Goal: Task Accomplishment & Management: Manage account settings

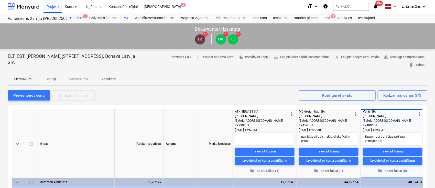
click at [79, 17] on div "Budžets 9+" at bounding box center [76, 18] width 19 height 10
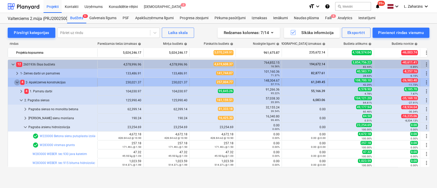
click at [16, 81] on span "keyboard_arrow_down" at bounding box center [17, 82] width 6 height 6
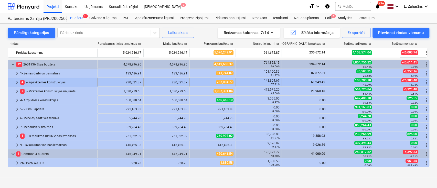
click at [18, 81] on span "keyboard_arrow_right" at bounding box center [17, 82] width 6 height 6
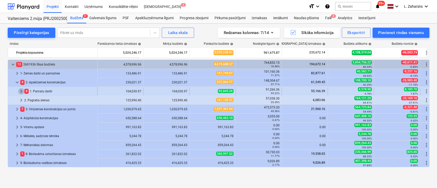
click at [21, 93] on span "keyboard_arrow_right" at bounding box center [21, 91] width 6 height 6
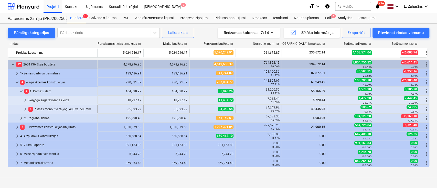
click at [26, 107] on span "keyboard_arrow_right" at bounding box center [25, 109] width 6 height 6
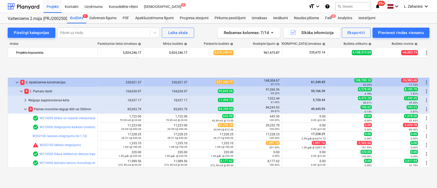
scroll to position [34, 0]
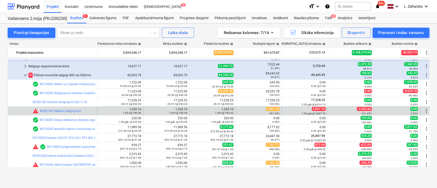
drag, startPoint x: 129, startPoint y: 127, endPoint x: 25, endPoint y: 110, distance: 106.0
click at [25, 110] on div at bounding box center [18, 111] width 16 height 8
click at [55, 110] on link "W202100 liektais stiegrojums" at bounding box center [60, 111] width 41 height 4
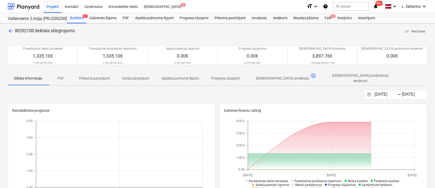
click at [276, 76] on p "[DEMOGRAPHIC_DATA] izmaksas" at bounding box center [282, 78] width 53 height 5
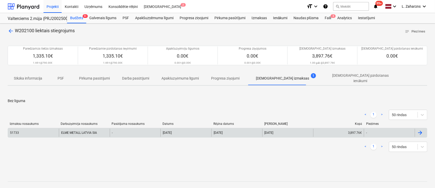
click at [79, 130] on div "ELME METALL LATVIA SIA" at bounding box center [84, 133] width 51 height 8
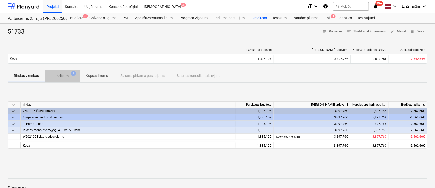
click at [66, 74] on p "Pielikumi" at bounding box center [62, 75] width 14 height 5
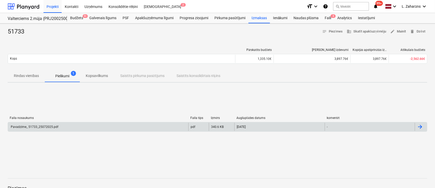
click at [63, 126] on div "Pavadzīme_ 51733_25072025.pdf" at bounding box center [98, 127] width 180 height 8
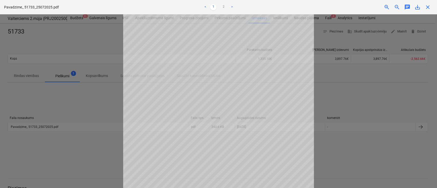
scroll to position [68, 0]
click at [387, 7] on span "zoom_in" at bounding box center [387, 7] width 6 height 6
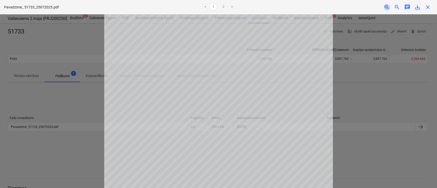
click at [387, 7] on span "zoom_in" at bounding box center [387, 7] width 6 height 6
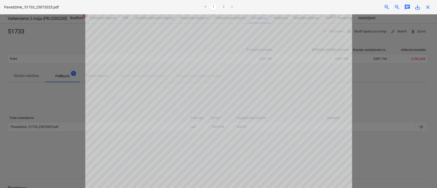
scroll to position [170, 0]
click at [430, 12] on div "Pavadzīme_ 51733_25072025.pdf < 1 2 > zoom_in zoom_out chat 0 save_alt close" at bounding box center [218, 7] width 437 height 14
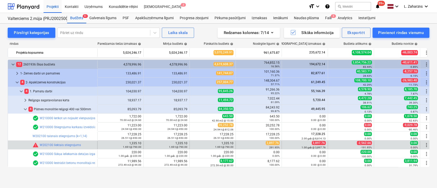
scroll to position [34, 0]
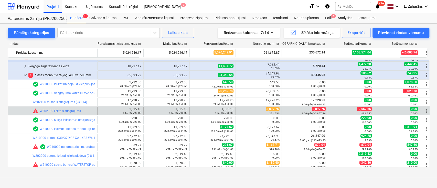
drag, startPoint x: 291, startPoint y: 117, endPoint x: 271, endPoint y: 109, distance: 22.2
click at [271, 109] on span "3,897.76" at bounding box center [273, 109] width 14 height 4
copy span "3,897.76"
click at [194, 110] on span "edit" at bounding box center [195, 111] width 4 height 4
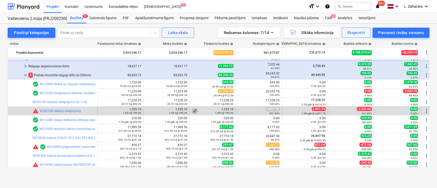
type textarea "x"
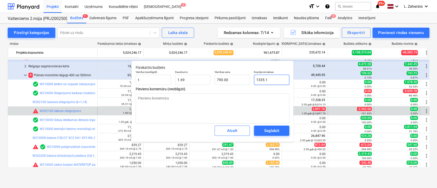
click at [276, 80] on input "1335.1" at bounding box center [271, 80] width 35 height 10
paste input "3,897.76"
type input "3,897.76"
type textarea "x"
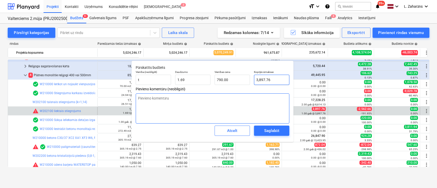
type input "2,306.37"
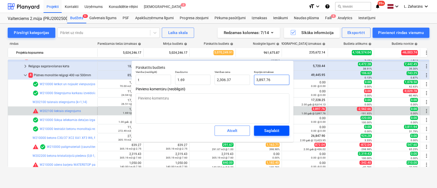
type input "3,897.76"
click at [272, 131] on div "Saglabāt" at bounding box center [271, 130] width 15 height 7
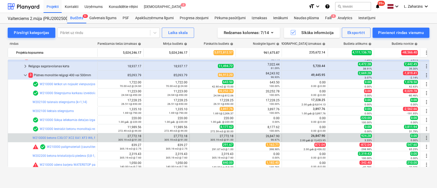
click at [270, 137] on div "26,847.90 96.67%" at bounding box center [259, 137] width 42 height 7
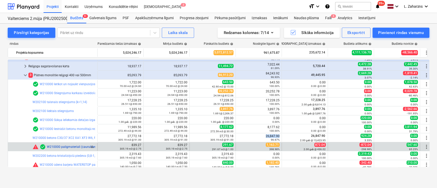
click at [60, 146] on link "W210000 palīgmateriali (caurulītes, konusi, stieple, distanceri, kokmateriali)" at bounding box center [99, 147] width 104 height 4
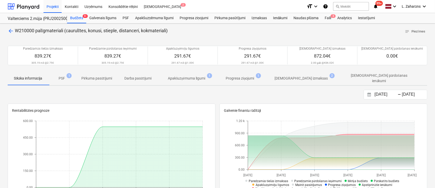
click at [290, 77] on p "[DEMOGRAPHIC_DATA] izmaksas" at bounding box center [301, 78] width 53 height 5
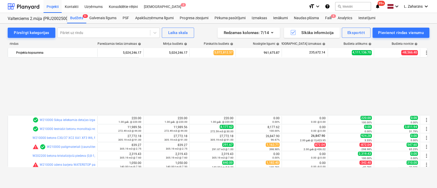
scroll to position [102, 0]
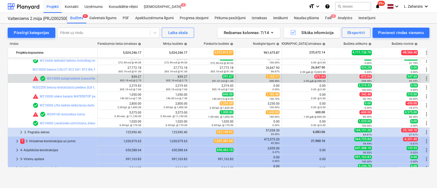
click at [272, 75] on span "1,163.71" at bounding box center [273, 76] width 14 height 4
copy span "1,163.71"
click at [195, 78] on span "edit" at bounding box center [195, 79] width 4 height 4
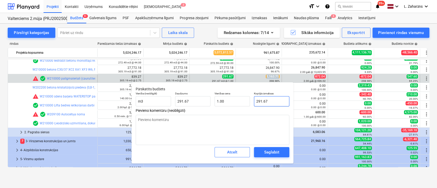
click at [277, 99] on input "291.67" at bounding box center [271, 101] width 35 height 10
paste input "1,163.71"
type textarea "x"
type input "1,163.71"
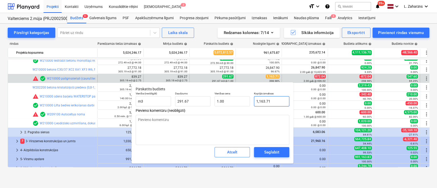
type input "3.99"
type input "1,163.71"
click at [267, 153] on div "Saglabāt" at bounding box center [271, 152] width 15 height 7
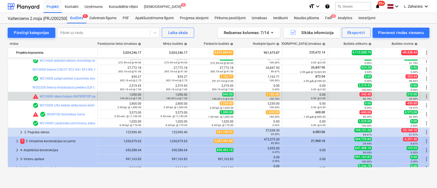
click at [272, 95] on span "1,182.40" at bounding box center [273, 94] width 14 height 4
copy span "1,182.40"
click at [193, 95] on span "edit" at bounding box center [195, 96] width 4 height 4
type textarea "x"
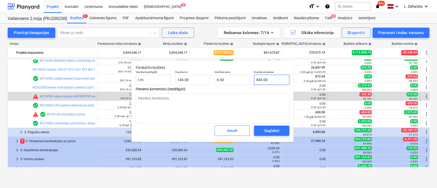
type input "840"
click at [268, 81] on input "840" at bounding box center [271, 80] width 35 height 10
paste input "1,182."
type textarea "x"
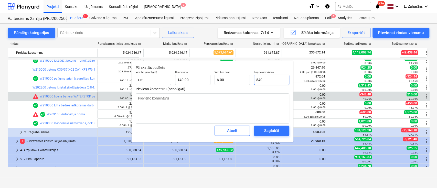
type input "1,182.40"
type input "8.45"
type input "1,182.40"
click at [269, 132] on div "Saglabāt" at bounding box center [271, 130] width 15 height 7
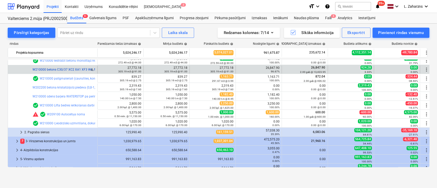
drag, startPoint x: 135, startPoint y: 93, endPoint x: 63, endPoint y: 70, distance: 75.5
click at [63, 70] on link "W210000 betons C30/37 XC2 XA1 XF3 W6, fr.8-16mm (k=1,05un1,07) ar piegādi un sū…" at bounding box center [97, 70] width 131 height 4
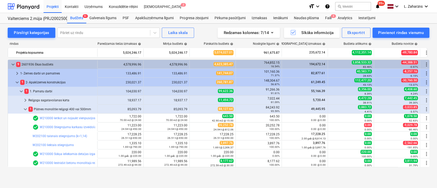
scroll to position [102, 0]
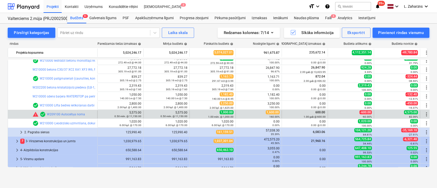
click at [274, 113] on span "1,600.00" at bounding box center [273, 112] width 14 height 4
copy span "1,600.00"
click at [196, 113] on span "edit" at bounding box center [195, 114] width 4 height 4
type textarea "x"
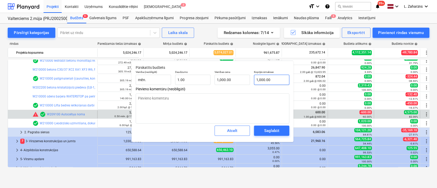
type input "1000"
click at [272, 80] on input "1000" at bounding box center [271, 80] width 35 height 10
paste input ",600."
type textarea "x"
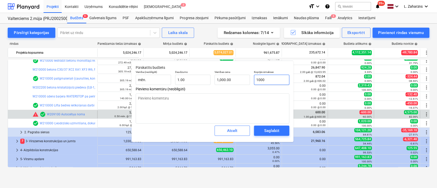
type input "1,600.00"
click at [273, 130] on div "Saglabāt" at bounding box center [271, 130] width 15 height 7
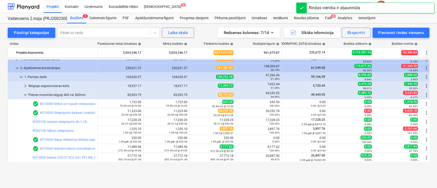
scroll to position [0, 0]
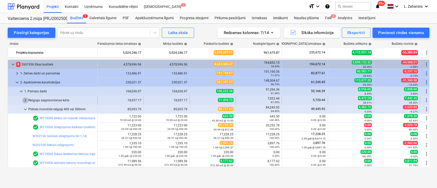
click at [24, 99] on span "keyboard_arrow_right" at bounding box center [25, 100] width 6 height 6
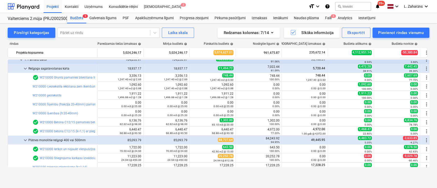
scroll to position [34, 0]
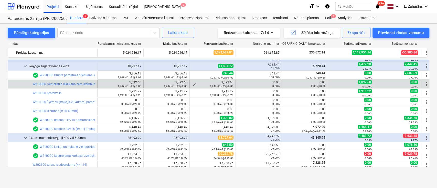
click at [194, 84] on div "1,247.40 m2 @ 0.88" at bounding box center [213, 86] width 42 height 4
click at [195, 83] on span "edit" at bounding box center [195, 84] width 4 height 4
type textarea "x"
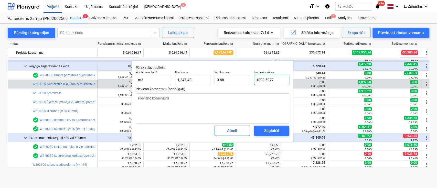
click at [276, 82] on input "1092.5977" at bounding box center [271, 80] width 35 height 10
type input "0"
type textarea "x"
type input "0.00"
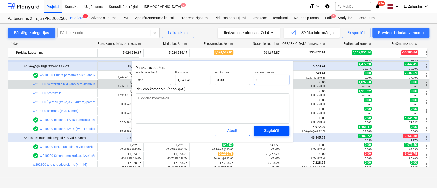
type input "0"
type textarea "x"
type input "0.00"
click at [267, 128] on div "Saglabāt" at bounding box center [271, 130] width 15 height 7
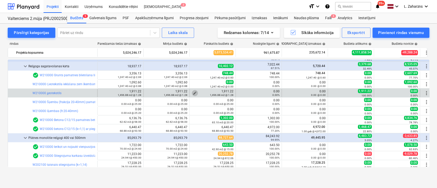
click at [194, 92] on span "edit" at bounding box center [195, 93] width 4 height 4
type textarea "x"
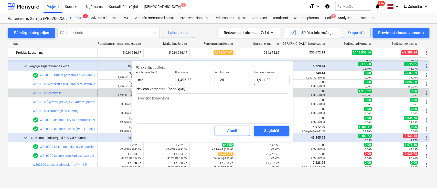
type input "1911.2164"
click at [269, 80] on input "1911.2164" at bounding box center [271, 80] width 35 height 10
type textarea "x"
type input "0"
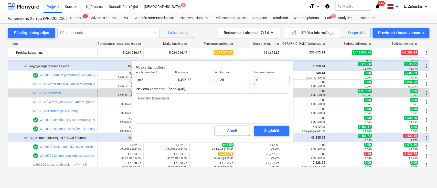
type input "0.00"
type input "0"
type textarea "x"
type input "0.00"
click at [270, 130] on div "Saglabāt" at bounding box center [271, 130] width 15 height 7
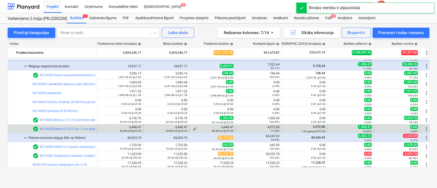
click at [195, 128] on span "edit" at bounding box center [195, 129] width 4 height 4
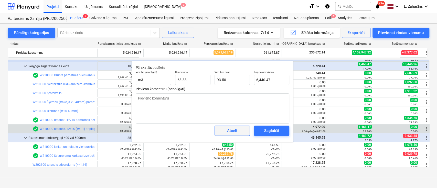
click at [237, 130] on span "Atcelt" at bounding box center [232, 130] width 23 height 7
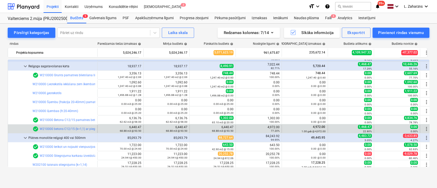
click at [272, 126] on div "4,972.00 77.20%" at bounding box center [259, 128] width 42 height 7
copy div "4,972.00"
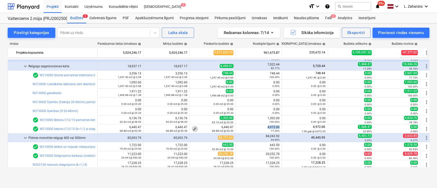
click at [194, 127] on span "edit" at bounding box center [195, 129] width 4 height 4
type textarea "x"
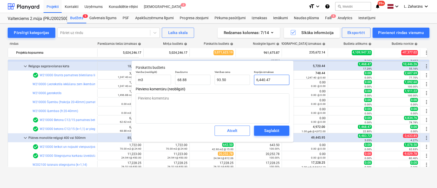
type input "6440.467"
click at [268, 80] on input "6440.467" at bounding box center [271, 80] width 35 height 10
paste input "4,972.00"
type textarea "x"
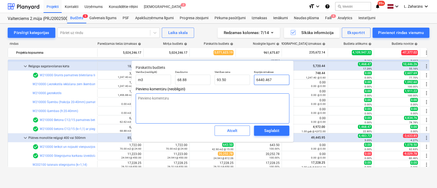
type input "4,972.00"
type input "72.18"
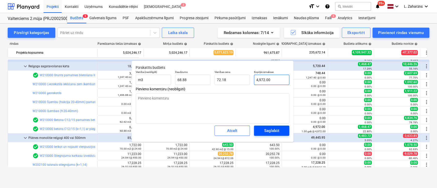
type input "4,972.00"
click at [273, 129] on div "Saglabāt" at bounding box center [271, 130] width 15 height 7
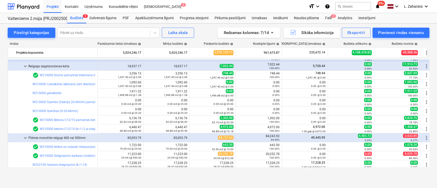
type textarea "x"
type input "68.88"
type input "72.18"
type input "4,972.00"
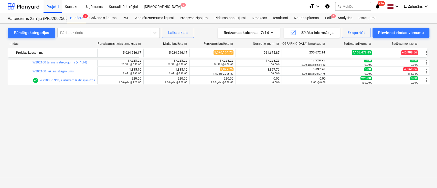
scroll to position [0, 0]
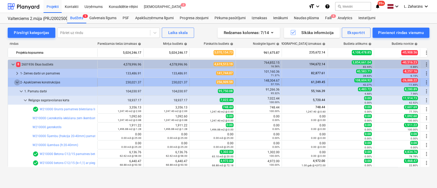
click at [16, 82] on span "keyboard_arrow_down" at bounding box center [17, 82] width 6 height 6
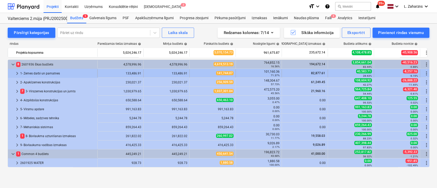
click at [17, 72] on span "keyboard_arrow_right" at bounding box center [17, 73] width 6 height 6
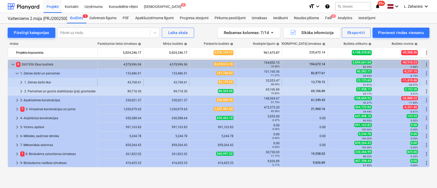
click at [22, 81] on span "keyboard_arrow_right" at bounding box center [21, 82] width 6 height 6
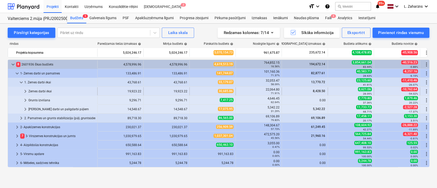
click at [24, 89] on span "keyboard_arrow_right" at bounding box center [25, 91] width 6 height 6
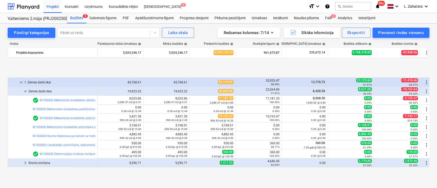
scroll to position [34, 0]
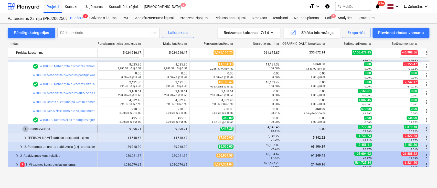
click at [24, 127] on span "keyboard_arrow_right" at bounding box center [25, 129] width 6 height 6
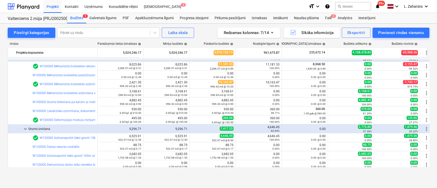
scroll to position [68, 0]
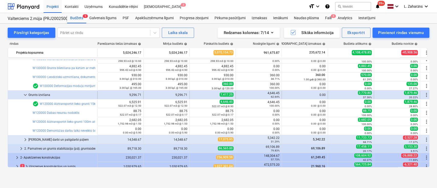
click at [27, 95] on span "keyboard_arrow_down" at bounding box center [25, 95] width 6 height 6
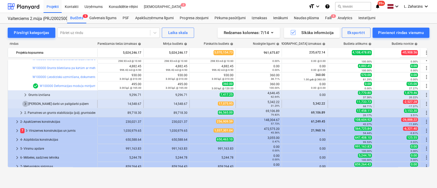
click at [25, 103] on span "keyboard_arrow_right" at bounding box center [25, 104] width 6 height 6
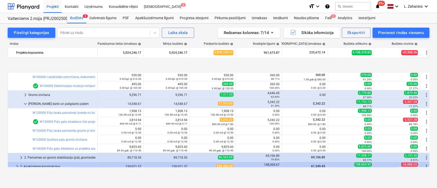
scroll to position [102, 0]
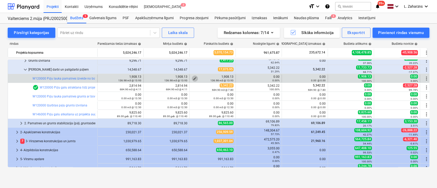
click at [195, 77] on span "edit" at bounding box center [195, 79] width 4 height 4
type textarea "x"
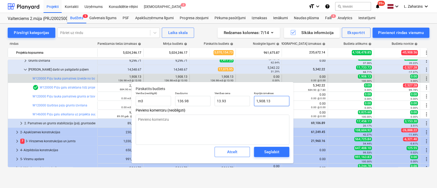
type input "1908.1314"
click at [266, 101] on input "1908.1314" at bounding box center [271, 101] width 35 height 10
type textarea "x"
type input "0"
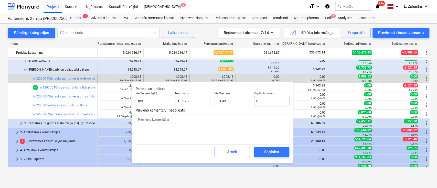
type input "0.00"
type input "0"
type textarea "x"
type input "0.00"
click at [270, 152] on div "Saglabāt" at bounding box center [271, 152] width 15 height 7
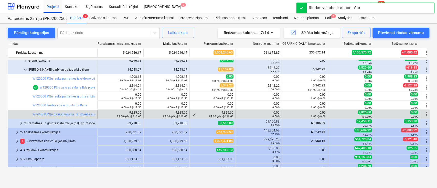
click at [194, 113] on span "edit" at bounding box center [195, 114] width 4 height 4
type textarea "x"
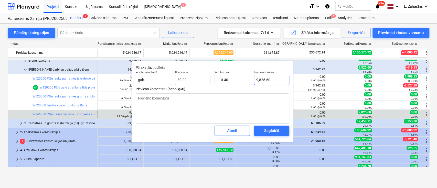
type input "9825.6"
click at [258, 79] on input "9825.6" at bounding box center [271, 80] width 35 height 10
click at [257, 80] on input "9825.6" at bounding box center [271, 80] width 35 height 10
click at [256, 80] on input "9825.6" at bounding box center [271, 80] width 35 height 10
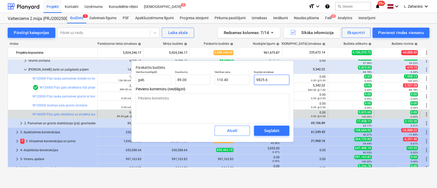
type textarea "x"
type input "1825.6"
type input "20.51"
type input "1825.6"
type textarea "x"
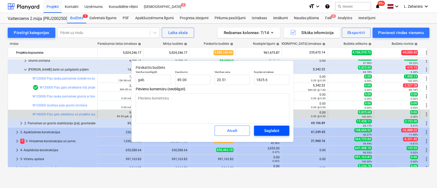
type input "1,825.60"
click at [269, 130] on div "Saglabāt" at bounding box center [271, 130] width 15 height 7
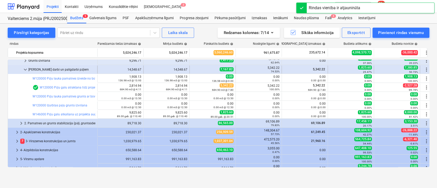
click at [24, 69] on span "keyboard_arrow_down" at bounding box center [25, 70] width 6 height 6
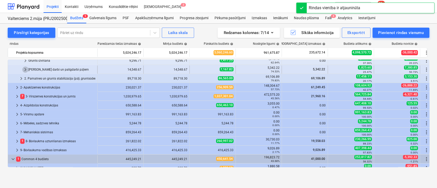
click at [25, 69] on span "keyboard_arrow_right" at bounding box center [25, 70] width 6 height 6
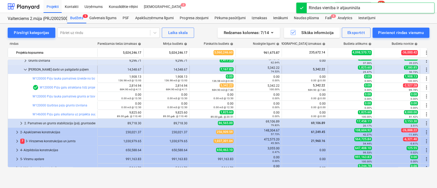
click at [25, 70] on span "keyboard_arrow_down" at bounding box center [25, 70] width 6 height 6
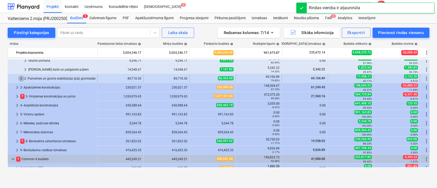
click at [23, 78] on span "keyboard_arrow_right" at bounding box center [21, 78] width 6 height 6
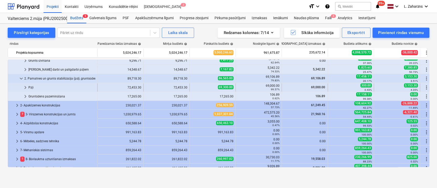
click at [25, 87] on span "keyboard_arrow_right" at bounding box center [25, 87] width 6 height 6
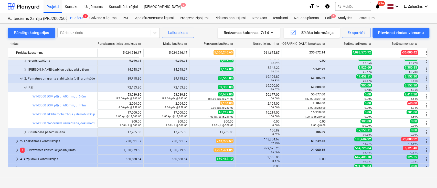
click at [25, 87] on span "keyboard_arrow_down" at bounding box center [25, 87] width 6 height 6
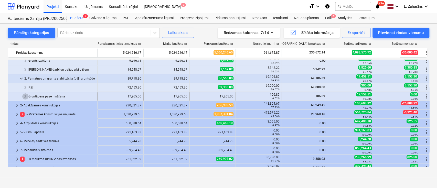
click at [25, 95] on span "keyboard_arrow_right" at bounding box center [25, 96] width 6 height 6
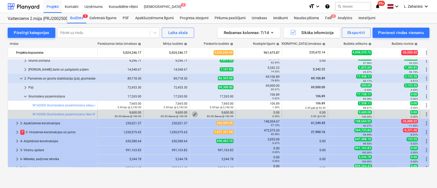
click at [195, 114] on span "edit" at bounding box center [195, 114] width 4 height 4
type textarea "x"
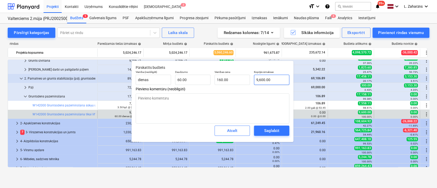
type input "9600"
click at [256, 80] on input "9600" at bounding box center [271, 80] width 35 height 10
type textarea "x"
type input "2600"
type input "43.33"
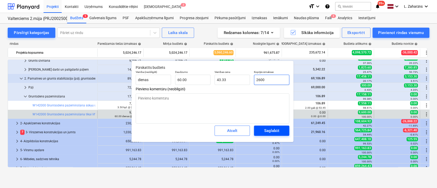
type input "2600"
type textarea "x"
type input "2,600.00"
click at [282, 128] on span "Saglabāt" at bounding box center [271, 130] width 23 height 7
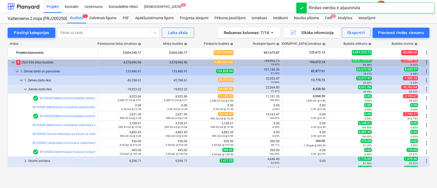
scroll to position [0, 0]
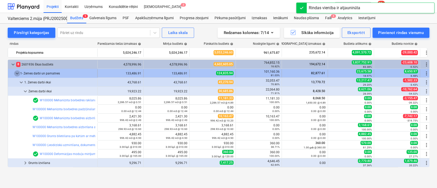
click at [18, 72] on span "keyboard_arrow_down" at bounding box center [17, 73] width 6 height 6
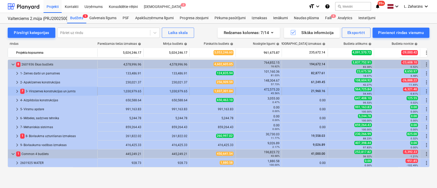
click at [17, 91] on span "keyboard_arrow_right" at bounding box center [17, 91] width 6 height 6
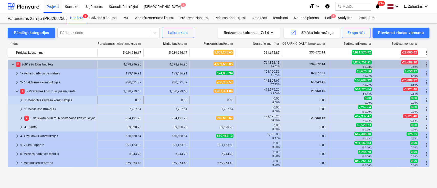
click at [18, 99] on span "keyboard_arrow_right" at bounding box center [21, 100] width 6 height 6
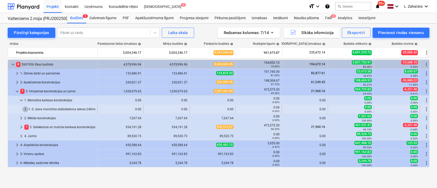
click at [25, 108] on span "keyboard_arrow_right" at bounding box center [25, 109] width 6 height 6
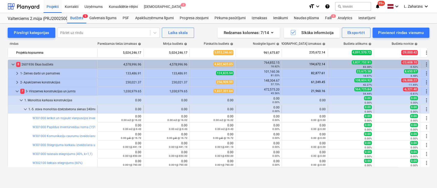
click at [24, 107] on span "keyboard_arrow_down" at bounding box center [25, 109] width 6 height 6
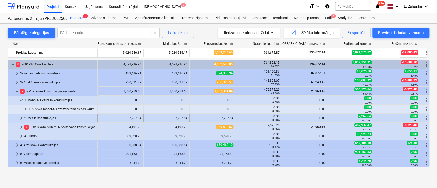
click at [22, 116] on span "keyboard_arrow_right" at bounding box center [21, 118] width 6 height 6
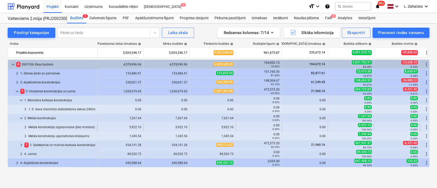
click at [24, 127] on span "keyboard_arrow_right" at bounding box center [25, 127] width 6 height 6
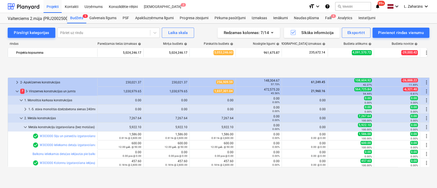
scroll to position [34, 0]
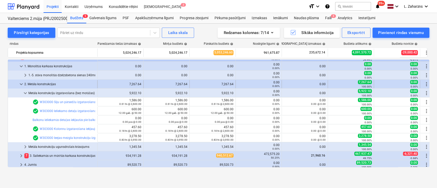
click at [22, 83] on span "keyboard_arrow_down" at bounding box center [21, 84] width 6 height 6
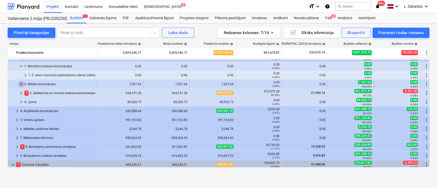
click at [21, 84] on span "keyboard_arrow_right" at bounding box center [21, 84] width 6 height 6
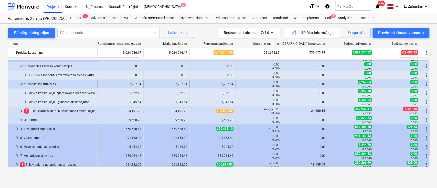
click at [23, 83] on span "keyboard_arrow_down" at bounding box center [21, 84] width 6 height 6
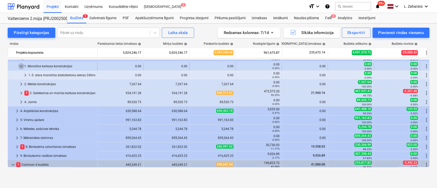
click at [21, 65] on span "keyboard_arrow_down" at bounding box center [21, 66] width 6 height 6
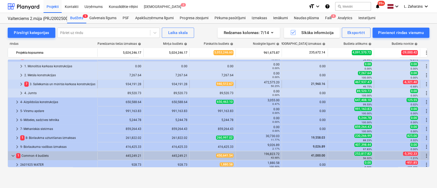
click at [20, 83] on span "keyboard_arrow_right" at bounding box center [21, 84] width 6 height 6
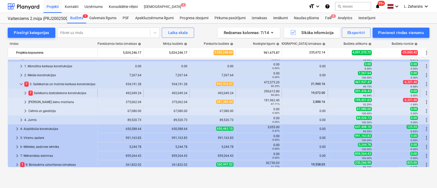
click at [26, 92] on span "keyboard_arrow_right" at bounding box center [25, 93] width 6 height 6
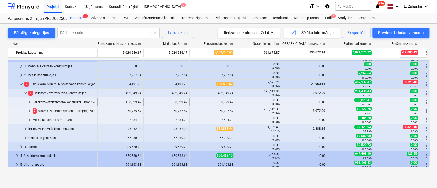
click at [27, 102] on span "keyboard_arrow_right" at bounding box center [29, 102] width 6 height 6
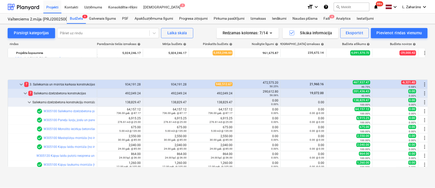
scroll to position [68, 0]
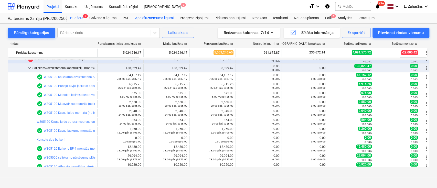
click at [152, 19] on div "Apakšuzņēmuma līgumi" at bounding box center [154, 18] width 45 height 10
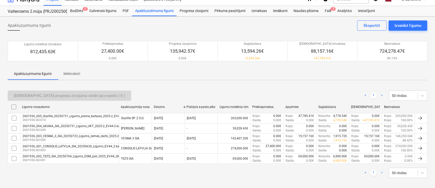
scroll to position [11, 0]
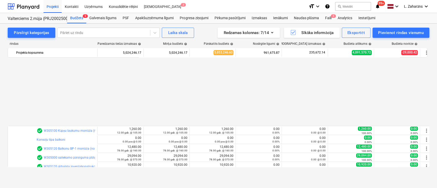
scroll to position [170, 0]
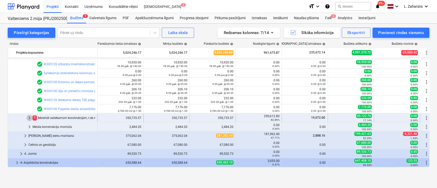
click at [29, 117] on span "keyboard_arrow_right" at bounding box center [29, 118] width 6 height 6
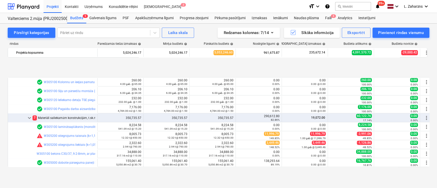
scroll to position [205, 0]
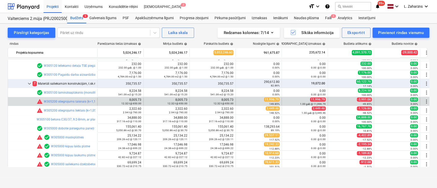
click at [270, 101] on span "11,996.79" at bounding box center [272, 99] width 16 height 4
copy span "11,996.79"
click at [194, 100] on span "edit" at bounding box center [195, 102] width 4 height 4
type textarea "x"
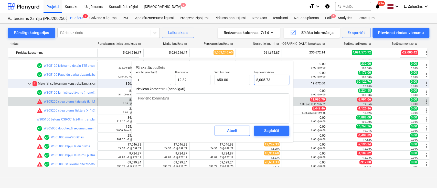
type input "8005.725"
click at [263, 80] on input "8005.725" at bounding box center [271, 80] width 35 height 10
paste input "11,996.79"
type textarea "x"
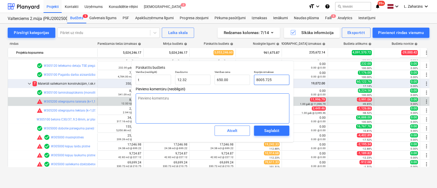
type input "11,996.79"
type input "974.04"
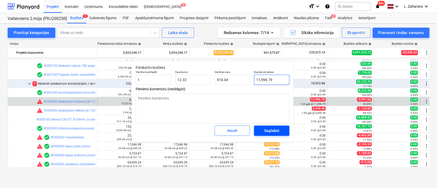
type input "11,996.79"
click at [268, 132] on div "Saglabāt" at bounding box center [271, 130] width 15 height 7
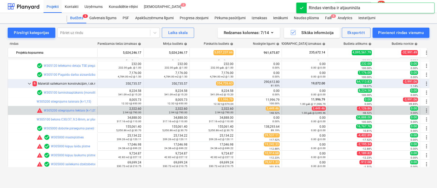
click at [272, 108] on span "3,449.46" at bounding box center [273, 108] width 14 height 4
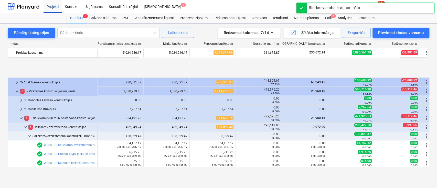
copy span "3,449.46"
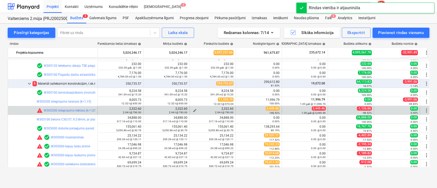
click at [193, 110] on span "edit" at bounding box center [195, 110] width 4 height 4
type textarea "x"
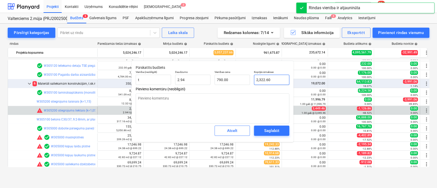
type input "2322.6"
click at [266, 79] on input "2322.6" at bounding box center [271, 80] width 35 height 10
paste input "11,996.79"
type textarea "x"
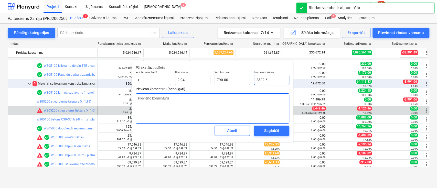
type input "11,996.79"
type input "4,080.54"
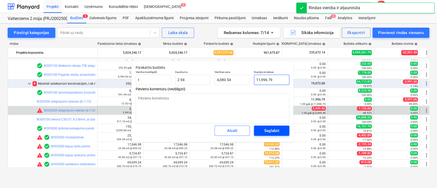
type input "11,996.79"
click at [266, 133] on div "Saglabāt" at bounding box center [271, 130] width 15 height 7
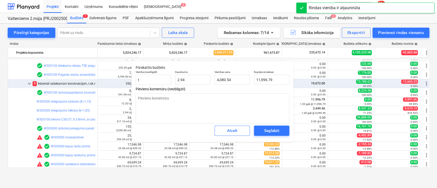
type textarea "x"
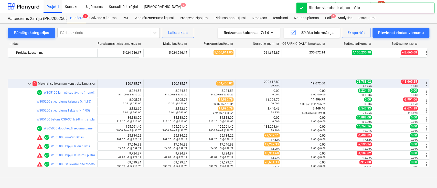
scroll to position [239, 0]
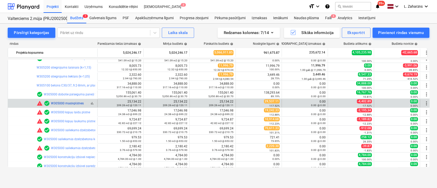
click at [55, 102] on link "W305000 masīvplātnes" at bounding box center [67, 104] width 33 height 4
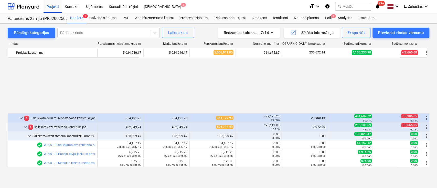
scroll to position [239, 0]
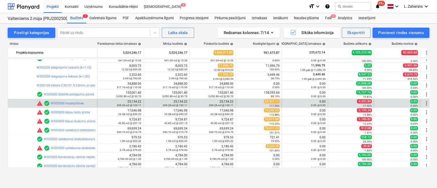
click at [267, 102] on span "29,537.11" at bounding box center [272, 101] width 16 height 4
copy span "29,537.11"
click at [194, 103] on span "edit" at bounding box center [195, 103] width 4 height 4
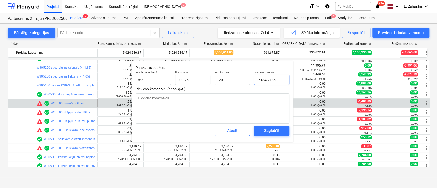
click at [267, 80] on input "25134.2186" at bounding box center [271, 80] width 35 height 10
paste input "9,537.11"
type input "29,537.11"
type input "141.15"
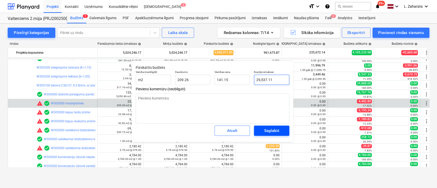
type input "29,537.11"
click at [268, 129] on div "Saglabāt" at bounding box center [271, 130] width 15 height 7
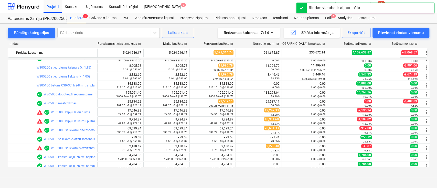
click at [270, 110] on span "19,242.33" at bounding box center [272, 110] width 16 height 4
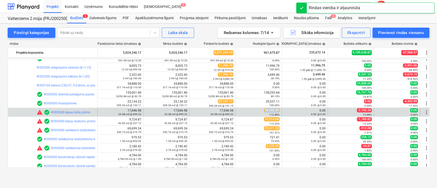
copy span "19,242.33"
click at [192, 112] on button "edit" at bounding box center [195, 112] width 6 height 6
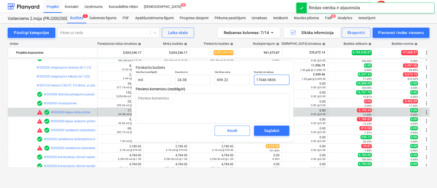
click at [260, 81] on input "17046.9836" at bounding box center [271, 80] width 35 height 10
paste input "9,242.33"
type input "19,242.33"
type input "789.27"
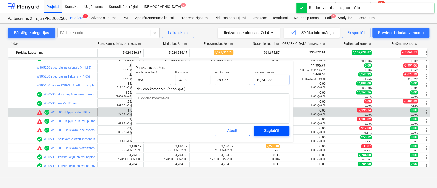
type input "19,242.33"
click at [268, 129] on div "Saglabāt" at bounding box center [271, 130] width 15 height 7
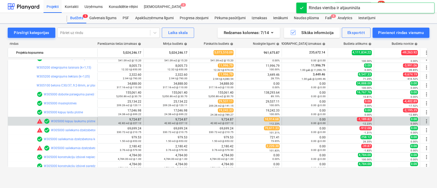
click at [270, 120] on span "10,914.68" at bounding box center [272, 119] width 16 height 4
click at [194, 120] on span "edit" at bounding box center [195, 121] width 4 height 4
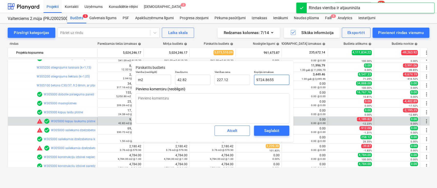
click at [265, 81] on input "9724.8655" at bounding box center [271, 80] width 35 height 10
paste input "19,242.33"
type input "19,242.33"
type input "449.40"
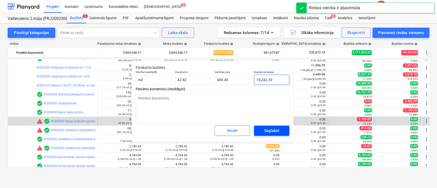
type input "19,242.33"
click at [270, 130] on div "Saglabāt" at bounding box center [271, 130] width 15 height 7
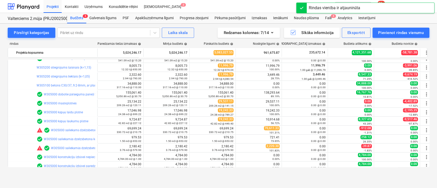
click at [274, 128] on span "70,611.33" at bounding box center [272, 128] width 16 height 4
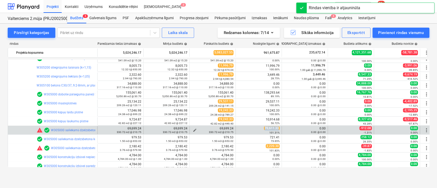
copy span "70,611.33"
click at [194, 130] on div "330.72 m2 @ 210.75" at bounding box center [213, 132] width 42 height 4
click at [196, 127] on button "edit" at bounding box center [195, 130] width 6 height 6
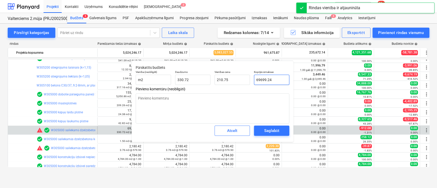
click at [269, 80] on input "69699.24" at bounding box center [271, 80] width 35 height 10
paste input "70,611.33"
type input "70,611.33"
type input "213.51"
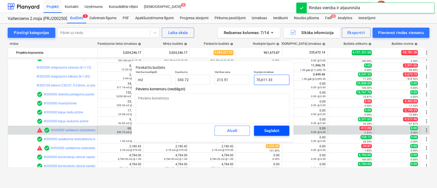
type input "70,611.33"
click at [270, 132] on div "Saglabāt" at bounding box center [271, 130] width 15 height 7
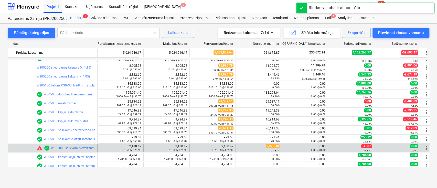
click at [275, 145] on span "2,220.30" at bounding box center [273, 146] width 14 height 4
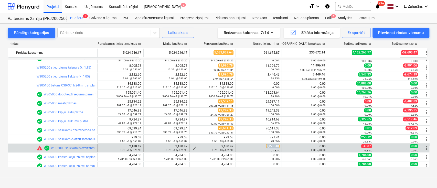
click at [195, 146] on span "edit" at bounding box center [195, 148] width 4 height 4
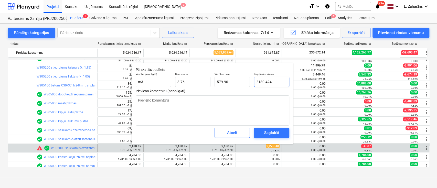
click at [268, 79] on input "2180.424" at bounding box center [271, 82] width 35 height 10
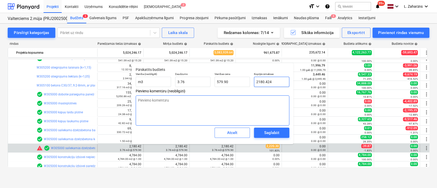
paste input ",220.30"
type input "2,220.30"
type input "590.51"
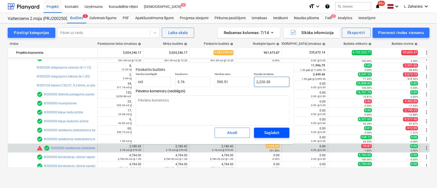
type input "2,220.30"
click at [274, 130] on div "Saglabāt" at bounding box center [271, 132] width 15 height 7
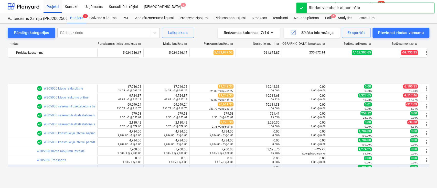
scroll to position [297, 0]
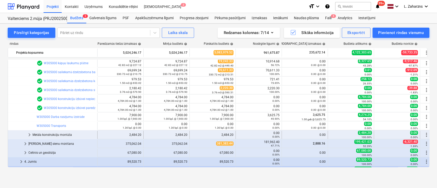
click at [30, 134] on span "keyboard_arrow_right" at bounding box center [29, 135] width 6 height 6
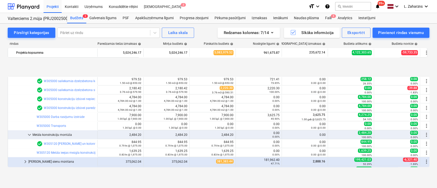
scroll to position [331, 0]
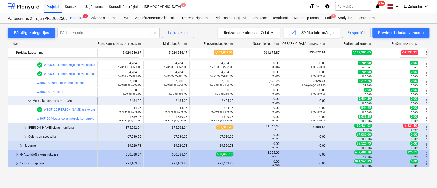
click at [30, 99] on span "keyboard_arrow_down" at bounding box center [29, 101] width 6 height 6
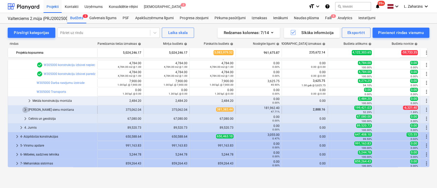
click at [27, 108] on span "keyboard_arrow_right" at bounding box center [25, 110] width 6 height 6
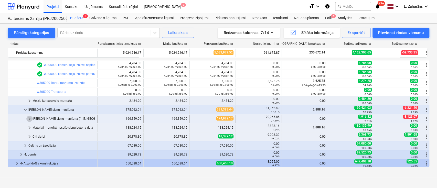
click at [30, 117] on span "keyboard_arrow_right" at bounding box center [29, 119] width 6 height 6
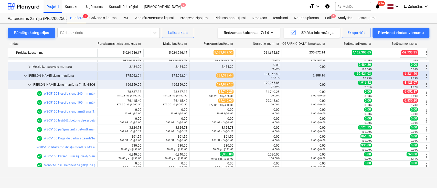
scroll to position [399, 0]
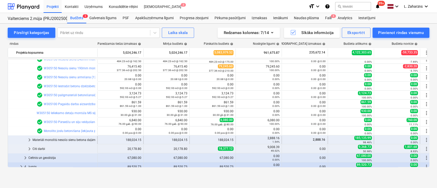
click at [30, 140] on span "keyboard_arrow_right" at bounding box center [29, 140] width 6 height 6
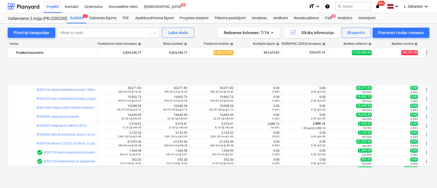
scroll to position [501, 0]
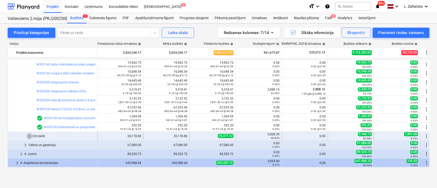
click at [28, 135] on span "keyboard_arrow_right" at bounding box center [29, 136] width 6 height 6
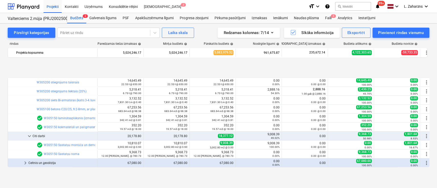
scroll to position [536, 0]
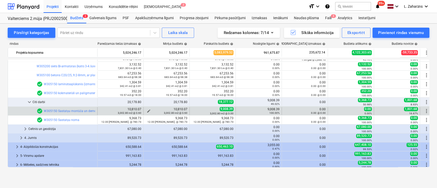
click at [176, 107] on div "10,810.07 3,002.80 m2 @ 3.60" at bounding box center [167, 110] width 42 height 7
click at [196, 111] on span "edit" at bounding box center [195, 111] width 4 height 4
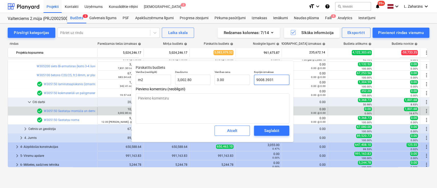
click at [268, 80] on input "9008.3931" at bounding box center [271, 80] width 35 height 10
paste input "10,810.07"
type input "10,810.07"
type input "3.60"
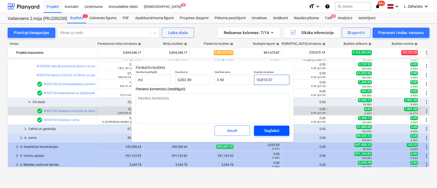
type input "10,810.07"
click at [272, 127] on div "Saglabāt" at bounding box center [271, 130] width 15 height 7
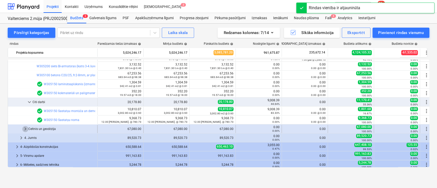
click at [24, 127] on span "keyboard_arrow_right" at bounding box center [25, 129] width 6 height 6
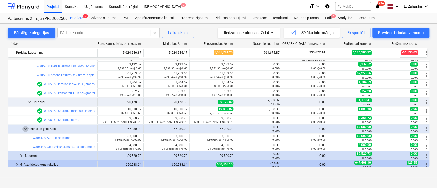
click at [24, 127] on span "keyboard_arrow_down" at bounding box center [25, 129] width 6 height 6
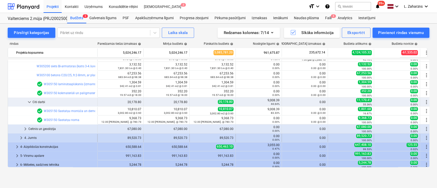
click at [22, 136] on span "keyboard_arrow_right" at bounding box center [21, 138] width 6 height 6
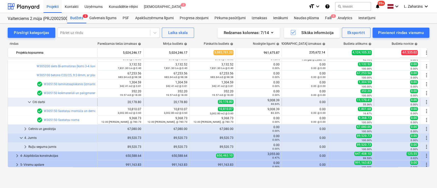
click at [30, 102] on span "keyboard_arrow_down" at bounding box center [29, 102] width 6 height 6
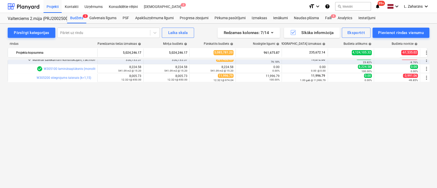
scroll to position [126, 0]
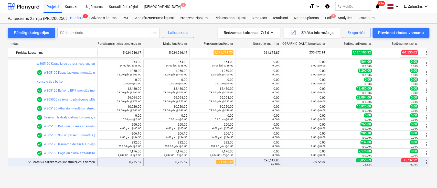
click at [29, 162] on span "keyboard_arrow_down" at bounding box center [29, 162] width 6 height 6
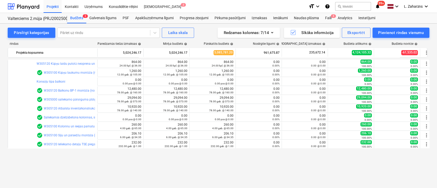
scroll to position [0, 0]
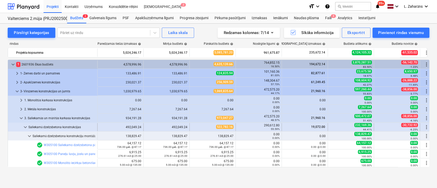
click at [25, 125] on span "keyboard_arrow_down" at bounding box center [25, 127] width 6 height 6
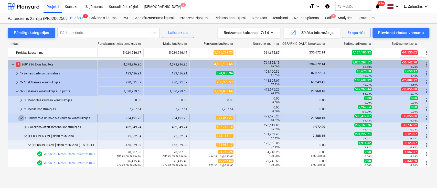
click at [23, 119] on span "keyboard_arrow_down" at bounding box center [21, 118] width 6 height 6
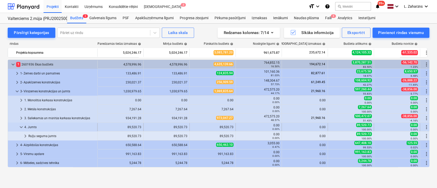
click at [22, 126] on span "keyboard_arrow_down" at bounding box center [21, 127] width 6 height 6
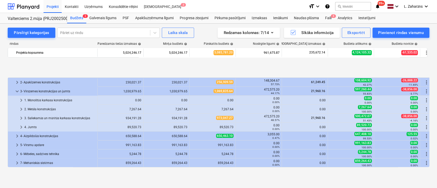
scroll to position [34, 0]
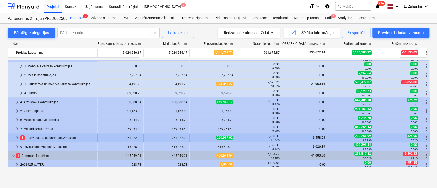
click at [18, 136] on span "keyboard_arrow_right" at bounding box center [17, 138] width 6 height 6
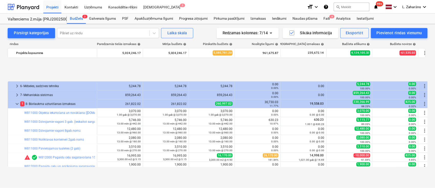
scroll to position [102, 0]
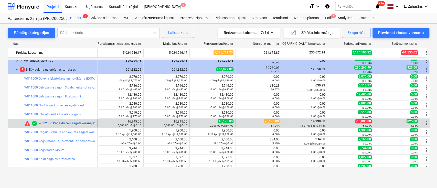
click at [53, 124] on link "W812000 Pagaidu ceļu sagatavošana 150mm šķembas no būvgružu pārstrādes + geotek…" at bounding box center [103, 124] width 128 height 4
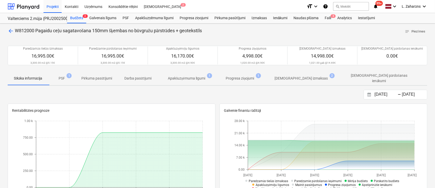
click at [281, 78] on p "[DEMOGRAPHIC_DATA] izmaksas" at bounding box center [301, 78] width 53 height 5
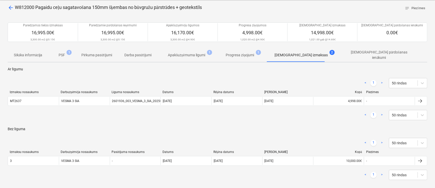
scroll to position [34, 0]
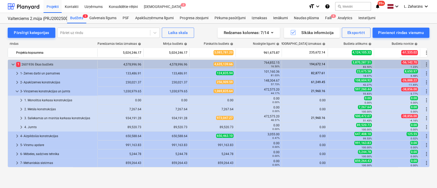
scroll to position [102, 0]
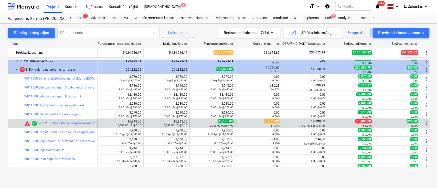
click at [266, 120] on span "26,170.00" at bounding box center [272, 121] width 16 height 4
click at [195, 121] on span "edit" at bounding box center [195, 123] width 4 height 4
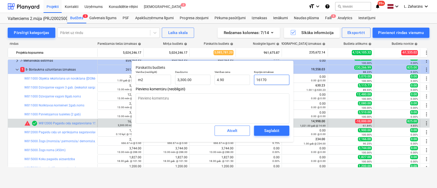
click at [262, 78] on input "16170" at bounding box center [271, 80] width 35 height 10
paste input "26,170.0"
type input "26,170.00"
type input "7.93"
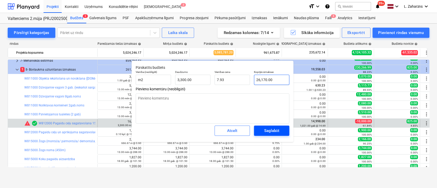
type input "26,170.00"
click at [264, 132] on div "Saglabāt" at bounding box center [271, 130] width 15 height 7
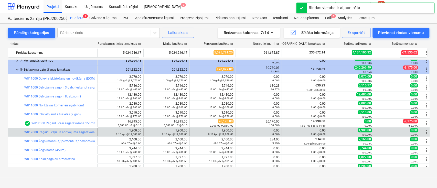
click at [248, 129] on div "0.00 0.00%" at bounding box center [259, 132] width 42 height 7
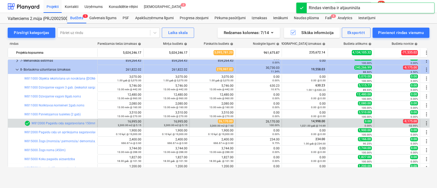
click at [249, 120] on div "26,170.00 100.00%" at bounding box center [259, 123] width 42 height 7
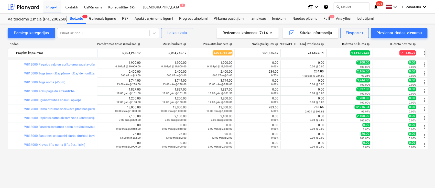
scroll to position [136, 0]
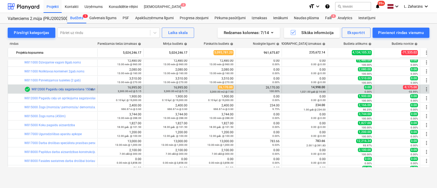
click at [76, 90] on link "W812000 Pagaidu ceļu sagatavošana 150mm šķembas no būvgružu pārstrādes + geotek…" at bounding box center [95, 90] width 128 height 4
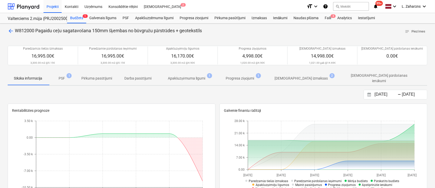
click at [300, 77] on p "[DEMOGRAPHIC_DATA] izmaksas" at bounding box center [301, 78] width 53 height 5
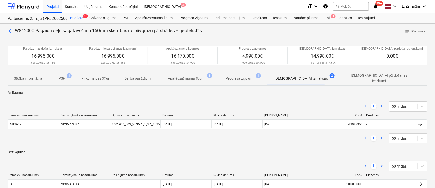
scroll to position [34, 0]
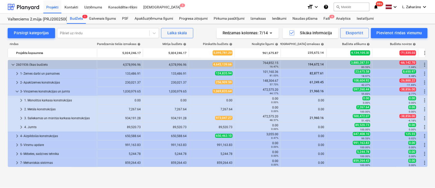
scroll to position [136, 0]
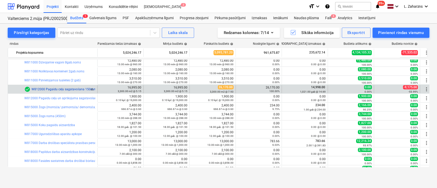
click at [63, 89] on link "W812000 Pagaidu ceļu sagatavošana 150mm šķembas no būvgružu pārstrādes + geotek…" at bounding box center [95, 90] width 128 height 4
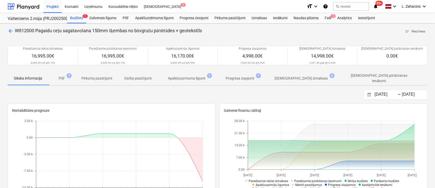
click at [184, 79] on p "Apakšuzņēmuma līgumi" at bounding box center [187, 78] width 38 height 5
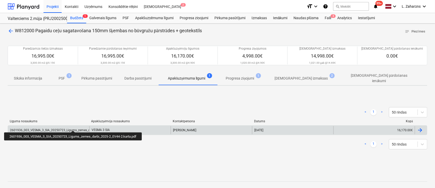
click at [73, 128] on div "2601936_003_VESMA_3_SIA_20250723_Ligums_zemes_darbi_2025-2_EV44-2.karta.pdf" at bounding box center [70, 130] width 121 height 4
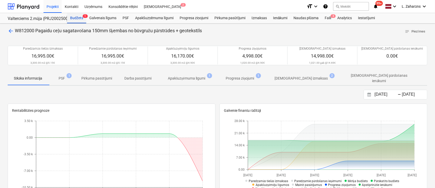
click at [70, 18] on div "Budžets 1" at bounding box center [76, 18] width 19 height 10
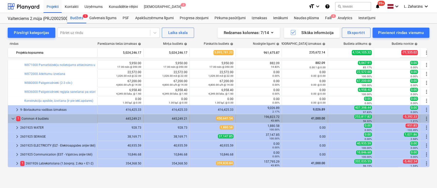
scroll to position [349, 0]
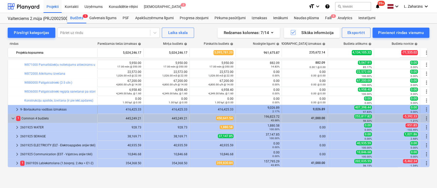
click at [17, 110] on span "keyboard_arrow_right" at bounding box center [17, 109] width 6 height 6
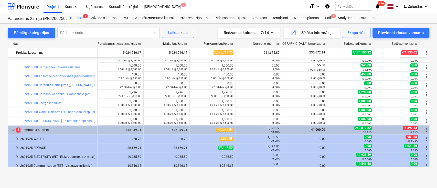
scroll to position [546, 0]
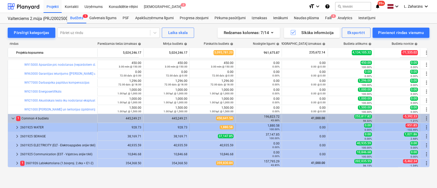
click at [15, 128] on span "keyboard_arrow_right" at bounding box center [17, 127] width 6 height 6
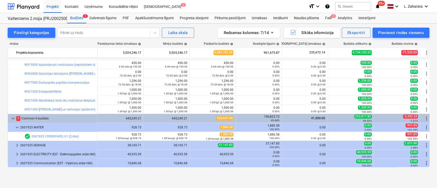
scroll to position [555, 0]
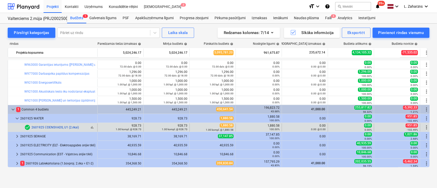
click at [47, 127] on link "2601925 ŪDENSVADS, U1 (2.ēkai)" at bounding box center [54, 128] width 47 height 4
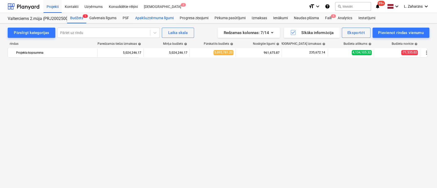
scroll to position [555, 0]
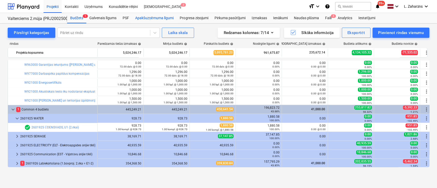
click at [148, 18] on div "Apakšuzņēmuma līgumi" at bounding box center [154, 18] width 45 height 10
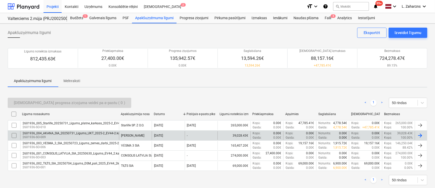
click at [72, 132] on div "2601936_004_AKANA_SIA_20250731_Ligums_UKT_2025-2_EV44-2.karta.pdf" at bounding box center [76, 134] width 107 height 4
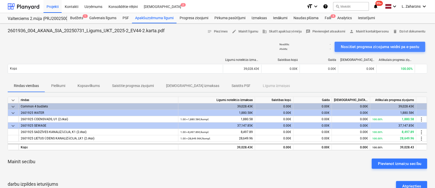
click at [354, 45] on div "Nosūtiet progresa ziņojuma veidni pa e-pastu" at bounding box center [380, 46] width 78 height 7
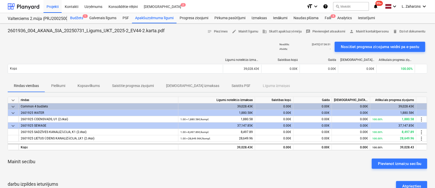
click at [80, 16] on div "Budžets 1" at bounding box center [76, 18] width 19 height 10
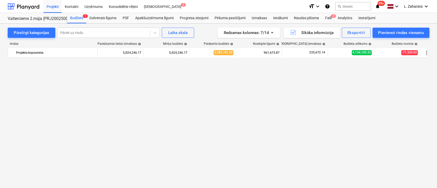
scroll to position [555, 0]
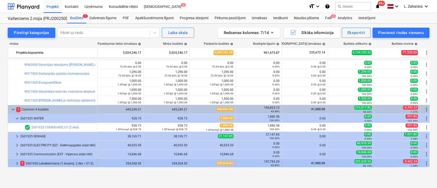
click at [17, 162] on span "keyboard_arrow_right" at bounding box center [17, 163] width 6 height 6
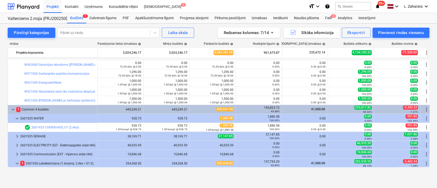
scroll to position [591, 0]
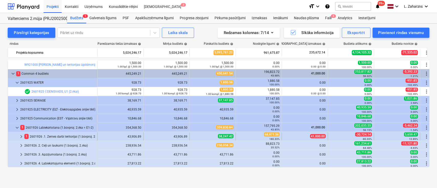
click at [20, 135] on span "keyboard_arrow_right" at bounding box center [21, 136] width 6 height 6
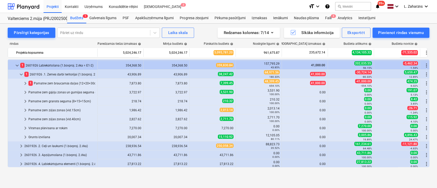
scroll to position [653, 0]
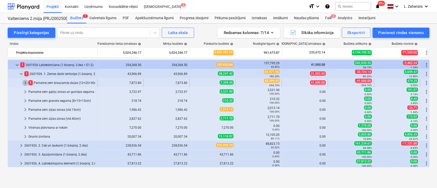
click at [25, 80] on span "keyboard_arrow_right" at bounding box center [25, 83] width 6 height 6
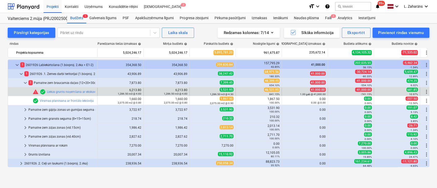
click at [273, 88] on span "46,531.95" at bounding box center [272, 90] width 16 height 4
click at [194, 91] on span "edit" at bounding box center [195, 92] width 4 height 4
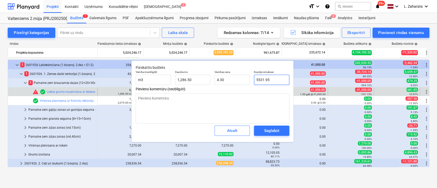
click at [264, 80] on input "5531.95" at bounding box center [271, 80] width 35 height 10
paste input "46,"
type input "46,531.95"
type input "36.17"
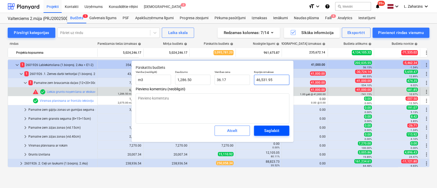
type input "46,531.95"
click at [266, 130] on div "Saglabāt" at bounding box center [271, 130] width 15 height 7
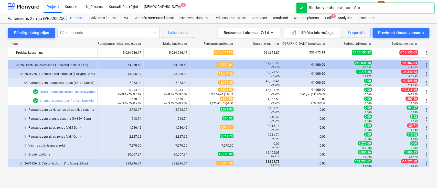
scroll to position [671, 0]
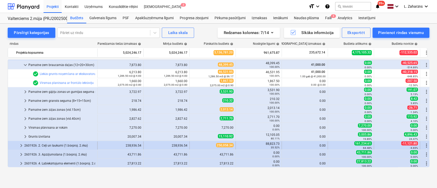
click at [20, 144] on span "keyboard_arrow_right" at bounding box center [21, 145] width 6 height 6
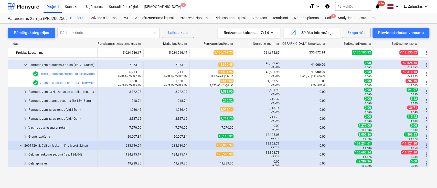
scroll to position [698, 0]
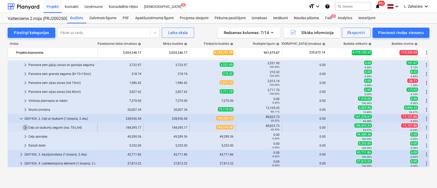
click at [24, 126] on span "keyboard_arrow_right" at bounding box center [25, 127] width 6 height 6
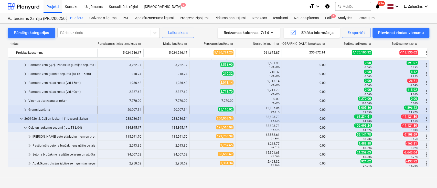
drag, startPoint x: 54, startPoint y: 116, endPoint x: 32, endPoint y: 108, distance: 23.1
click at [32, 108] on div "Grunts izvēšana" at bounding box center [61, 109] width 67 height 8
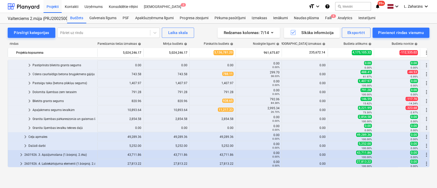
scroll to position [877, 0]
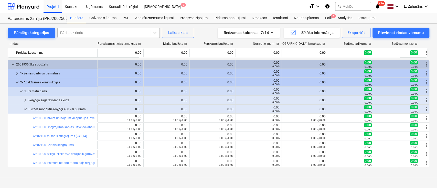
scroll to position [102, 0]
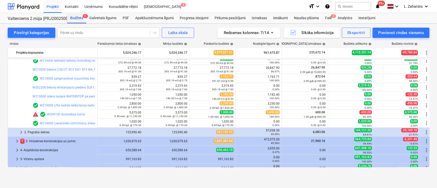
click at [78, 17] on div "Budžets 9+" at bounding box center [76, 18] width 19 height 10
click at [33, 6] on div at bounding box center [24, 6] width 32 height 13
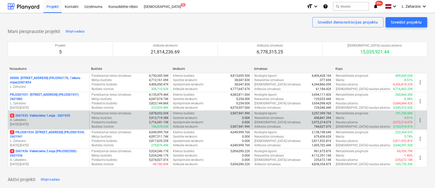
click at [43, 115] on p "6 2601935 - Valterciems 1.māja - 2601935" at bounding box center [40, 116] width 60 height 4
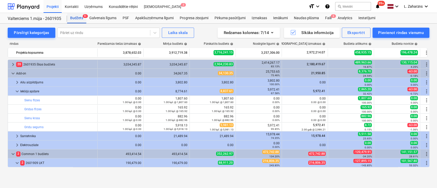
click at [79, 16] on div "Budžets 9+" at bounding box center [76, 18] width 19 height 10
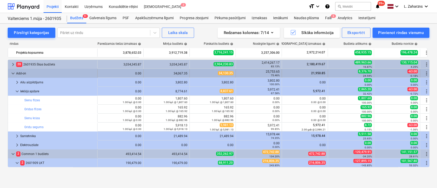
click at [13, 72] on span "keyboard_arrow_down" at bounding box center [13, 73] width 6 height 6
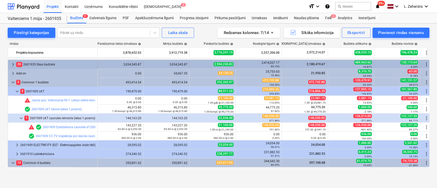
click at [13, 62] on span "keyboard_arrow_right" at bounding box center [13, 64] width 6 height 6
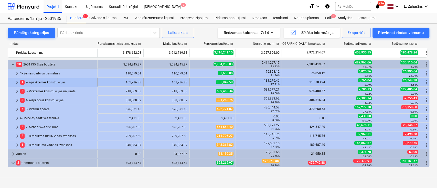
click at [16, 78] on div "keyboard_arrow_right" at bounding box center [17, 82] width 6 height 8
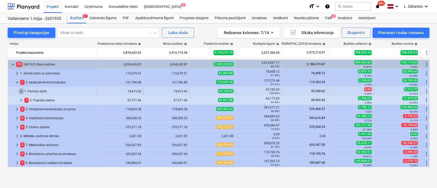
click at [20, 90] on span "keyboard_arrow_right" at bounding box center [21, 91] width 6 height 6
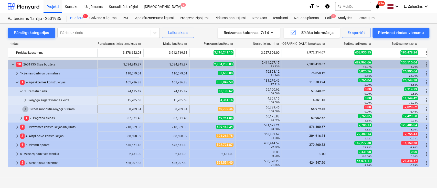
click at [24, 108] on span "keyboard_arrow_right" at bounding box center [25, 109] width 6 height 6
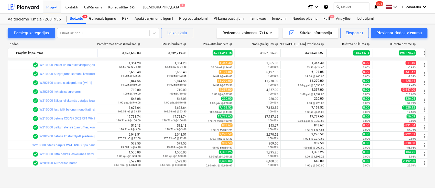
scroll to position [68, 0]
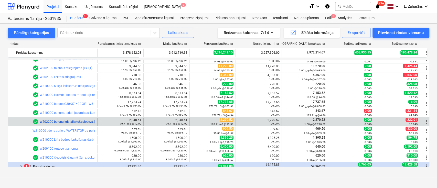
click at [66, 121] on link "W202200 betona kristalizējošā piedeva (0,8-1,2% no cementa masas)" at bounding box center [87, 122] width 95 height 4
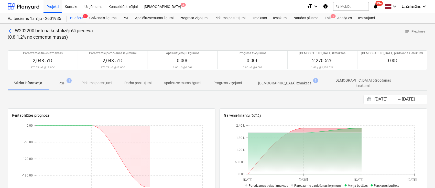
click at [283, 81] on p "[DEMOGRAPHIC_DATA] izmaksas" at bounding box center [284, 83] width 53 height 5
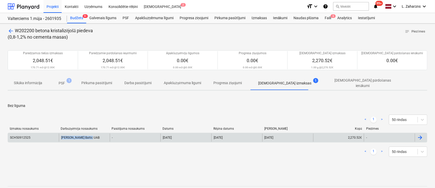
drag, startPoint x: 98, startPoint y: 136, endPoint x: 61, endPoint y: 133, distance: 37.0
click at [61, 134] on div "SCHOMBURG Baltic UAB" at bounding box center [84, 138] width 51 height 8
copy div "SCHOMBURG Baltic UAB"
drag, startPoint x: 98, startPoint y: 135, endPoint x: 61, endPoint y: 133, distance: 36.6
click at [61, 134] on div "SCHOMBURG Baltic UAB" at bounding box center [84, 138] width 51 height 8
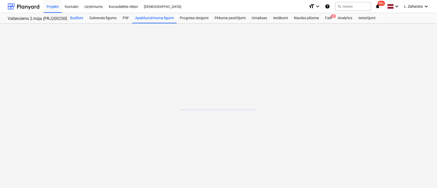
click at [74, 17] on div "Budžets" at bounding box center [76, 18] width 19 height 10
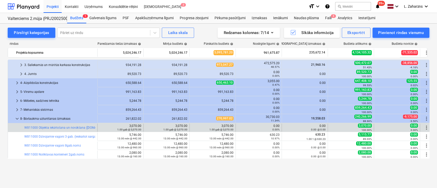
scroll to position [34, 0]
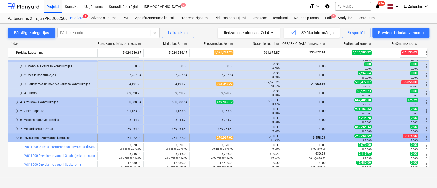
click at [16, 139] on span "keyboard_arrow_down" at bounding box center [17, 138] width 6 height 6
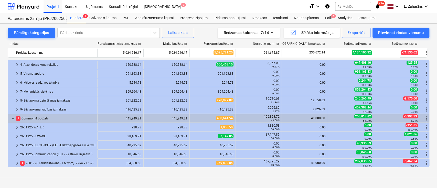
scroll to position [72, 0]
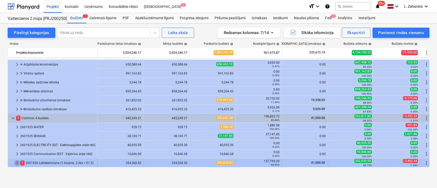
click at [17, 161] on span "keyboard_arrow_right" at bounding box center [17, 163] width 6 height 6
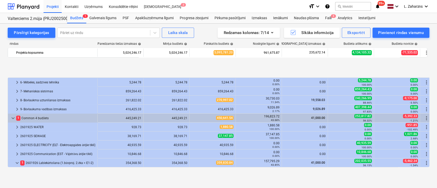
scroll to position [107, 0]
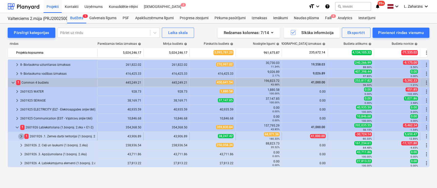
click at [21, 135] on span "keyboard_arrow_right" at bounding box center [21, 136] width 6 height 6
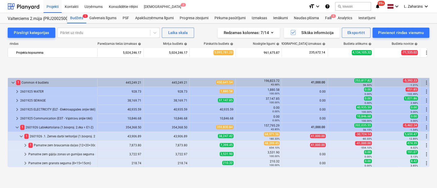
scroll to position [141, 0]
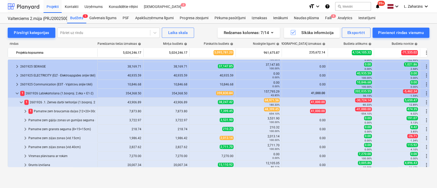
click at [33, 7] on div at bounding box center [24, 6] width 32 height 13
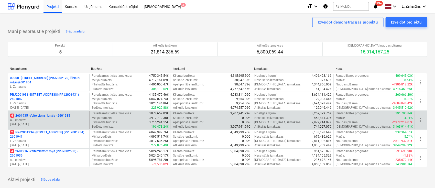
click at [39, 115] on p "6 2601935 - Valterciems 1.māja - 2601935" at bounding box center [40, 116] width 60 height 4
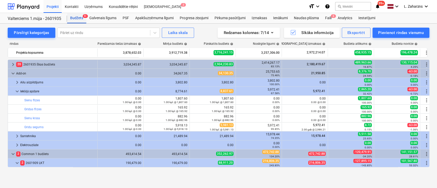
click at [70, 15] on div "Budžets 9+" at bounding box center [76, 18] width 19 height 10
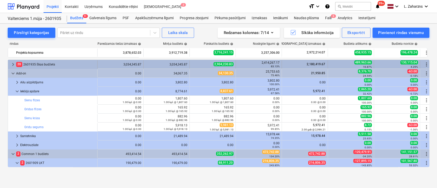
click at [13, 64] on span "keyboard_arrow_right" at bounding box center [13, 64] width 6 height 6
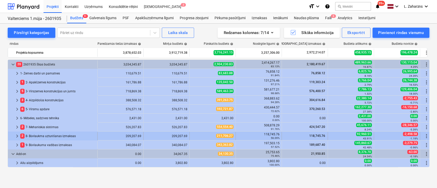
click at [15, 136] on span "keyboard_arrow_right" at bounding box center [17, 136] width 6 height 6
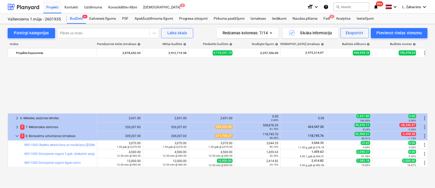
scroll to position [68, 0]
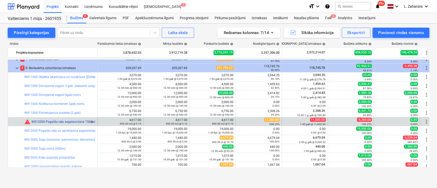
click at [43, 121] on link "W812000 Pagaidu ceļu sagatavošana 150mm šķembas no būvgružu pārstrādes + geotek…" at bounding box center [95, 122] width 128 height 4
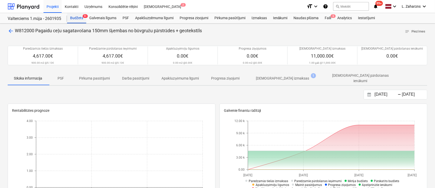
drag, startPoint x: 72, startPoint y: 16, endPoint x: 72, endPoint y: 19, distance: 3.3
click at [72, 16] on div "Budžets 9+" at bounding box center [76, 18] width 19 height 10
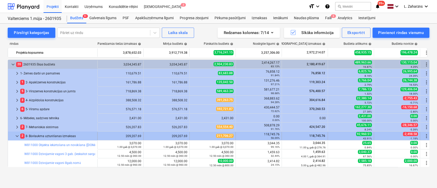
click at [17, 137] on span "keyboard_arrow_down" at bounding box center [17, 136] width 6 height 6
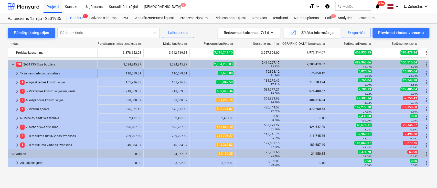
click at [17, 72] on span "keyboard_arrow_right" at bounding box center [17, 73] width 6 height 6
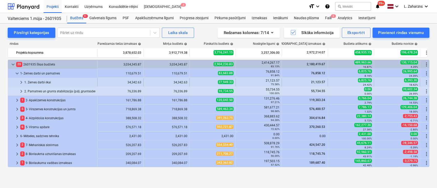
click at [24, 80] on span "keyboard_arrow_right" at bounding box center [21, 82] width 6 height 6
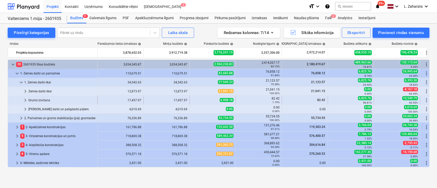
click at [26, 100] on span "keyboard_arrow_right" at bounding box center [25, 100] width 6 height 6
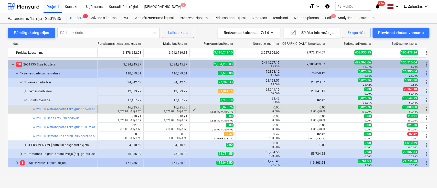
click at [193, 108] on span "edit" at bounding box center [195, 109] width 4 height 4
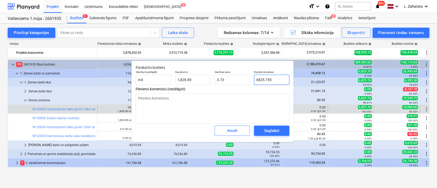
click at [265, 81] on input "6825.755" at bounding box center [271, 80] width 35 height 10
type input "0"
type textarea "x"
type input "0.00"
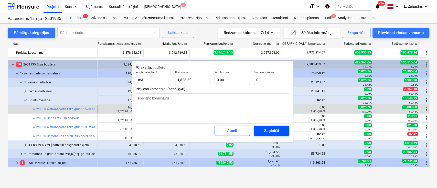
type input "0.00"
click at [272, 130] on div "Saglabāt" at bounding box center [271, 130] width 15 height 7
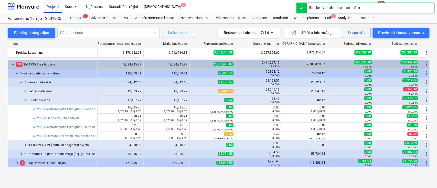
click at [193, 107] on span "edit" at bounding box center [195, 109] width 4 height 4
type textarea "x"
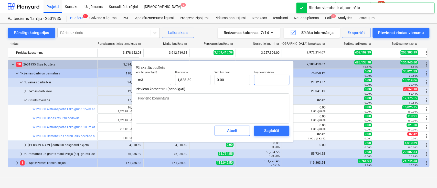
click at [257, 81] on input "text" at bounding box center [271, 80] width 35 height 10
type textarea "x"
type input "1"
type textarea "x"
type input "18"
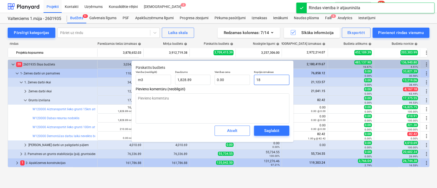
type input "0.01"
type textarea "x"
type input "189"
type input "0.10"
type textarea "x"
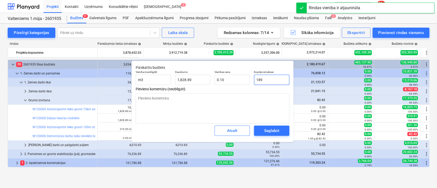
type input "1890"
type input "1.03"
type input "1890"
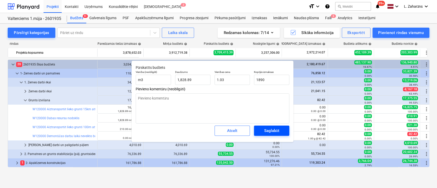
type textarea "x"
type input "1,890.00"
click at [268, 132] on div "Saglabāt" at bounding box center [271, 130] width 15 height 7
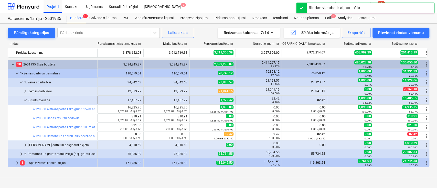
click at [24, 100] on span "keyboard_arrow_down" at bounding box center [25, 100] width 6 height 6
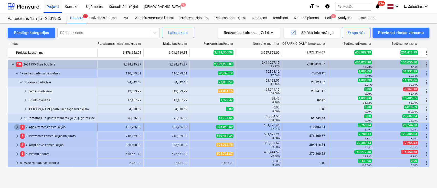
click at [15, 126] on span "keyboard_arrow_right" at bounding box center [17, 127] width 6 height 6
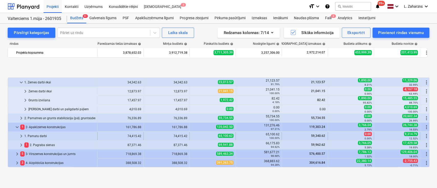
scroll to position [34, 0]
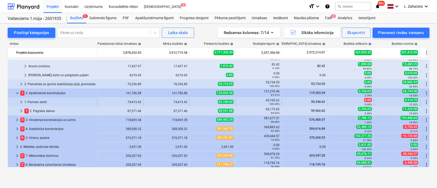
click at [21, 101] on span "keyboard_arrow_right" at bounding box center [21, 102] width 6 height 6
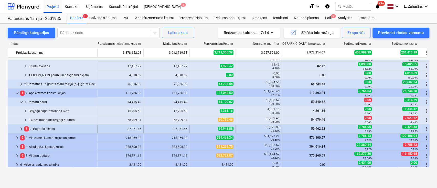
click at [21, 128] on span "keyboard_arrow_right" at bounding box center [21, 129] width 6 height 6
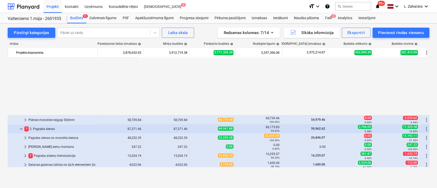
scroll to position [102, 0]
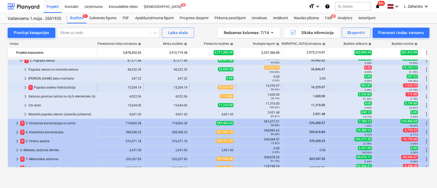
click at [25, 87] on span "keyboard_arrow_right" at bounding box center [25, 87] width 6 height 6
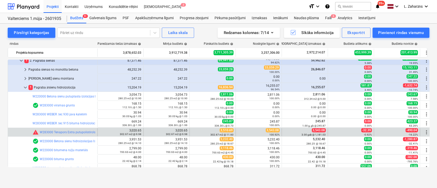
click at [272, 130] on span "3,543.08" at bounding box center [273, 130] width 14 height 4
copy span "3,543.08"
click at [194, 131] on span "edit" at bounding box center [195, 132] width 4 height 4
type textarea "x"
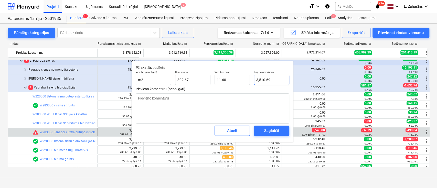
type input "3510.69"
click at [274, 78] on input "3510.69" at bounding box center [271, 80] width 35 height 10
paste input ",543.08"
type textarea "x"
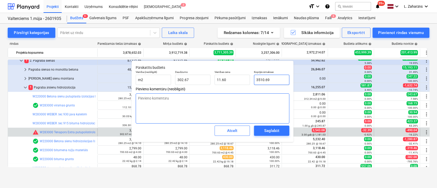
type input "3,543.08"
type input "11.71"
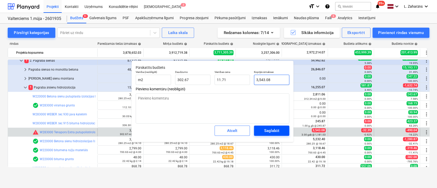
type input "3,543.08"
click at [271, 130] on div "Saglabāt" at bounding box center [271, 130] width 15 height 7
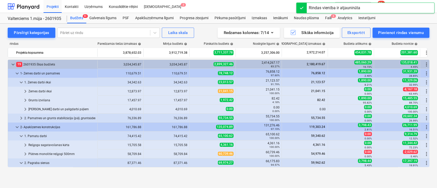
scroll to position [170, 0]
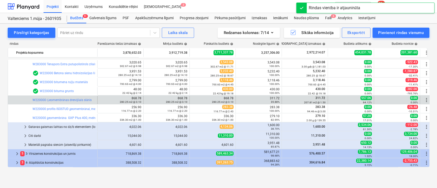
click at [277, 98] on div "311.72 35.88%" at bounding box center [259, 99] width 42 height 7
copy div "311.72"
click at [193, 98] on span "edit" at bounding box center [195, 100] width 4 height 4
type textarea "x"
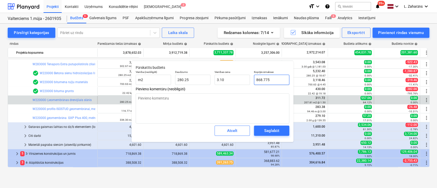
click at [257, 81] on input "868.775" at bounding box center [271, 80] width 35 height 10
paste input "311.72"
type input "311.72"
type textarea "x"
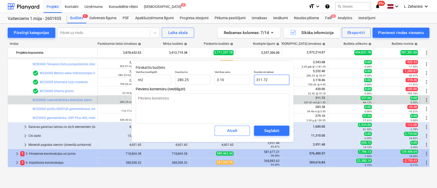
type input "1.11"
type input "311.72"
click at [264, 130] on div "Saglabāt" at bounding box center [271, 130] width 15 height 7
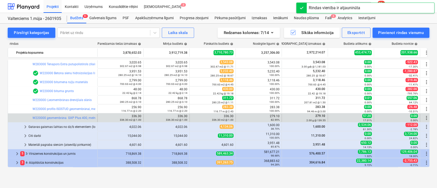
click at [272, 115] on div "279.10 82.99%" at bounding box center [259, 117] width 42 height 7
copy div "279.10"
click at [194, 116] on span "edit" at bounding box center [195, 118] width 4 height 4
type textarea "x"
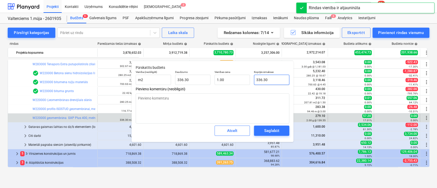
type input "336.3"
click at [264, 79] on input "336.3" at bounding box center [271, 80] width 35 height 10
paste input "279.10"
type textarea "x"
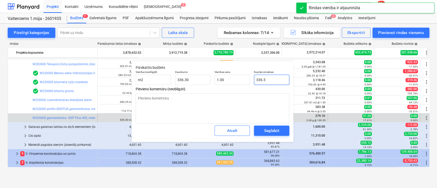
type input "279.10"
type input "0.83"
type input "279.10"
click at [266, 133] on div "Saglabāt" at bounding box center [271, 130] width 15 height 7
type textarea "x"
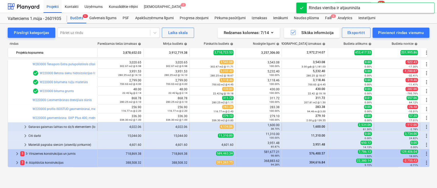
click at [27, 125] on span "keyboard_arrow_right" at bounding box center [25, 127] width 6 height 6
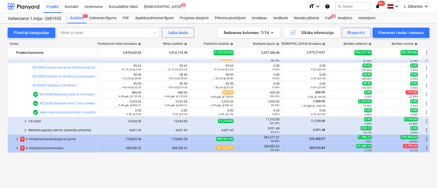
scroll to position [205, 0]
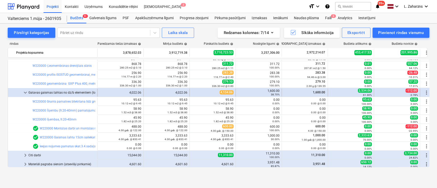
click at [425, 92] on span "more_vert" at bounding box center [426, 93] width 6 height 6
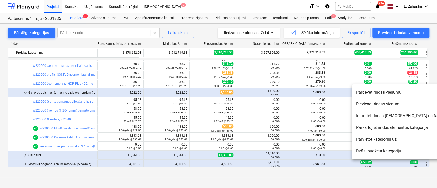
click at [100, 31] on div at bounding box center [218, 94] width 437 height 188
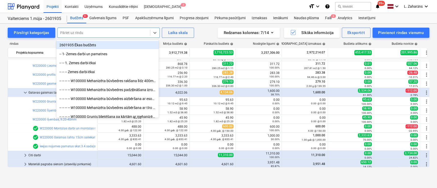
click at [100, 34] on div at bounding box center [103, 32] width 87 height 5
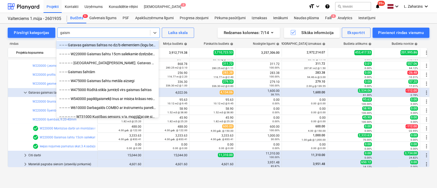
type input "gaisma"
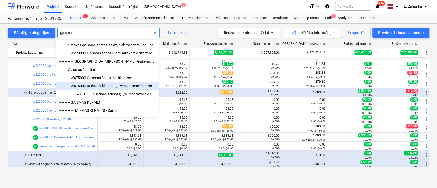
click at [132, 87] on div "-- -- -- -- W475000 Rūdītā stikla jumtiņš virs gaismas šahtas" at bounding box center [107, 86] width 102 height 8
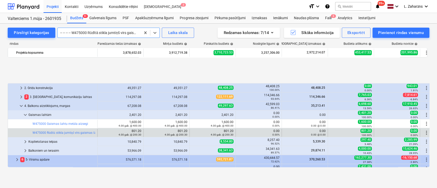
scroll to position [351, 0]
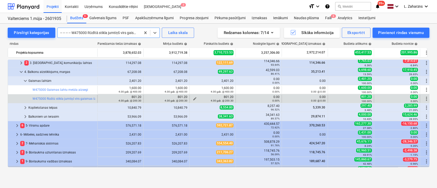
click at [193, 97] on span "edit" at bounding box center [195, 99] width 4 height 4
type textarea "x"
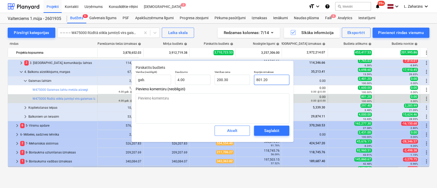
type input "801.2"
click at [270, 81] on input "801.2" at bounding box center [271, 80] width 35 height 10
type textarea "x"
type input "1"
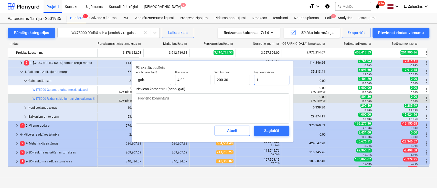
type input "0.25"
type textarea "x"
type input "16"
type input "4.00"
type textarea "x"
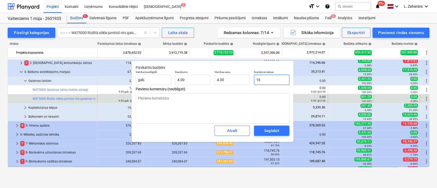
type input "160"
type input "40.00"
type textarea "x"
type input "1600"
type input "400.00"
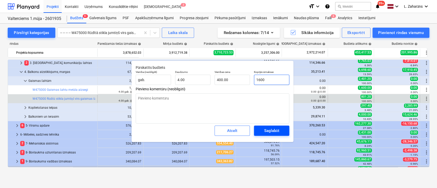
type input "1600"
type textarea "x"
type input "1,600.00"
click at [271, 131] on div "Saglabāt" at bounding box center [271, 130] width 15 height 7
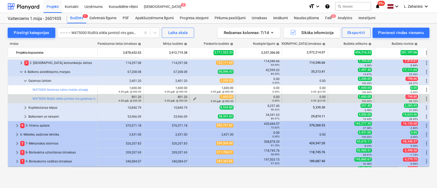
drag, startPoint x: 196, startPoint y: 97, endPoint x: 193, endPoint y: 98, distance: 3.7
click at [193, 98] on span "edit" at bounding box center [195, 99] width 4 height 4
type textarea "x"
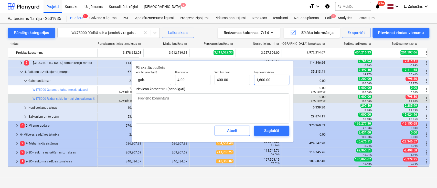
type input "1600"
drag, startPoint x: 261, startPoint y: 80, endPoint x: 253, endPoint y: 80, distance: 7.4
click at [253, 80] on div "Kopējās izmaksas 1600" at bounding box center [271, 77] width 39 height 19
type textarea "x"
type input "100"
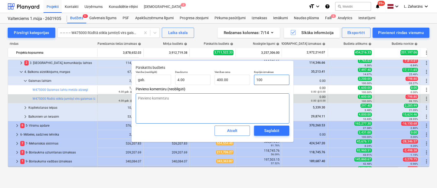
type input "25.00"
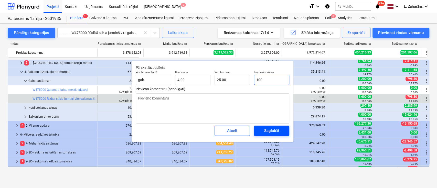
type input "100"
type textarea "x"
type input "100.00"
click at [275, 130] on div "Saglabāt" at bounding box center [271, 130] width 15 height 7
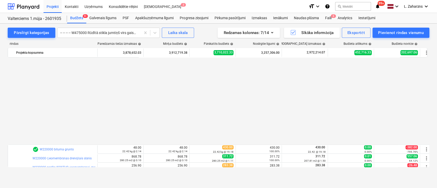
scroll to position [214, 0]
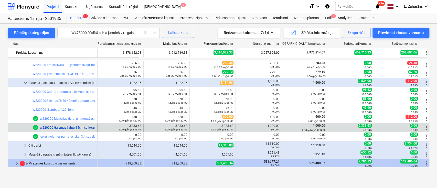
click at [76, 126] on link "W220000 Gaismas šahtu 15cm saliekamie dzelzsbetona elementi" at bounding box center [85, 128] width 91 height 4
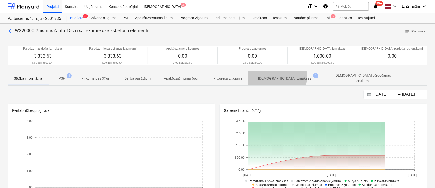
click at [279, 77] on p "[DEMOGRAPHIC_DATA] izmaksas" at bounding box center [284, 78] width 53 height 5
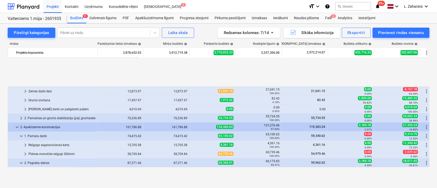
scroll to position [214, 0]
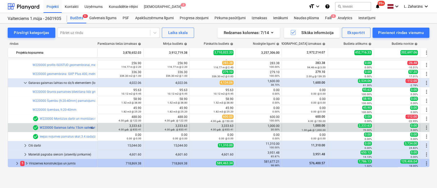
click at [59, 127] on link "W220000 Gaismas šahtu 15cm saliekamie dzelzsbetona elementi" at bounding box center [85, 128] width 91 height 4
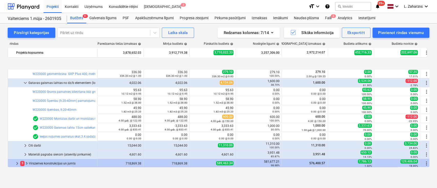
scroll to position [248, 0]
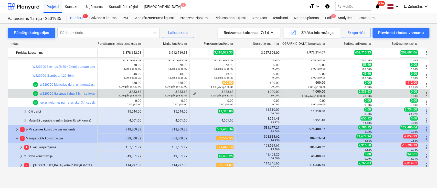
click at [195, 92] on span "edit" at bounding box center [195, 94] width 4 height 4
type textarea "x"
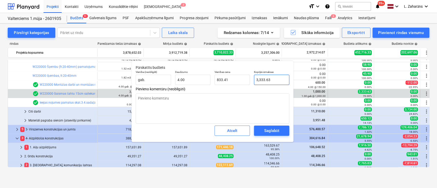
type input "3333.6267"
click at [255, 79] on input "3333.6267" at bounding box center [271, 80] width 35 height 10
type textarea "x"
type input "1333.6267"
type input "333.41"
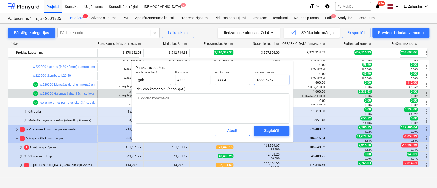
type textarea "x"
type input "18333.6267"
type input "4,583.41"
type textarea "x"
type input "1833.6267"
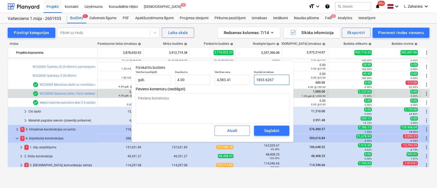
type input "458.41"
type input "1833.6267"
type textarea "x"
type input "1,833.63"
click at [276, 129] on div "Saglabāt" at bounding box center [271, 130] width 15 height 7
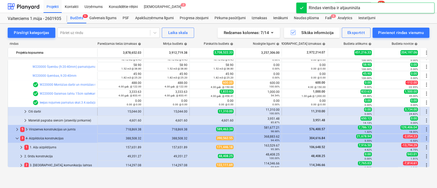
click at [23, 111] on span "keyboard_arrow_right" at bounding box center [25, 111] width 6 height 6
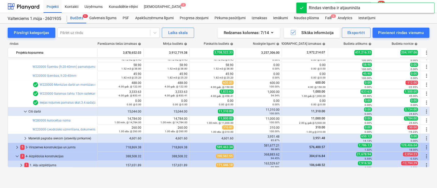
click at [23, 111] on span "keyboard_arrow_down" at bounding box center [25, 111] width 6 height 6
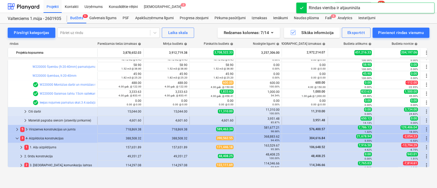
click at [23, 119] on span "keyboard_arrow_right" at bounding box center [25, 120] width 6 height 6
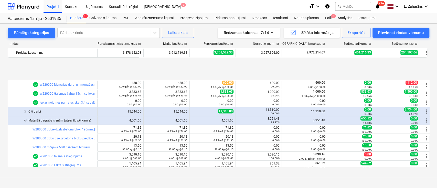
scroll to position [282, 0]
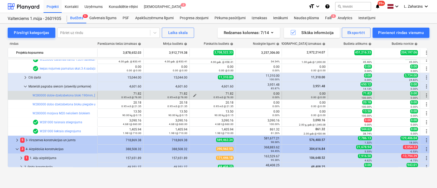
click at [194, 95] on div "0.95 m3 @ 76.00" at bounding box center [213, 97] width 42 height 4
click at [193, 94] on span "edit" at bounding box center [195, 95] width 4 height 4
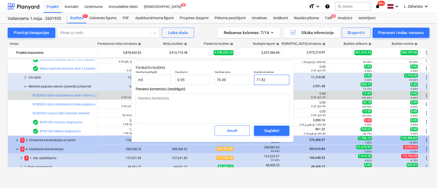
click at [272, 79] on input "71.82" at bounding box center [271, 80] width 35 height 10
type textarea "x"
type input "0"
type input "0.00"
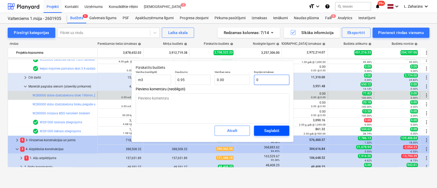
type input "0"
type textarea "x"
type input "0.00"
click at [262, 130] on span "Saglabāt" at bounding box center [271, 130] width 23 height 7
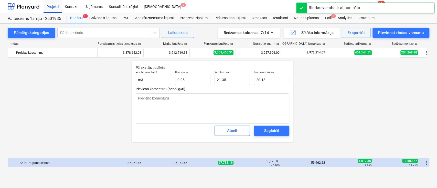
type textarea "x"
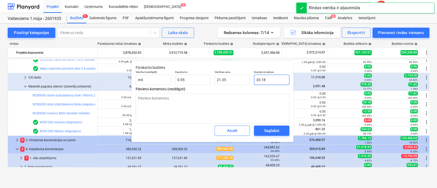
type input "20.1758"
click at [262, 79] on input "20.1758" at bounding box center [271, 80] width 35 height 10
type textarea "x"
type input "0"
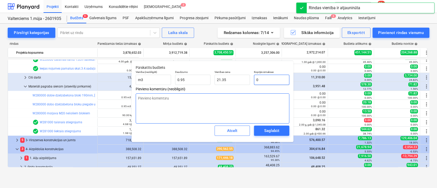
type input "0.00"
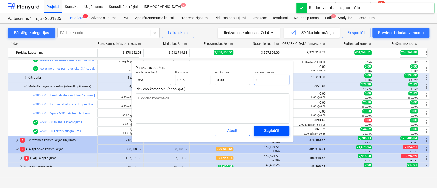
type input "0"
type textarea "x"
type input "0.00"
click at [266, 132] on div "Saglabāt" at bounding box center [271, 130] width 15 height 7
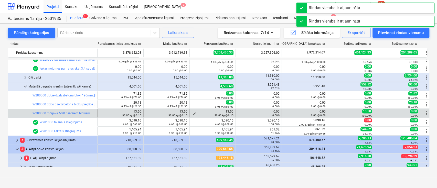
click at [194, 111] on span "edit" at bounding box center [195, 113] width 4 height 4
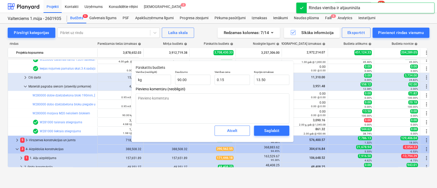
type textarea "x"
type input "13.5"
click at [267, 80] on input "13.5" at bounding box center [271, 80] width 35 height 10
type textarea "x"
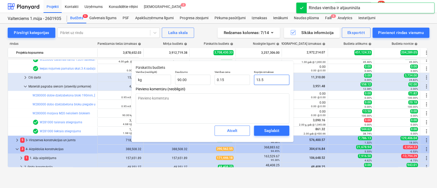
type input "0"
type input "0.00"
type input "0"
type textarea "x"
type input "0.00"
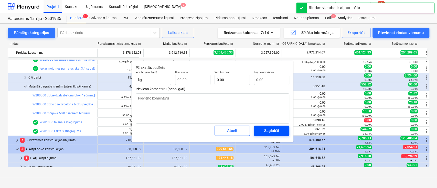
click at [267, 129] on div "Saglabāt" at bounding box center [271, 130] width 15 height 7
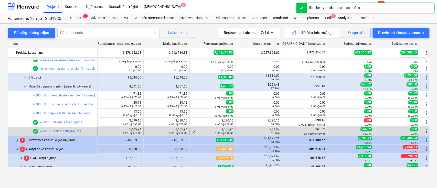
click at [195, 130] on span "edit" at bounding box center [195, 131] width 4 height 4
type textarea "x"
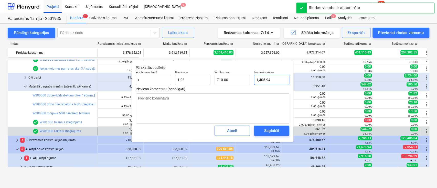
type input "1405.9448"
click at [277, 80] on input "1405.9448" at bounding box center [271, 80] width 35 height 10
type textarea "x"
type input "0"
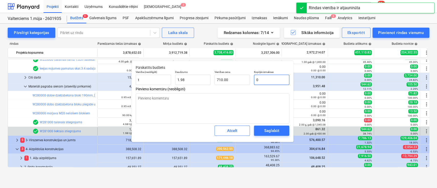
type input "0.00"
click at [274, 130] on div "Saglabāt" at bounding box center [271, 130] width 15 height 7
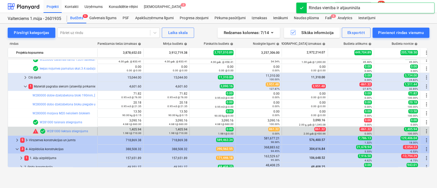
click at [276, 128] on span "861.32" at bounding box center [273, 129] width 11 height 4
copy span "861.32"
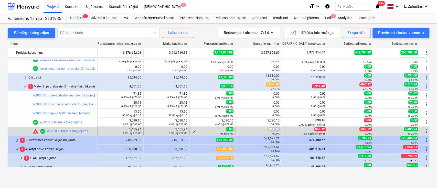
click at [193, 130] on span "edit" at bounding box center [195, 131] width 4 height 4
type textarea "x"
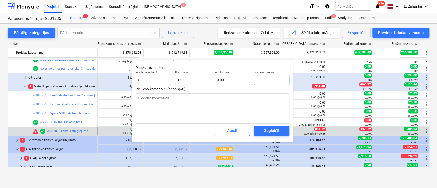
click at [266, 81] on input "text" at bounding box center [271, 80] width 35 height 10
paste input "861.32"
type input "861.32"
type textarea "x"
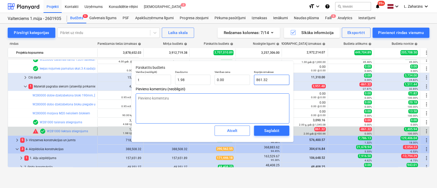
type input "434.97"
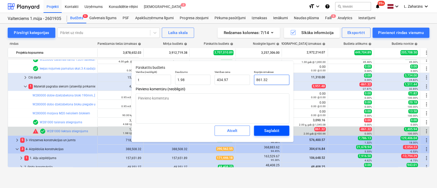
type input "861.32"
click at [270, 131] on div "Saglabāt" at bounding box center [271, 130] width 15 height 7
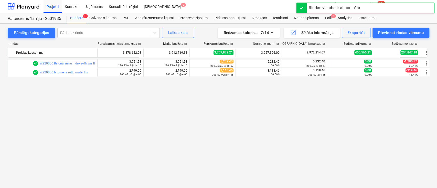
scroll to position [78, 0]
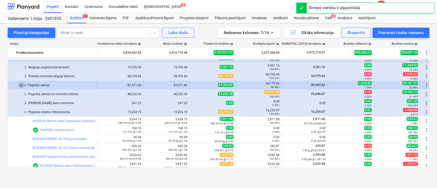
click at [21, 85] on span "keyboard_arrow_down" at bounding box center [21, 85] width 6 height 6
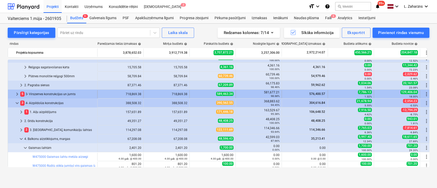
click at [17, 93] on span "keyboard_arrow_right" at bounding box center [17, 94] width 6 height 6
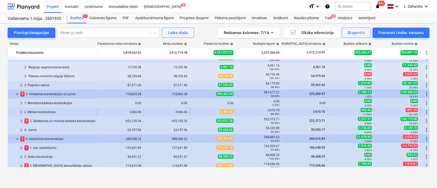
click at [21, 110] on span "keyboard_arrow_right" at bounding box center [21, 112] width 6 height 6
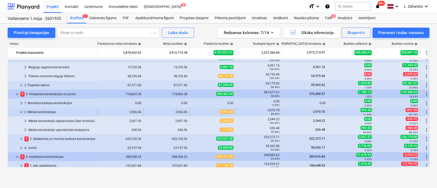
click at [21, 111] on span "keyboard_arrow_down" at bounding box center [21, 112] width 6 height 6
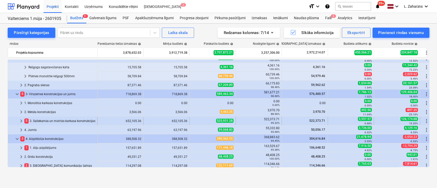
click at [21, 120] on span "keyboard_arrow_right" at bounding box center [21, 121] width 6 height 6
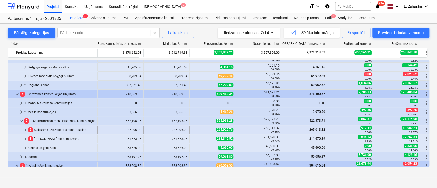
click at [25, 128] on span "keyboard_arrow_right" at bounding box center [25, 130] width 6 height 6
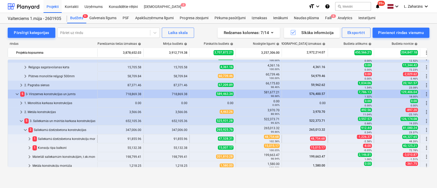
click at [29, 138] on span "keyboard_arrow_right" at bounding box center [29, 139] width 6 height 6
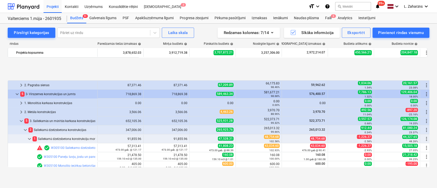
scroll to position [112, 0]
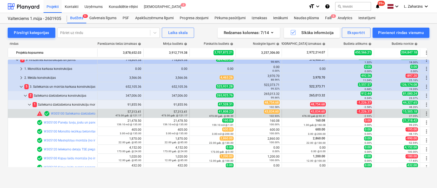
click at [267, 112] on span "43,034.60" at bounding box center [272, 112] width 16 height 4
copy span "43,034.60"
click at [195, 113] on span "edit" at bounding box center [195, 114] width 4 height 4
type textarea "x"
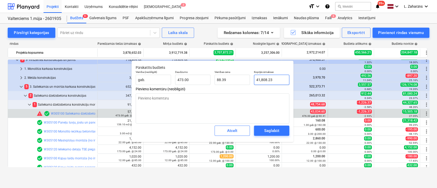
type input "41808.23"
click at [265, 77] on input "41808.23" at bounding box center [271, 80] width 35 height 10
paste input "3,034.60"
type textarea "x"
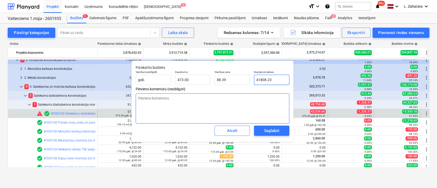
type input "43,034.60"
type input "90.98"
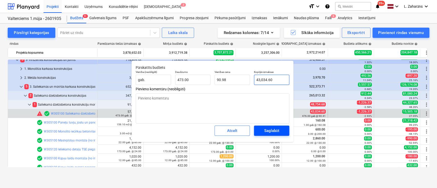
type input "43,034.60"
click at [272, 128] on div "Saglabāt" at bounding box center [271, 130] width 15 height 7
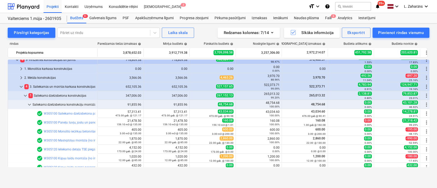
type textarea "x"
type input "473.00"
type input "90.98"
type input "43,034.60"
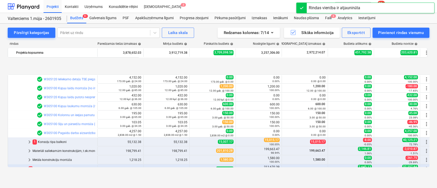
scroll to position [214, 0]
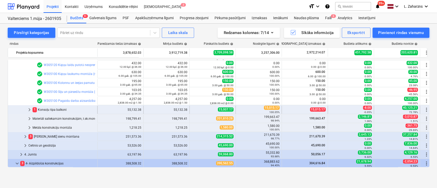
click at [29, 109] on span "keyboard_arrow_right" at bounding box center [29, 110] width 6 height 6
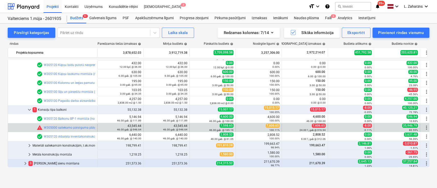
click at [271, 125] on span "7,606.65" at bounding box center [273, 126] width 14 height 4
copy span "7,606.65"
click at [196, 126] on span "edit" at bounding box center [195, 128] width 4 height 4
type textarea "x"
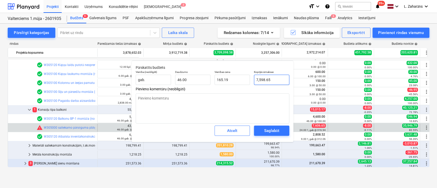
type input "7598.65"
click at [271, 79] on input "7598.65" at bounding box center [271, 80] width 35 height 10
paste input ",606"
type textarea "x"
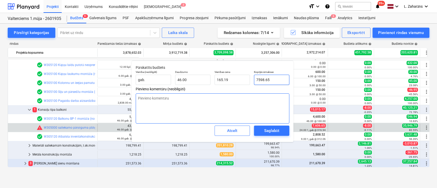
type input "7,606.65"
type input "165.36"
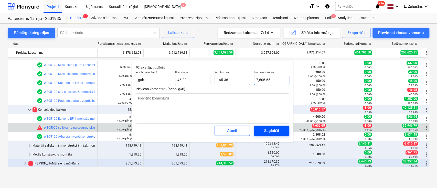
type input "7,606.65"
click at [274, 130] on div "Saglabāt" at bounding box center [271, 130] width 15 height 7
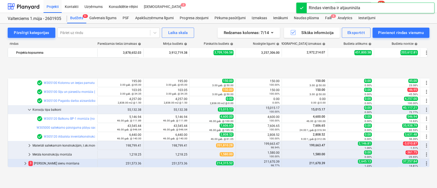
scroll to position [248, 0]
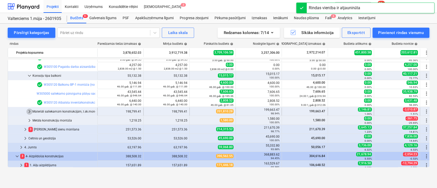
click at [30, 110] on span "keyboard_arrow_right" at bounding box center [29, 111] width 6 height 6
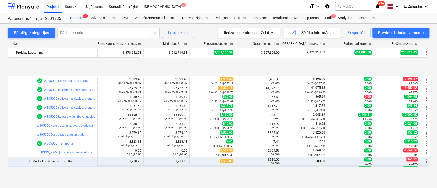
scroll to position [385, 0]
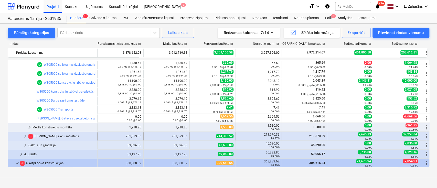
click at [25, 135] on span "keyboard_arrow_right" at bounding box center [25, 136] width 6 height 6
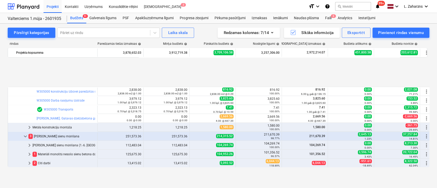
scroll to position [453, 0]
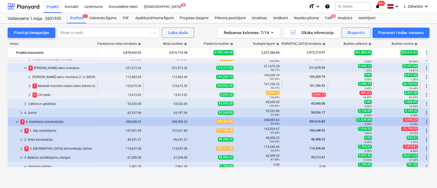
click at [29, 86] on span "keyboard_arrow_right" at bounding box center [29, 86] width 6 height 6
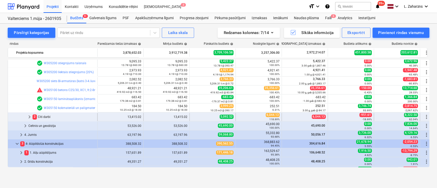
scroll to position [521, 0]
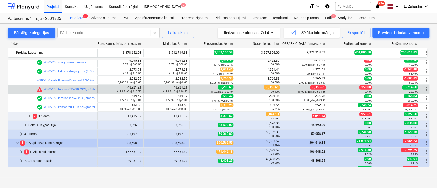
click at [269, 85] on span "35,356.61" at bounding box center [272, 87] width 16 height 4
copy span "35,356.61"
click at [195, 88] on span "edit" at bounding box center [195, 89] width 4 height 4
type textarea "x"
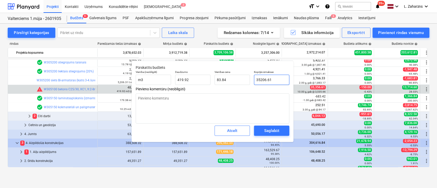
click at [260, 80] on input "35206.61" at bounding box center [271, 80] width 35 height 10
paste input ",35"
type input "35,356.61"
type textarea "x"
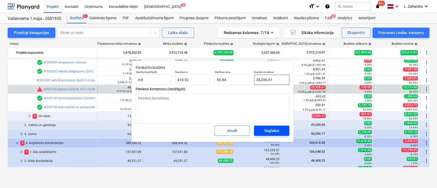
type input "84.20"
click at [266, 130] on div "Saglabāt" at bounding box center [271, 130] width 15 height 7
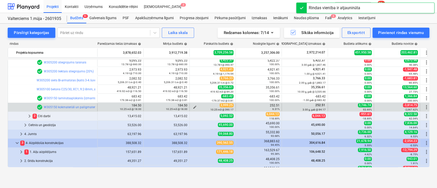
click at [193, 106] on span "edit" at bounding box center [195, 107] width 4 height 4
type textarea "x"
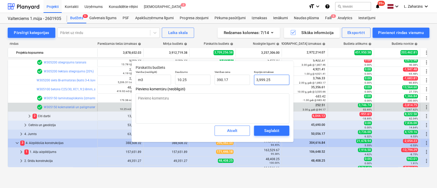
type input "3999.25"
click at [256, 80] on input "3999.25" at bounding box center [271, 80] width 35 height 10
type textarea "x"
type input "2999.25"
type input "292.61"
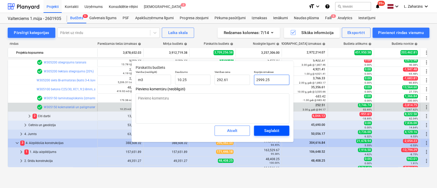
type input "2999.25"
type textarea "x"
type input "2,999.25"
click at [262, 130] on span "Saglabāt" at bounding box center [271, 130] width 23 height 7
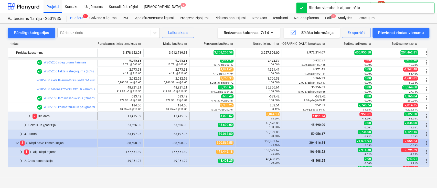
click at [29, 116] on span "keyboard_arrow_right" at bounding box center [29, 116] width 6 height 6
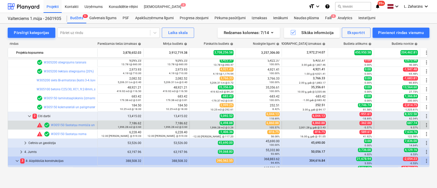
click at [269, 122] on span "6,860.88" at bounding box center [273, 123] width 14 height 4
copy span "6,860.88"
click at [194, 124] on span "edit" at bounding box center [195, 125] width 4 height 4
type textarea "x"
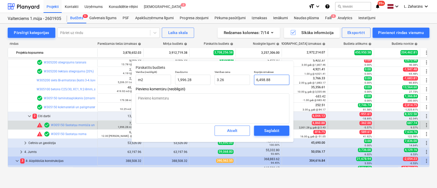
type input "6498.88"
click at [270, 79] on input "6498.88" at bounding box center [271, 80] width 35 height 10
paste input ",860"
type textarea "x"
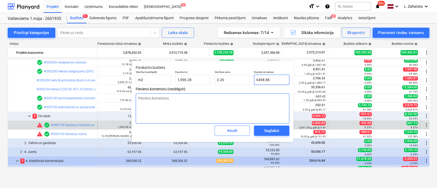
type input "6,860.88"
type input "3.44"
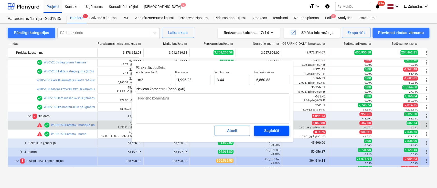
click at [271, 130] on div "Saglabāt" at bounding box center [271, 130] width 15 height 7
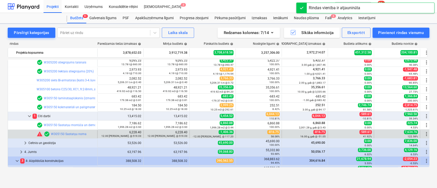
click at [272, 132] on span "-816.75" at bounding box center [273, 132] width 12 height 4
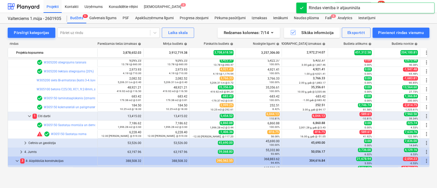
click at [272, 132] on span "-816.75" at bounding box center [273, 132] width 12 height 4
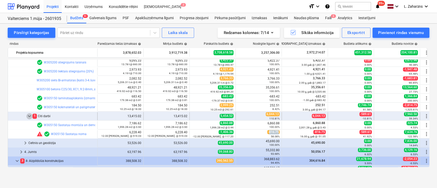
click at [29, 115] on span "keyboard_arrow_down" at bounding box center [29, 116] width 6 height 6
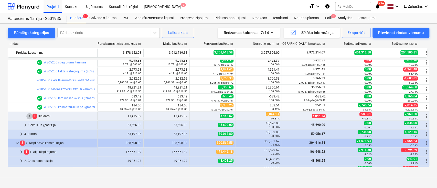
click at [29, 115] on span "keyboard_arrow_right" at bounding box center [29, 116] width 6 height 6
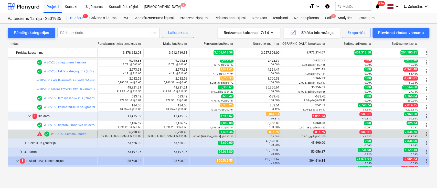
click at [272, 131] on span "-816.75" at bounding box center [273, 132] width 12 height 4
copy span "816.75"
click at [194, 133] on span "edit" at bounding box center [195, 134] width 4 height 4
type textarea "x"
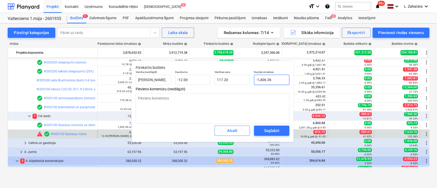
type input "-1406.36"
click at [269, 80] on input "-1406.36" at bounding box center [271, 80] width 35 height 10
paste input "816.75"
type textarea "x"
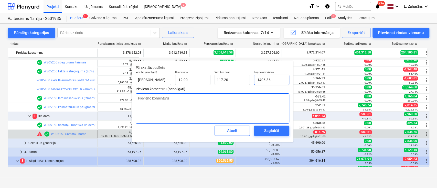
type input "-816.75"
type input "68.06"
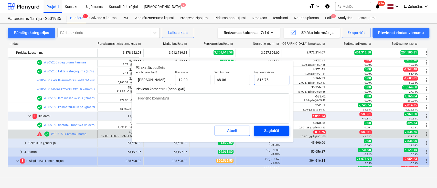
type input "-816.75"
click at [269, 129] on div "Saglabāt" at bounding box center [271, 130] width 15 height 7
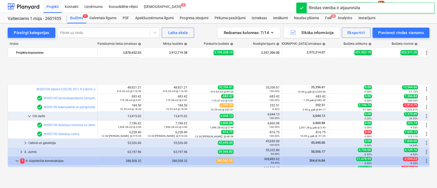
scroll to position [555, 0]
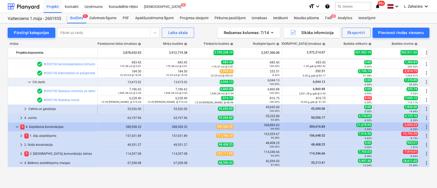
click at [26, 109] on span "keyboard_arrow_right" at bounding box center [25, 109] width 6 height 6
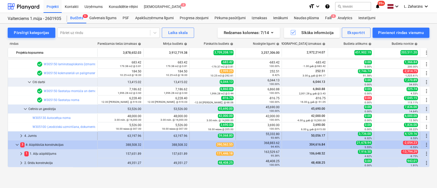
click at [19, 134] on span "keyboard_arrow_right" at bounding box center [21, 136] width 6 height 6
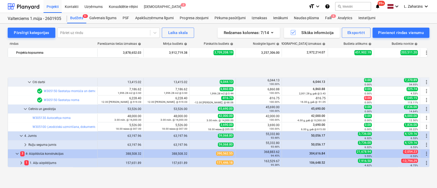
scroll to position [589, 0]
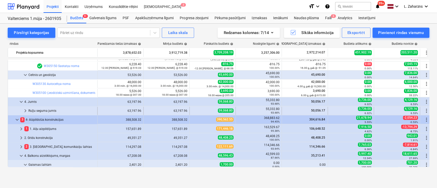
click at [26, 108] on span "keyboard_arrow_right" at bounding box center [25, 111] width 6 height 6
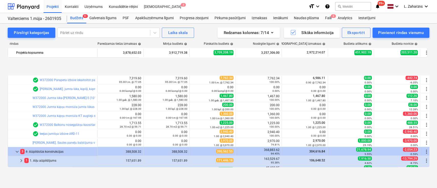
scroll to position [692, 0]
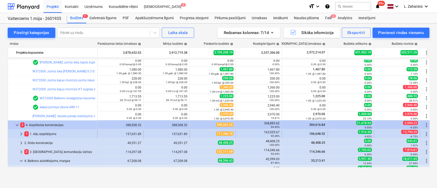
click at [20, 132] on span "keyboard_arrow_right" at bounding box center [21, 134] width 6 height 6
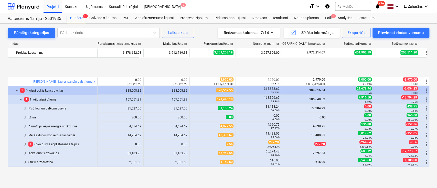
scroll to position [760, 0]
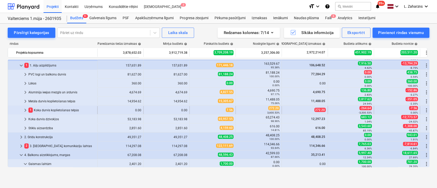
click at [26, 108] on span "keyboard_arrow_right" at bounding box center [25, 110] width 6 height 6
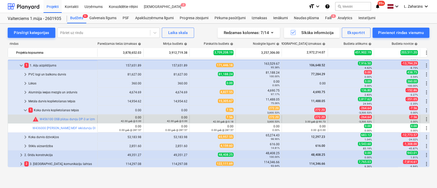
click at [272, 115] on span "272.20" at bounding box center [273, 117] width 11 height 4
copy span "272.20"
click at [194, 118] on span "edit" at bounding box center [195, 119] width 4 height 4
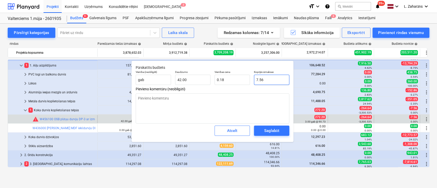
click at [264, 80] on input "7.56" at bounding box center [271, 80] width 35 height 10
paste input "272.20"
type textarea "x"
type input "272.20"
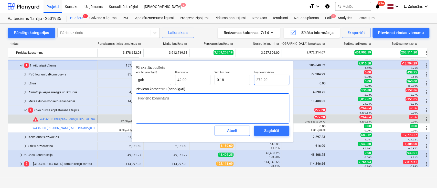
type input "6.48"
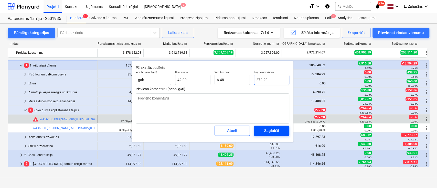
type input "272.20"
click at [267, 129] on div "Saglabāt" at bounding box center [271, 130] width 15 height 7
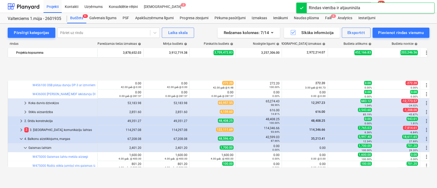
scroll to position [828, 0]
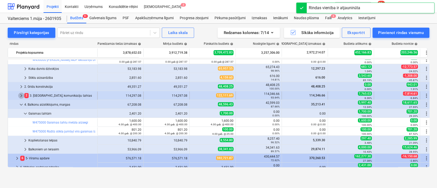
click at [21, 95] on span "keyboard_arrow_right" at bounding box center [21, 96] width 6 height 6
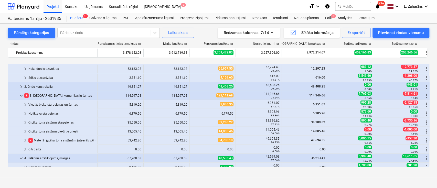
scroll to position [862, 0]
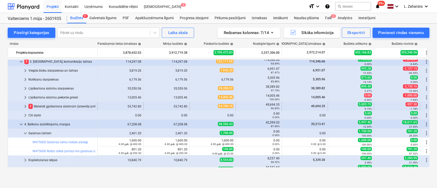
click at [26, 105] on span "keyboard_arrow_right" at bounding box center [25, 106] width 6 height 6
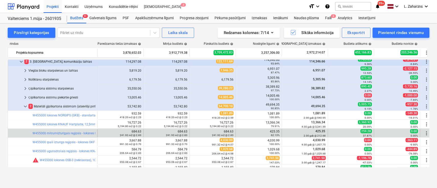
scroll to position [897, 0]
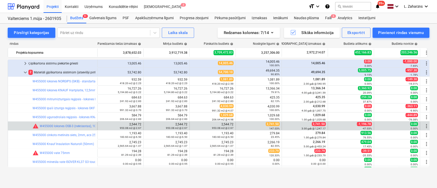
click at [272, 124] on span "3,741.50" at bounding box center [273, 124] width 14 height 4
click at [194, 124] on span "edit" at bounding box center [195, 126] width 4 height 4
type textarea "x"
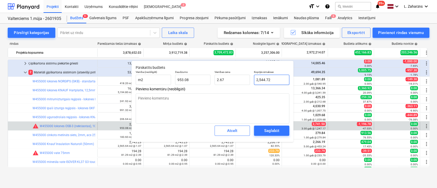
type input "2544.7236"
click at [266, 78] on input "2544.7236" at bounding box center [271, 80] width 35 height 10
paste input "3,741.50"
type textarea "x"
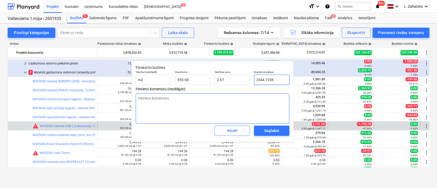
type input "3,741.50"
type input "3.93"
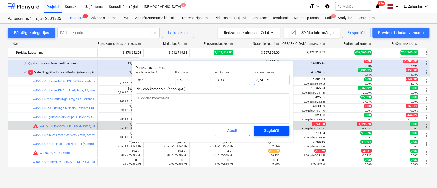
type input "3,741.50"
click at [268, 129] on div "Saglabāt" at bounding box center [271, 130] width 15 height 7
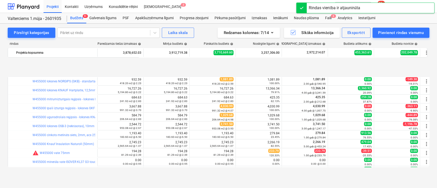
scroll to position [931, 0]
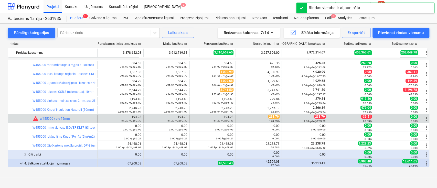
click at [276, 116] on span "233.79" at bounding box center [273, 117] width 11 height 4
click at [196, 118] on span "edit" at bounding box center [195, 119] width 4 height 4
type textarea "x"
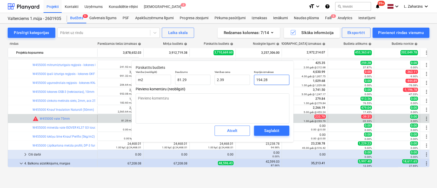
type input "194.2831"
click at [263, 80] on input "194.2831" at bounding box center [271, 80] width 35 height 10
paste input "233.79"
type textarea "x"
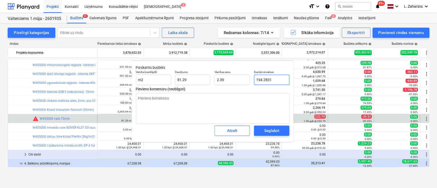
type input "233.79"
type input "2.88"
type input "233.79"
click at [271, 127] on div "Saglabāt" at bounding box center [271, 130] width 15 height 7
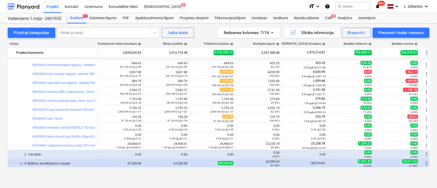
type textarea "x"
type input "81.29"
type input "2.88"
type input "233.79"
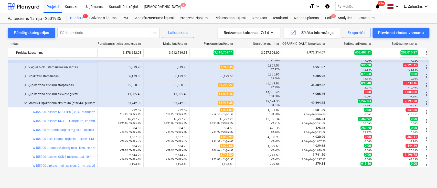
scroll to position [862, 0]
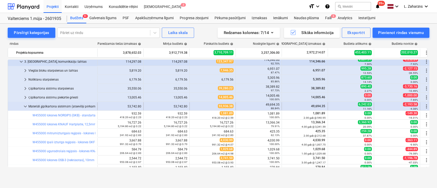
click at [26, 104] on span "keyboard_arrow_down" at bounding box center [25, 106] width 6 height 6
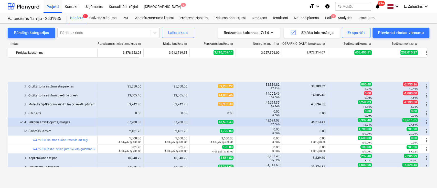
scroll to position [897, 0]
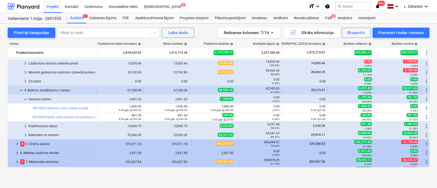
click at [22, 89] on span "keyboard_arrow_down" at bounding box center [21, 90] width 6 height 6
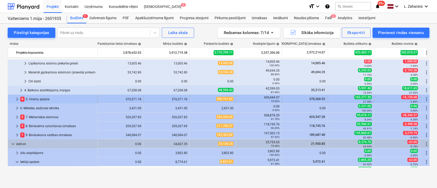
click at [17, 97] on span "keyboard_arrow_right" at bounding box center [17, 99] width 6 height 6
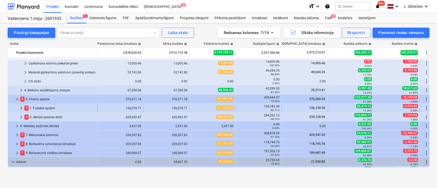
click at [19, 107] on span "keyboard_arrow_right" at bounding box center [21, 108] width 6 height 6
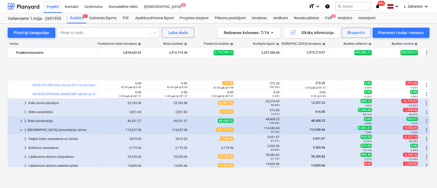
scroll to position [828, 0]
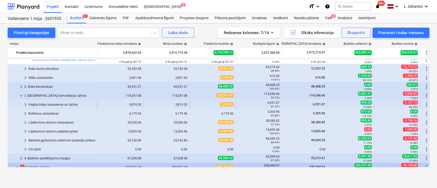
click at [24, 104] on span "keyboard_arrow_right" at bounding box center [25, 105] width 6 height 6
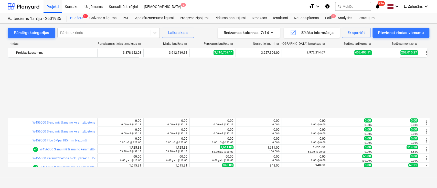
scroll to position [897, 0]
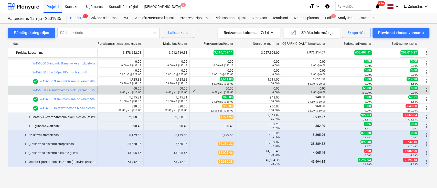
click at [194, 90] on div "6.00 gab. @ 10.00" at bounding box center [213, 92] width 42 height 4
click at [194, 89] on span "edit" at bounding box center [195, 90] width 4 height 4
type textarea "x"
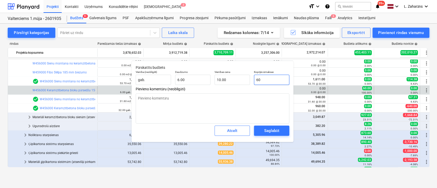
click at [259, 82] on input "60" at bounding box center [271, 80] width 35 height 10
type input "0"
type textarea "x"
type input "0.00"
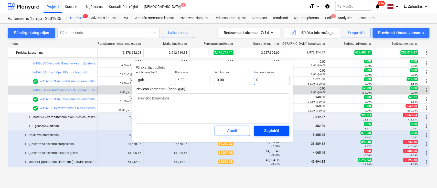
type input "0"
type textarea "x"
type input "0.00"
click at [268, 129] on div "Saglabāt" at bounding box center [271, 130] width 15 height 7
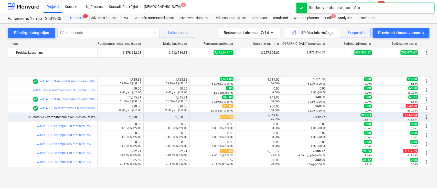
scroll to position [931, 0]
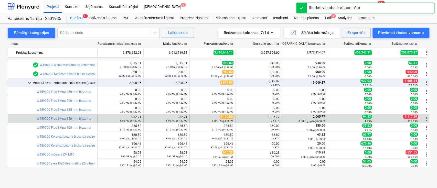
click at [270, 118] on div "2,005.77 95.51%" at bounding box center [259, 118] width 42 height 7
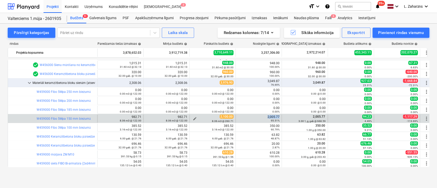
click at [194, 118] on span "edit" at bounding box center [195, 119] width 4 height 4
type textarea "x"
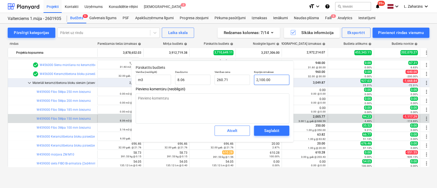
type input "2100"
click at [278, 80] on input "2100" at bounding box center [271, 80] width 35 height 10
paste input ",005.77"
type textarea "x"
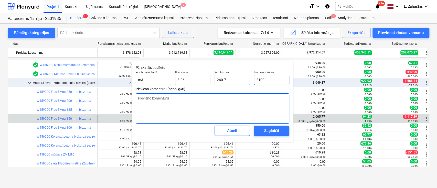
type input "2,005.77"
type input "249.01"
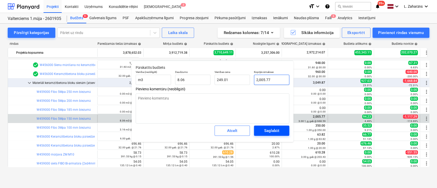
type input "2,005.77"
click at [274, 131] on div "Saglabāt" at bounding box center [271, 130] width 15 height 7
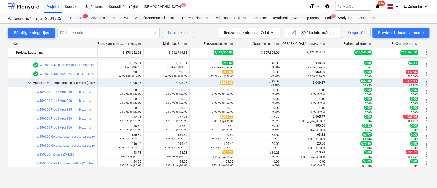
type textarea "x"
type input "8.06"
type input "249.01"
type input "2,005.77"
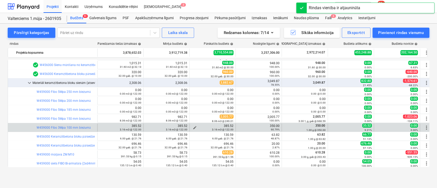
click at [195, 126] on span "edit" at bounding box center [195, 128] width 4 height 4
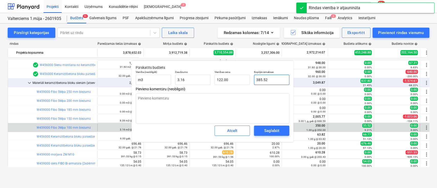
click at [267, 81] on input "385.52" at bounding box center [271, 80] width 35 height 10
paste input "2,005.77"
type textarea "x"
type input "2,005.77"
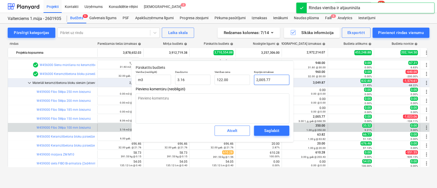
type input "634.74"
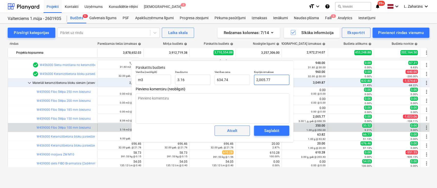
type input "2,005.77"
click at [231, 130] on div "Atcelt" at bounding box center [232, 130] width 10 height 7
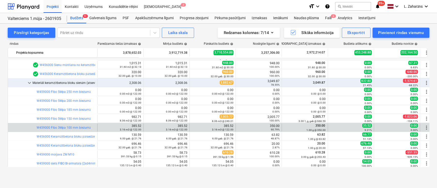
click at [274, 126] on div "350.00 90.79%" at bounding box center [259, 127] width 42 height 7
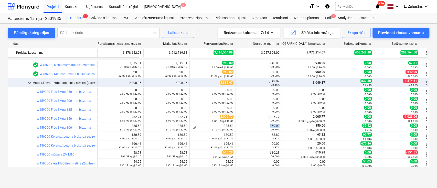
click at [193, 126] on span "edit" at bounding box center [195, 128] width 4 height 4
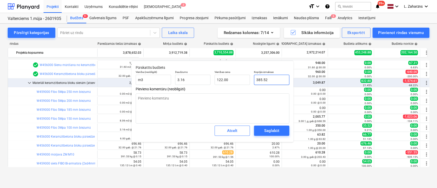
click at [270, 79] on input "385.52" at bounding box center [271, 80] width 35 height 10
paste input "50.00"
type textarea "x"
type input "350.00"
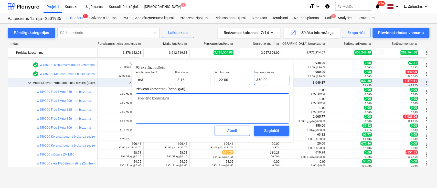
type input "110.76"
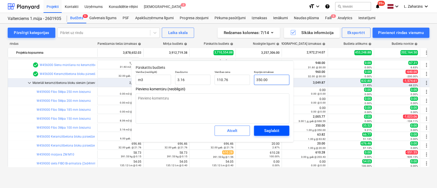
type input "350.00"
click at [272, 130] on div "Saglabāt" at bounding box center [271, 130] width 15 height 7
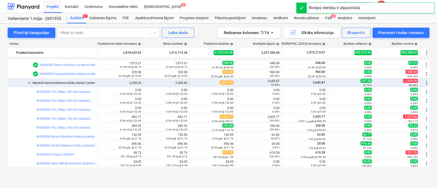
click at [278, 134] on div "63.82 48.87%" at bounding box center [259, 136] width 42 height 7
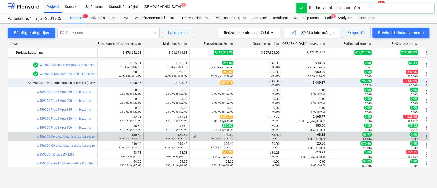
click at [195, 135] on span "edit" at bounding box center [195, 137] width 4 height 4
type textarea "x"
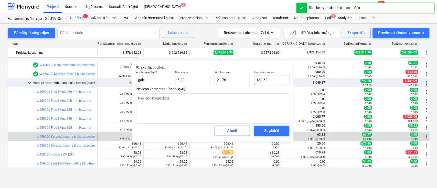
type input "130.587"
click at [277, 81] on input "130.587" at bounding box center [271, 80] width 35 height 10
paste input "350.00"
type textarea "x"
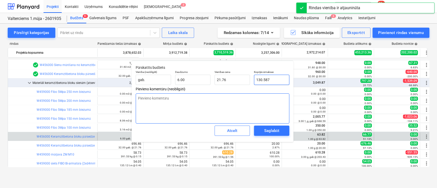
type input "350.00"
type input "58.33"
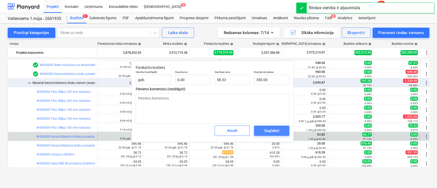
click at [278, 130] on div "Saglabāt" at bounding box center [271, 130] width 15 height 7
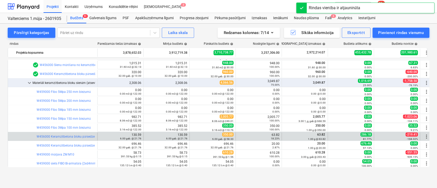
click at [276, 133] on div "63.82 18.23%" at bounding box center [259, 136] width 42 height 7
click at [195, 135] on span "edit" at bounding box center [195, 137] width 4 height 4
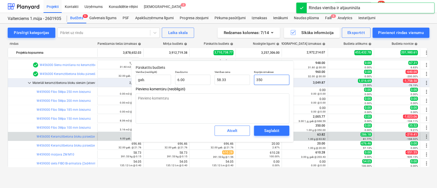
click at [266, 81] on input "350" at bounding box center [271, 80] width 35 height 10
paste input "63.82"
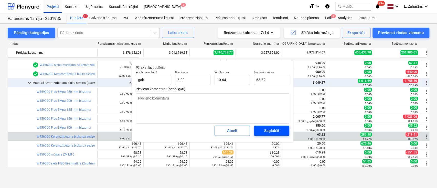
click at [269, 130] on div "Saglabāt" at bounding box center [271, 130] width 15 height 7
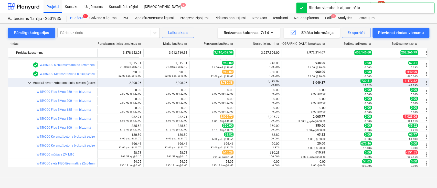
click at [276, 142] on div "20.00 2.87%" at bounding box center [259, 145] width 42 height 7
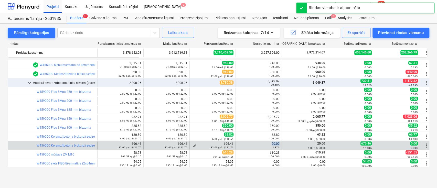
click at [194, 144] on span "edit" at bounding box center [195, 146] width 4 height 4
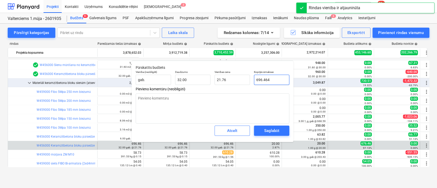
click at [265, 79] on input "696.464" at bounding box center [271, 80] width 35 height 10
paste input "20.00"
click at [272, 131] on div "Saglabāt" at bounding box center [271, 130] width 15 height 7
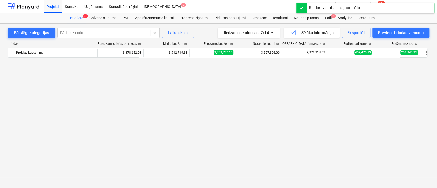
scroll to position [998, 0]
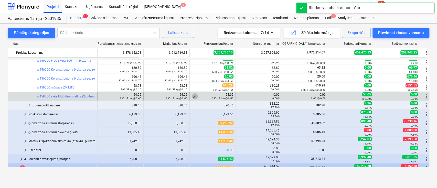
click at [194, 95] on span "edit" at bounding box center [195, 96] width 4 height 4
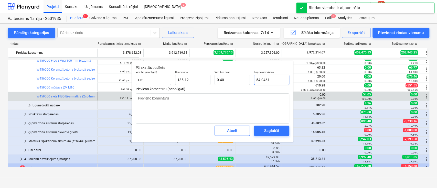
click at [261, 81] on input "54.0461" at bounding box center [271, 80] width 35 height 10
click at [273, 130] on div "Saglabāt" at bounding box center [271, 130] width 15 height 7
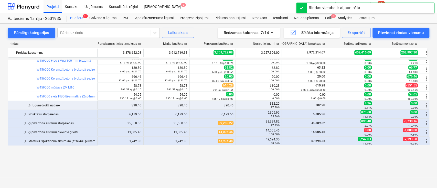
scroll to position [964, 0]
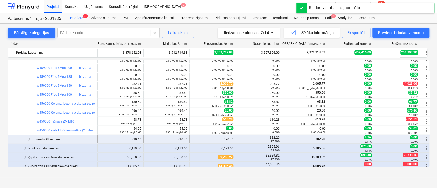
click at [29, 139] on span "keyboard_arrow_right" at bounding box center [29, 139] width 6 height 6
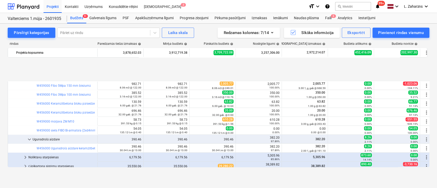
scroll to position [998, 0]
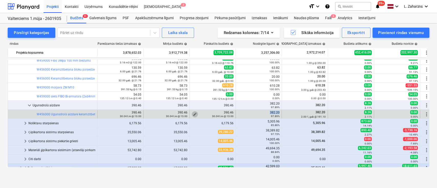
click at [194, 113] on span "edit" at bounding box center [195, 114] width 4 height 4
type textarea "x"
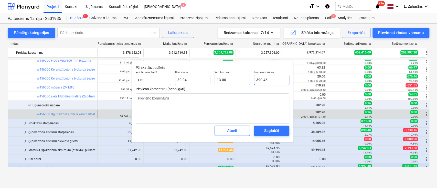
type input "390.4577"
click at [271, 78] on input "390.4577" at bounding box center [271, 80] width 35 height 10
paste input "82.20"
type textarea "x"
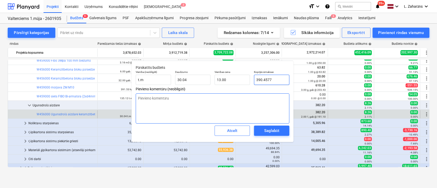
type input "382.20"
type input "12.73"
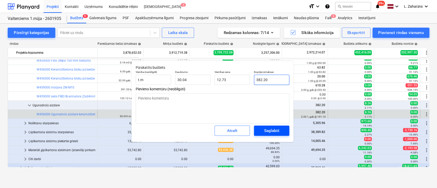
type input "382.20"
click at [272, 129] on div "Saglabāt" at bounding box center [271, 130] width 15 height 7
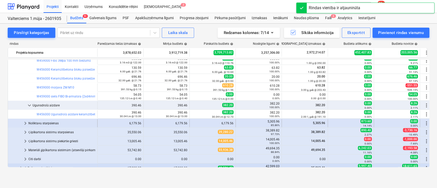
click at [23, 122] on span "keyboard_arrow_right" at bounding box center [25, 123] width 6 height 6
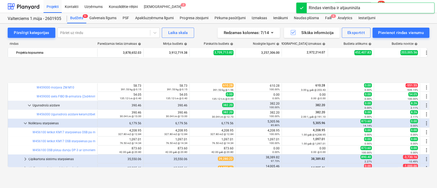
scroll to position [1032, 0]
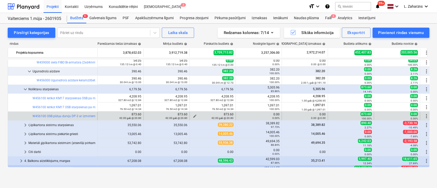
click at [194, 115] on span "edit" at bounding box center [195, 116] width 4 height 4
type textarea "x"
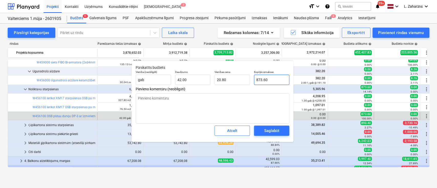
type input "873.6"
click at [260, 79] on input "873.6" at bounding box center [271, 80] width 35 height 10
type textarea "x"
type input "0"
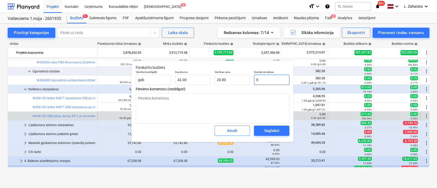
type input "0.00"
type input "0"
type textarea "x"
type input "0.00"
click at [266, 132] on div "Saglabāt" at bounding box center [271, 130] width 15 height 7
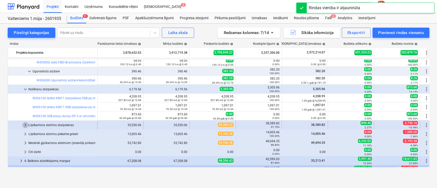
click at [25, 124] on span "keyboard_arrow_right" at bounding box center [25, 125] width 6 height 6
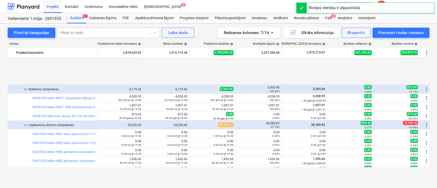
scroll to position [1066, 0]
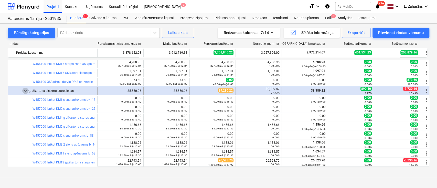
click at [25, 89] on span "keyboard_arrow_down" at bounding box center [25, 91] width 6 height 6
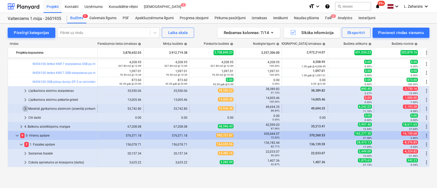
click at [25, 107] on span "keyboard_arrow_right" at bounding box center [25, 109] width 6 height 6
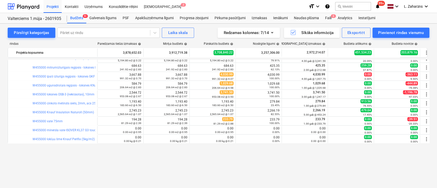
scroll to position [1100, 0]
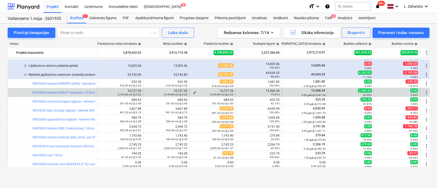
click at [195, 91] on span "edit" at bounding box center [195, 93] width 4 height 4
type textarea "x"
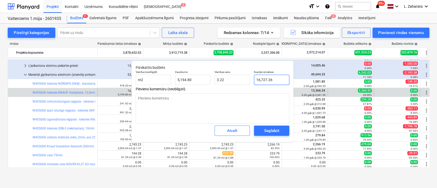
type input "16727.256"
click at [259, 80] on input "16727.256" at bounding box center [271, 80] width 35 height 10
type textarea "x"
drag, startPoint x: 259, startPoint y: 80, endPoint x: 252, endPoint y: 80, distance: 6.7
click at [252, 80] on div "Kopējās izmaksas 16,727.26" at bounding box center [271, 77] width 39 height 19
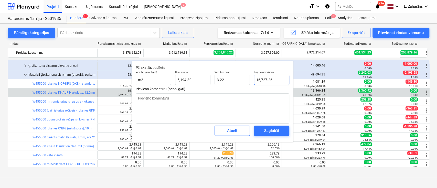
type input "16727.256"
click at [259, 80] on input "16727.256" at bounding box center [271, 80] width 35 height 10
type textarea "x"
type input "15727.256"
type input "3.03"
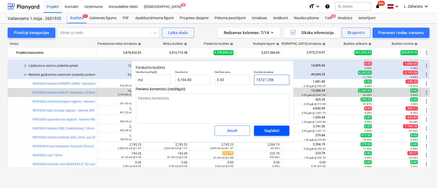
type input "15727.256"
type textarea "x"
type input "15,727.26"
click at [274, 132] on div "Saglabāt" at bounding box center [271, 130] width 15 height 7
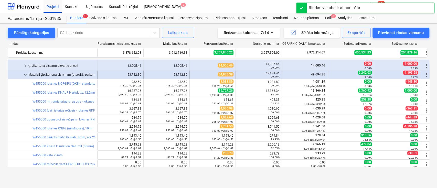
click at [25, 73] on span "keyboard_arrow_down" at bounding box center [25, 75] width 6 height 6
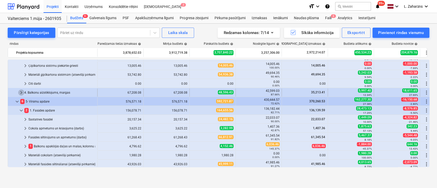
click at [23, 91] on span "keyboard_arrow_right" at bounding box center [21, 93] width 6 height 6
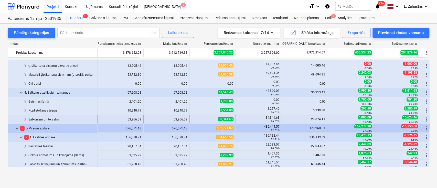
click at [25, 118] on span "keyboard_arrow_right" at bounding box center [25, 119] width 6 height 6
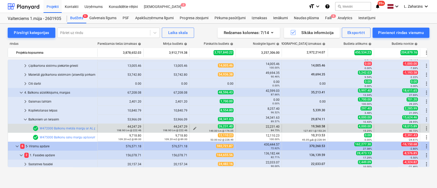
click at [193, 127] on span "edit" at bounding box center [195, 128] width 4 height 4
type textarea "x"
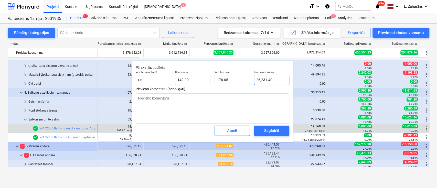
type input "26231.4"
click at [259, 79] on input "26231.4" at bounding box center [271, 80] width 35 height 10
type textarea "x"
type input "24231.4"
type input "162.63"
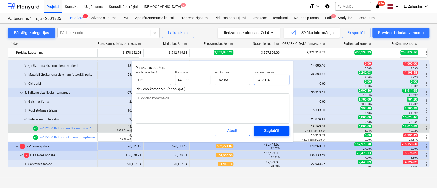
type input "24231.4"
type textarea "x"
type input "24,231.40"
click at [266, 129] on div "Saglabāt" at bounding box center [271, 130] width 15 height 7
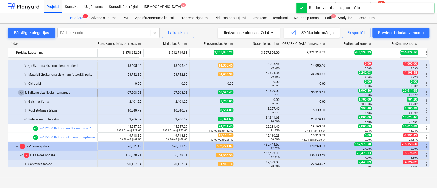
click at [21, 91] on span "keyboard_arrow_down" at bounding box center [21, 93] width 6 height 6
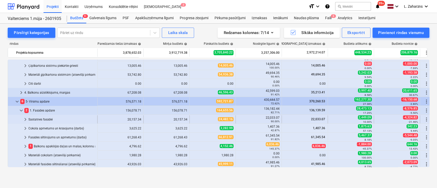
click at [25, 119] on span "keyboard_arrow_right" at bounding box center [25, 119] width 6 height 6
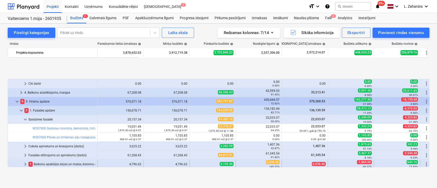
scroll to position [1134, 0]
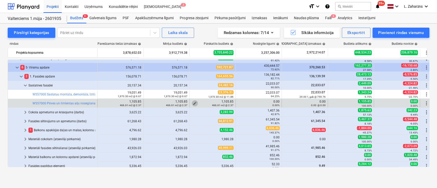
click at [194, 102] on span "edit" at bounding box center [195, 103] width 4 height 4
type textarea "x"
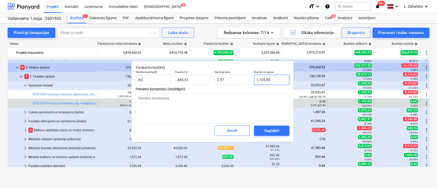
type input "1105.8548"
click at [269, 81] on input "1105.8548" at bounding box center [271, 80] width 35 height 10
type textarea "x"
type input "0"
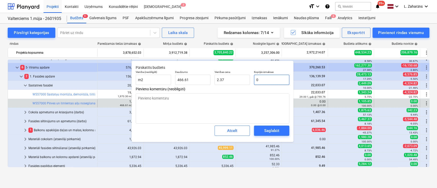
type input "0.00"
type input "0"
type textarea "x"
type input "0.00"
click at [268, 132] on div "Saglabāt" at bounding box center [271, 130] width 15 height 7
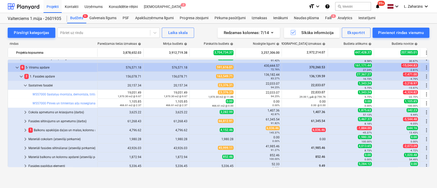
type textarea "x"
type input "466.61"
type input "0.00"
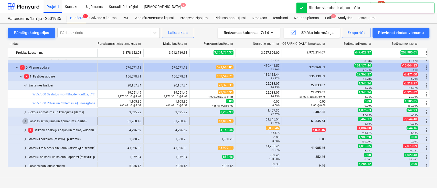
click at [25, 121] on span "keyboard_arrow_right" at bounding box center [25, 121] width 6 height 6
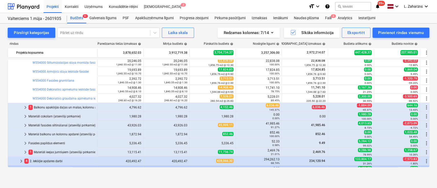
scroll to position [1203, 0]
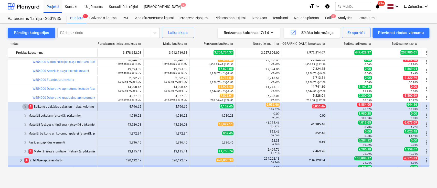
click at [25, 105] on span "keyboard_arrow_right" at bounding box center [25, 107] width 6 height 6
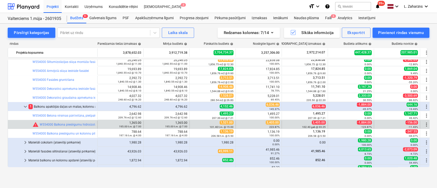
click at [275, 121] on span "3,405.00" at bounding box center [273, 123] width 14 height 4
copy span "3,405.00"
click at [197, 123] on button "edit" at bounding box center [195, 125] width 6 height 6
type textarea "x"
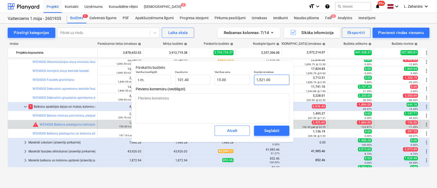
type input "1521"
click at [282, 79] on input "1521" at bounding box center [271, 80] width 35 height 10
paste input "3,405.00"
type textarea "x"
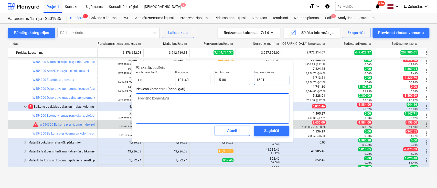
type input "3,405.00"
type input "33.58"
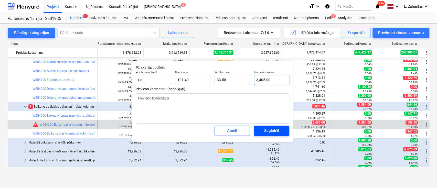
type input "3,405.00"
click at [267, 131] on div "Saglabāt" at bounding box center [271, 130] width 15 height 7
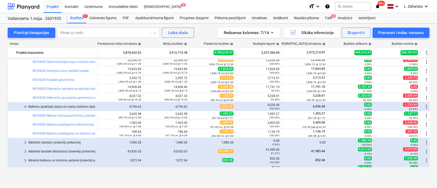
type textarea "x"
type input "101.40"
type input "33.58"
type input "3,405.00"
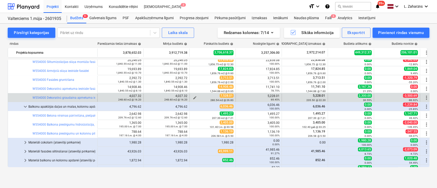
click at [194, 96] on span "edit" at bounding box center [195, 98] width 4 height 4
type textarea "x"
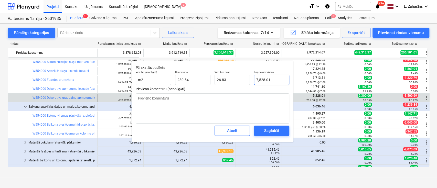
type input "7528.0102"
click at [256, 79] on input "7528.0102" at bounding box center [271, 80] width 35 height 10
type textarea "x"
type input "6528.0102"
type input "23.27"
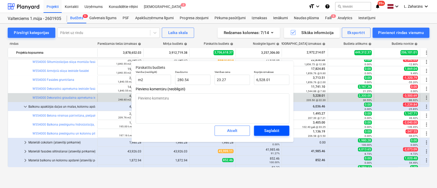
click at [266, 130] on div "Saglabāt" at bounding box center [271, 130] width 15 height 7
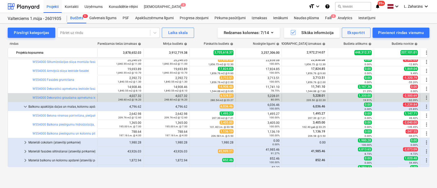
click at [269, 95] on div "5,228.01 80.09%" at bounding box center [259, 97] width 42 height 7
copy div "5,228.01"
click at [195, 97] on span "edit" at bounding box center [195, 98] width 4 height 4
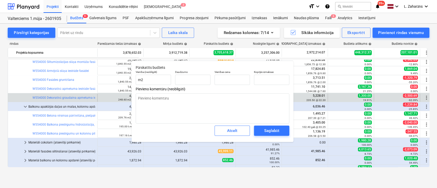
type textarea "x"
type input "280.54"
type input "23.27"
click at [269, 79] on input "6528.0102" at bounding box center [271, 80] width 35 height 10
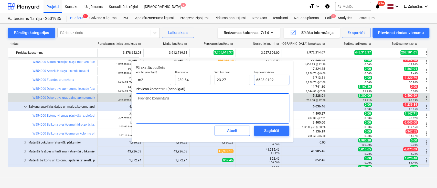
paste input "5,228.01"
type input "5,228.01"
type textarea "x"
type input "18.64"
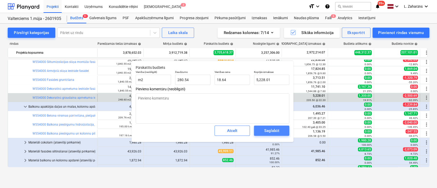
click at [268, 128] on div "Saglabāt" at bounding box center [271, 130] width 15 height 7
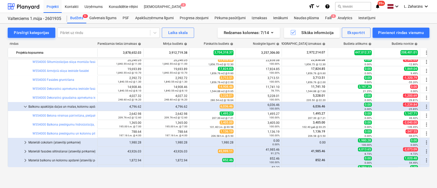
scroll to position [1237, 0]
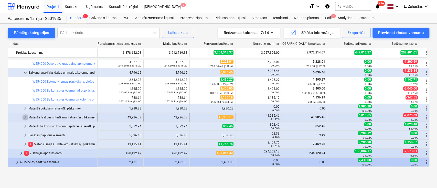
click at [24, 116] on span "keyboard_arrow_right" at bounding box center [25, 117] width 6 height 6
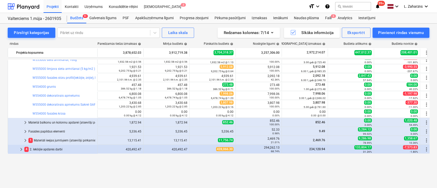
scroll to position [1305, 0]
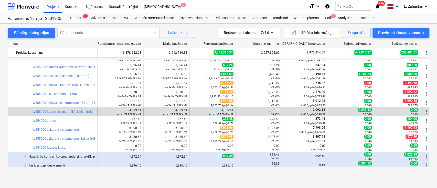
click at [271, 110] on div "2,092.18 42.36%" at bounding box center [259, 111] width 42 height 7
copy div "2,092.18"
click at [195, 111] on span "edit" at bounding box center [195, 112] width 4 height 4
type textarea "x"
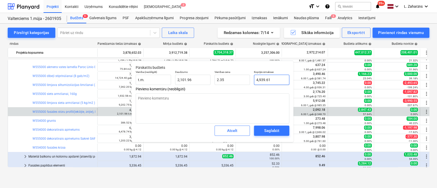
type input "4939.606"
click at [271, 80] on input "4939.606" at bounding box center [271, 80] width 35 height 10
paste input "2,092.18"
type textarea "x"
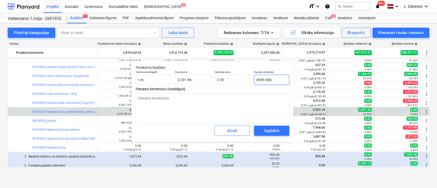
type input "2,092.18"
type input "1.00"
type input "2,092.18"
click at [270, 131] on div "Saglabāt" at bounding box center [271, 130] width 15 height 7
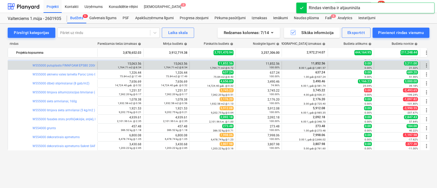
scroll to position [1271, 0]
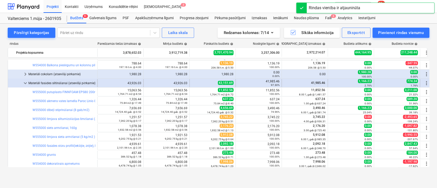
click at [25, 83] on span "keyboard_arrow_down" at bounding box center [25, 83] width 6 height 6
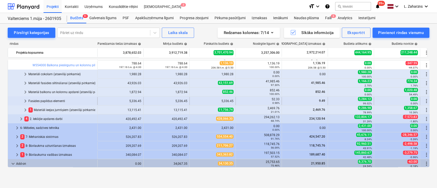
click at [25, 99] on span "keyboard_arrow_right" at bounding box center [25, 101] width 6 height 6
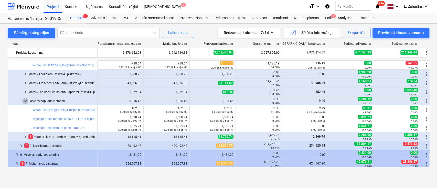
click at [25, 99] on span "keyboard_arrow_down" at bounding box center [25, 101] width 6 height 6
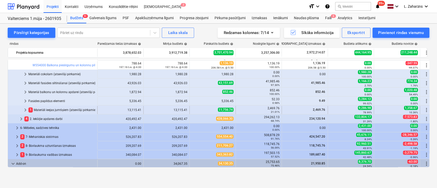
click at [24, 110] on span "keyboard_arrow_right" at bounding box center [25, 110] width 6 height 6
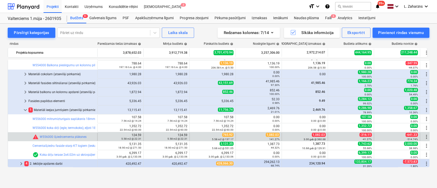
click at [270, 134] on span "1,082.03" at bounding box center [273, 135] width 14 height 4
copy span "1,082.03"
click at [195, 136] on span "edit" at bounding box center [195, 137] width 4 height 4
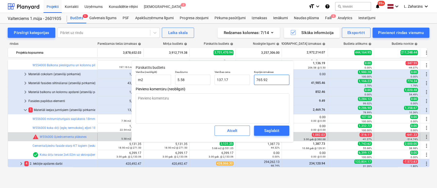
click at [272, 80] on input "765.92" at bounding box center [271, 80] width 35 height 10
paste input "1,082.03"
type textarea "x"
type input "1,082.03"
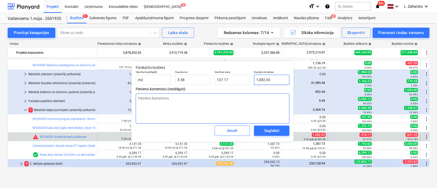
type input "193.79"
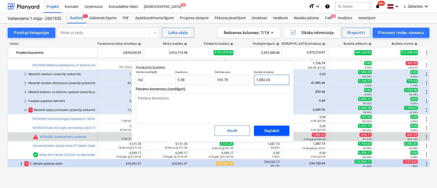
type input "1,082.03"
click at [270, 129] on div "Saglabāt" at bounding box center [271, 130] width 15 height 7
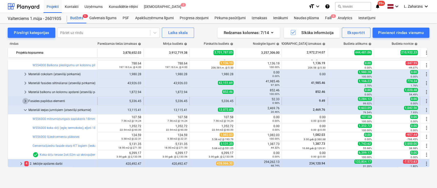
click at [26, 101] on span "keyboard_arrow_right" at bounding box center [25, 101] width 6 height 6
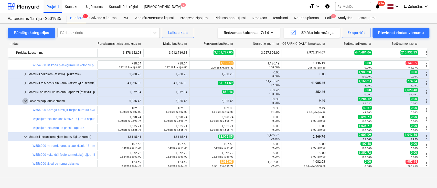
click at [26, 101] on span "keyboard_arrow_down" at bounding box center [25, 101] width 6 height 6
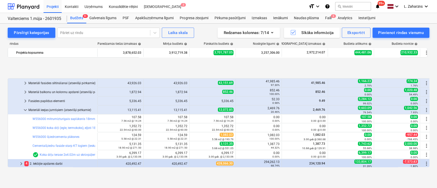
scroll to position [1305, 0]
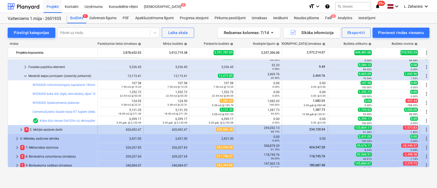
click at [20, 130] on span "keyboard_arrow_right" at bounding box center [21, 130] width 6 height 6
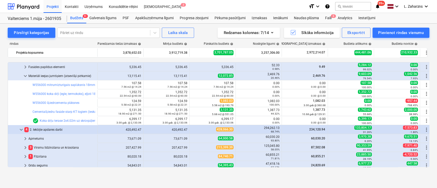
scroll to position [1339, 0]
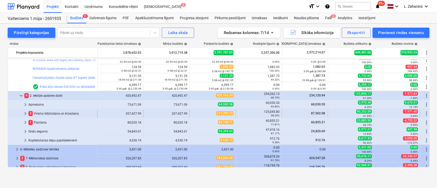
click at [24, 112] on span "keyboard_arrow_right" at bounding box center [25, 114] width 6 height 6
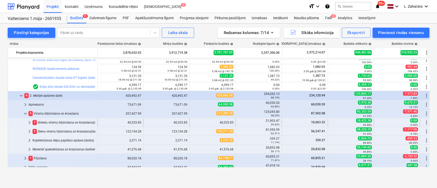
click at [28, 122] on span "keyboard_arrow_right" at bounding box center [29, 122] width 6 height 6
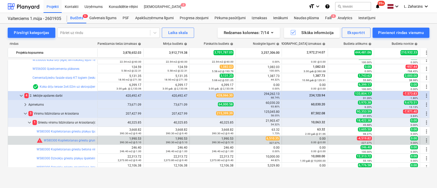
click at [269, 138] on span "6,510.35" at bounding box center [273, 138] width 14 height 4
copy span "6,510.35"
click at [193, 140] on span "edit" at bounding box center [195, 140] width 4 height 4
type textarea "x"
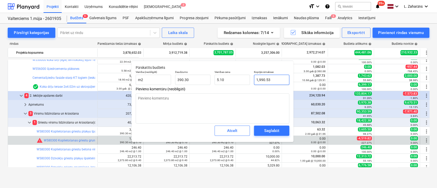
type input "1990.53"
click at [265, 81] on input "1990.53" at bounding box center [271, 80] width 35 height 10
paste input "6,510.35"
type textarea "x"
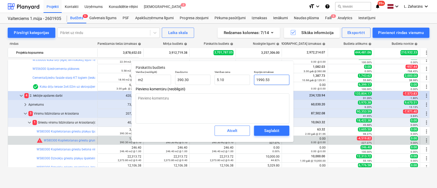
type input "6,510.35"
type input "16.68"
type input "6,510.35"
click at [266, 130] on div "Saglabāt" at bounding box center [271, 130] width 15 height 7
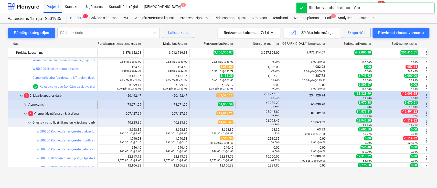
click at [24, 103] on span "keyboard_arrow_right" at bounding box center [25, 105] width 6 height 6
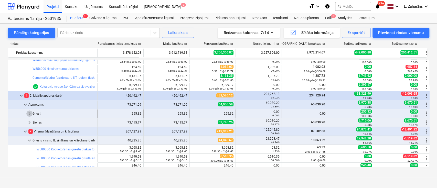
click at [28, 113] on span "keyboard_arrow_right" at bounding box center [29, 114] width 6 height 6
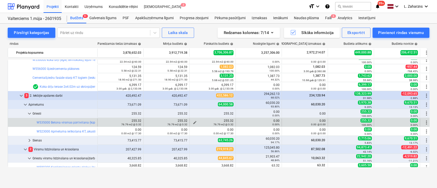
click at [195, 122] on span "edit" at bounding box center [195, 123] width 4 height 4
type textarea "x"
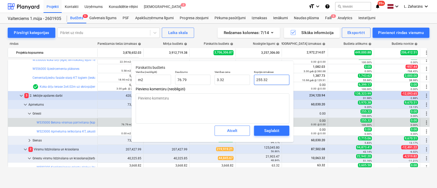
type input "255.3247"
click at [262, 81] on input "255.3247" at bounding box center [271, 80] width 35 height 10
type textarea "x"
type input "0"
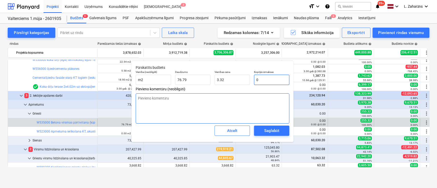
type input "0.00"
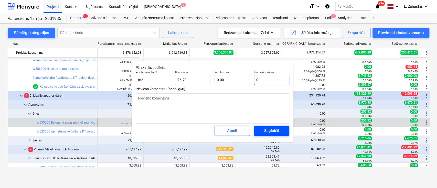
type input "0"
type textarea "x"
type input "0.00"
click at [265, 129] on div "Saglabāt" at bounding box center [271, 130] width 15 height 7
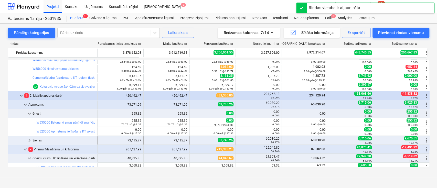
click at [29, 139] on span "keyboard_arrow_right" at bounding box center [29, 140] width 6 height 6
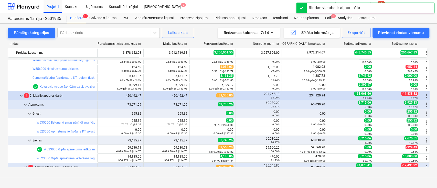
scroll to position [1373, 0]
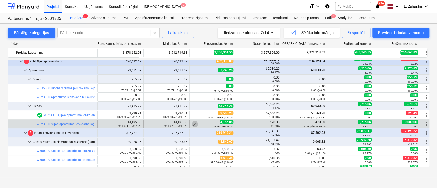
click at [194, 123] on span "edit" at bounding box center [195, 124] width 4 height 4
type textarea "x"
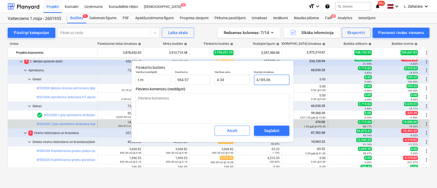
type input "4185.059"
click at [257, 81] on input "4185.059" at bounding box center [271, 80] width 35 height 10
type textarea "x"
type input "1185.059"
type input "1.23"
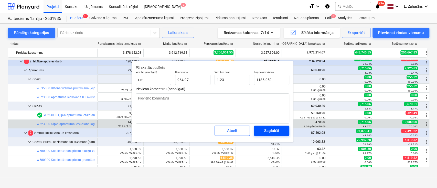
click at [259, 131] on button "Saglabāt" at bounding box center [271, 131] width 35 height 10
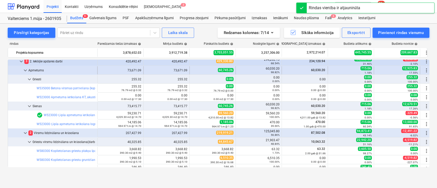
click at [24, 68] on span "keyboard_arrow_down" at bounding box center [25, 70] width 6 height 6
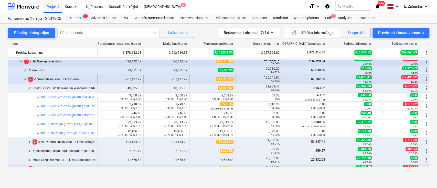
click at [85, 75] on div "2 Virsmu līdzināšana un krāsošana" at bounding box center [61, 79] width 67 height 8
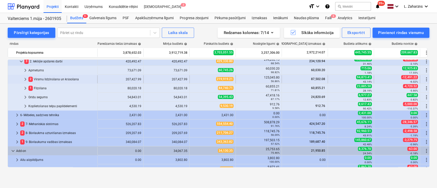
click at [26, 78] on span "keyboard_arrow_right" at bounding box center [25, 79] width 6 height 6
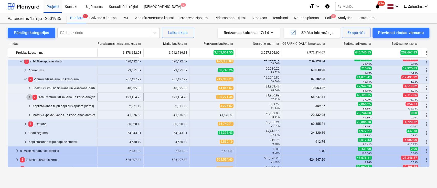
click at [30, 97] on span "keyboard_arrow_right" at bounding box center [29, 97] width 6 height 6
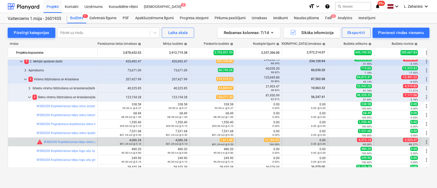
click at [273, 140] on span "12,184.95" at bounding box center [272, 140] width 16 height 4
copy span "12,184.95"
click at [194, 140] on span "edit" at bounding box center [195, 142] width 4 height 4
type textarea "x"
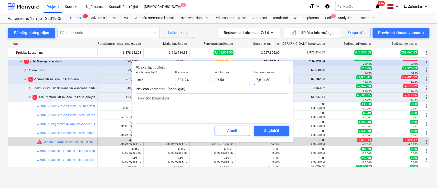
type input "7611.8028"
click at [269, 78] on input "7611.8028" at bounding box center [271, 80] width 35 height 10
paste input "12,184.95"
type textarea "x"
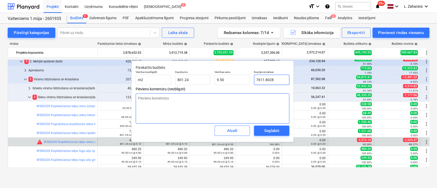
type input "12,184.95"
type input "15.21"
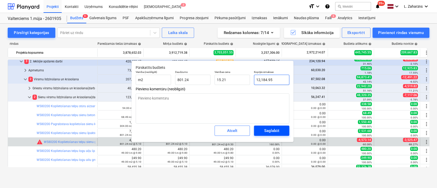
type input "12,184.95"
click at [268, 130] on div "Saglabāt" at bounding box center [271, 130] width 15 height 7
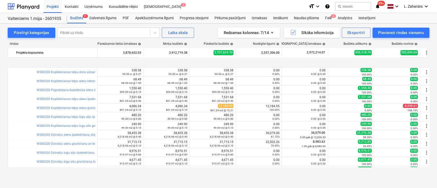
scroll to position [1441, 0]
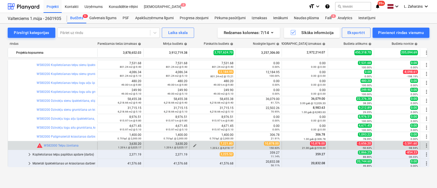
click at [195, 144] on span "edit" at bounding box center [195, 146] width 4 height 4
type textarea "x"
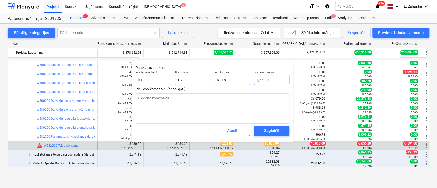
type input "7221.8"
drag, startPoint x: 258, startPoint y: 79, endPoint x: 253, endPoint y: 79, distance: 5.4
click at [253, 79] on div "Kopējās izmaksas 7221.8" at bounding box center [271, 77] width 39 height 19
type textarea "x"
type input "1221.8"
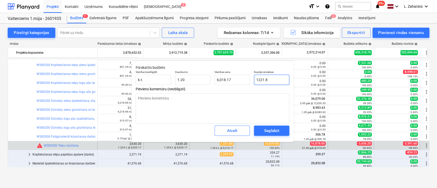
type input "1,018.17"
type textarea "x"
type input "12221.8"
type input "10,184.83"
type input "12221.8"
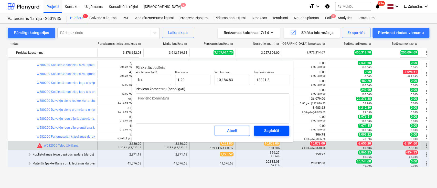
type textarea "x"
type input "12,221.80"
click at [267, 131] on div "Saglabāt" at bounding box center [271, 130] width 15 height 7
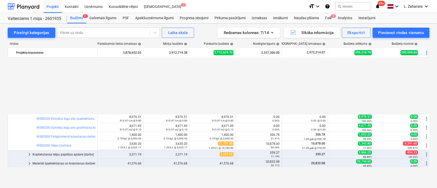
scroll to position [1510, 0]
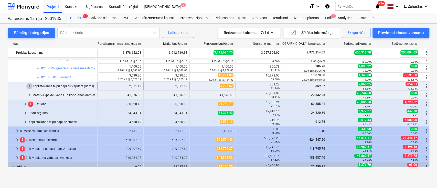
click at [30, 84] on span "keyboard_arrow_right" at bounding box center [29, 86] width 6 height 6
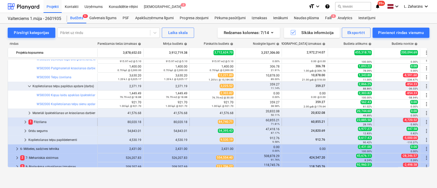
click at [25, 121] on span "keyboard_arrow_right" at bounding box center [25, 122] width 6 height 6
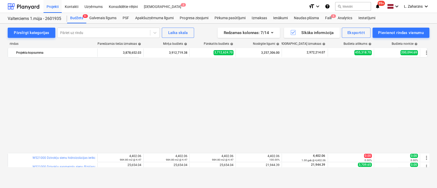
scroll to position [1612, 0]
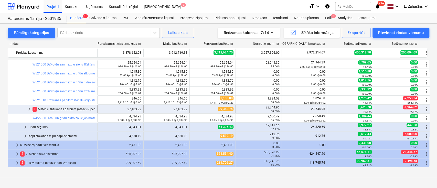
click at [30, 107] on span "keyboard_arrow_right" at bounding box center [29, 109] width 6 height 6
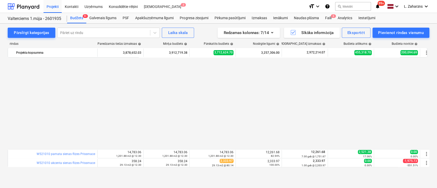
scroll to position [1714, 0]
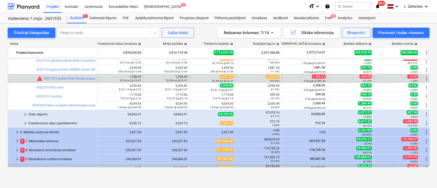
click at [273, 76] on span "1,558.33" at bounding box center [273, 76] width 14 height 4
copy span "1,558.33"
click at [194, 77] on span "edit" at bounding box center [195, 79] width 4 height 4
type textarea "x"
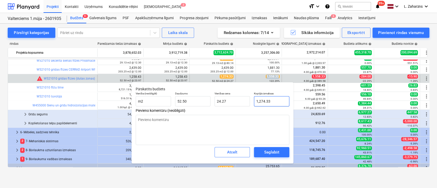
type input "1274.33"
click at [268, 101] on input "1274.33" at bounding box center [271, 101] width 35 height 10
paste input ",558"
type textarea "x"
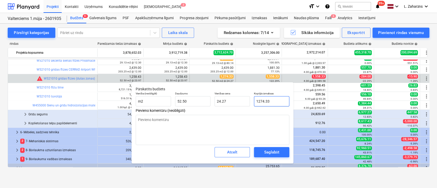
type input "1,558.33"
type input "29.68"
type input "1,558.33"
click at [274, 151] on div "Saglabāt" at bounding box center [271, 152] width 15 height 7
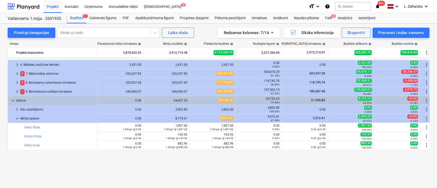
scroll to position [1748, 0]
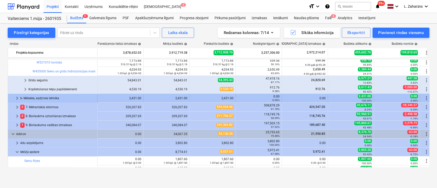
click at [16, 97] on span "keyboard_arrow_right" at bounding box center [17, 98] width 6 height 6
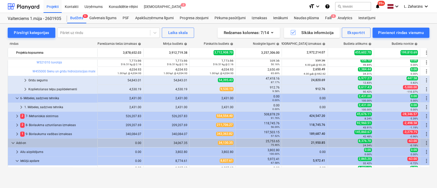
click at [16, 97] on span "keyboard_arrow_down" at bounding box center [17, 98] width 6 height 6
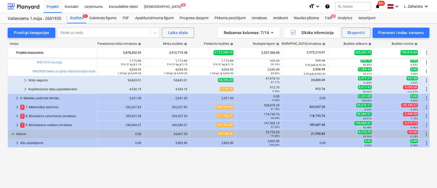
scroll to position [1714, 0]
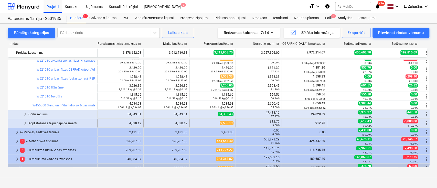
click at [25, 123] on span "keyboard_arrow_right" at bounding box center [25, 123] width 6 height 6
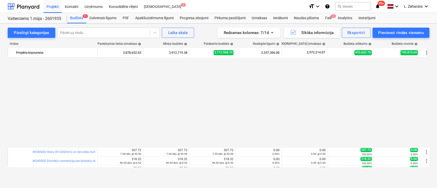
scroll to position [1851, 0]
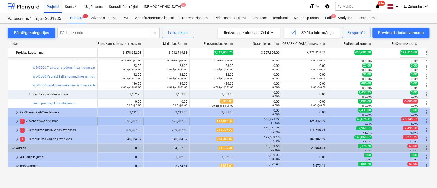
click at [16, 122] on span "keyboard_arrow_right" at bounding box center [17, 121] width 6 height 6
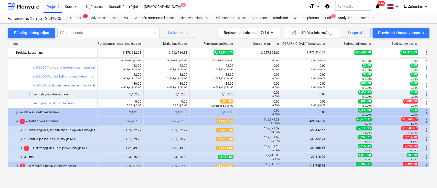
click at [18, 119] on span "keyboard_arrow_down" at bounding box center [17, 121] width 6 height 6
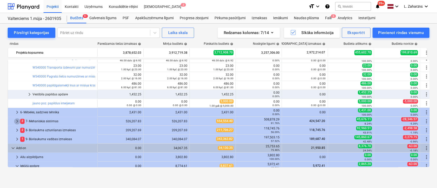
click at [18, 119] on span "keyboard_arrow_right" at bounding box center [17, 121] width 6 height 6
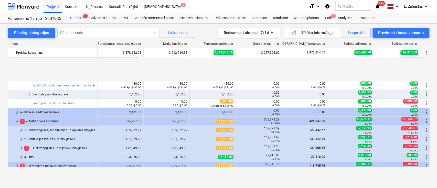
scroll to position [1885, 0]
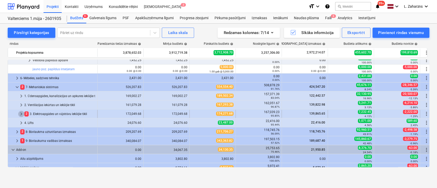
click at [21, 111] on span "keyboard_arrow_right" at bounding box center [21, 114] width 6 height 6
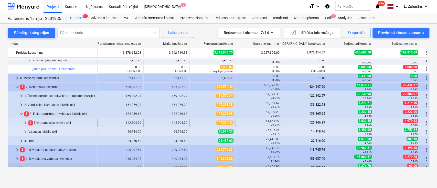
click at [25, 123] on span "keyboard_arrow_right" at bounding box center [25, 123] width 6 height 6
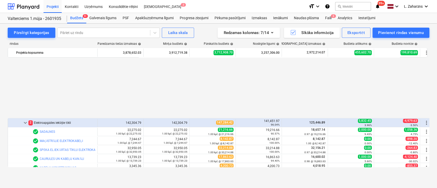
scroll to position [1953, 0]
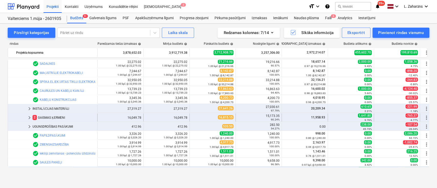
click at [29, 116] on span "keyboard_arrow_right" at bounding box center [29, 117] width 6 height 6
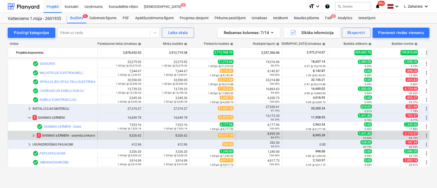
click at [33, 134] on span "keyboard_arrow_right" at bounding box center [33, 135] width 6 height 6
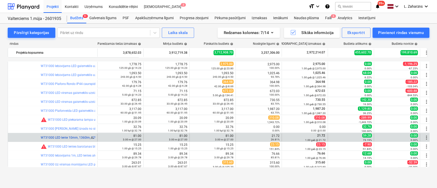
scroll to position [2055, 0]
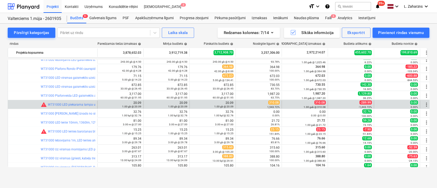
click at [273, 101] on span "310.08" at bounding box center [273, 103] width 11 height 4
copy span "310.08"
click at [196, 103] on span "edit" at bounding box center [195, 105] width 4 height 4
type textarea "x"
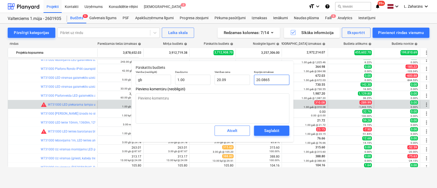
click at [258, 79] on input "20.0865" at bounding box center [271, 80] width 35 height 10
paste input "310.08"
type input "310.08"
type textarea "x"
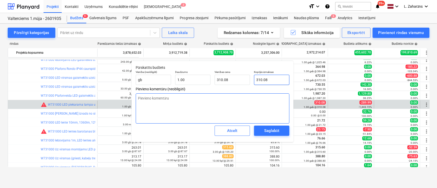
type input "310.08"
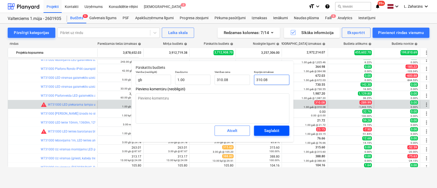
type input "310.08"
click at [267, 129] on div "Saglabāt" at bounding box center [271, 130] width 15 height 7
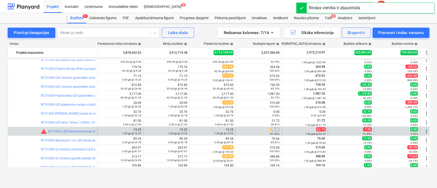
copy span "23.15"
click at [193, 130] on span "edit" at bounding box center [195, 131] width 4 height 4
type textarea "x"
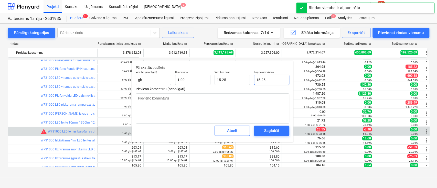
type input "15.246"
click at [262, 80] on input "15.246" at bounding box center [271, 80] width 35 height 10
paste input "310.08"
type textarea "x"
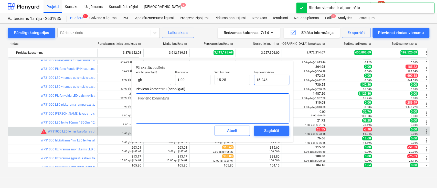
type input "310.08"
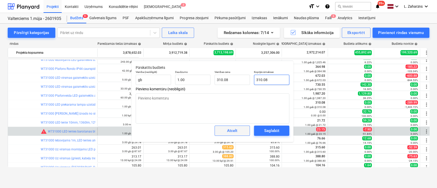
type input "310.08"
click at [238, 128] on span "Atcelt" at bounding box center [232, 130] width 23 height 7
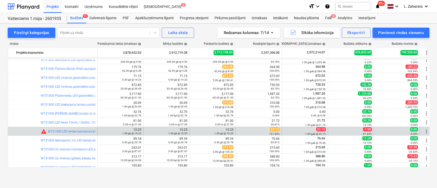
click at [273, 128] on span "23.15" at bounding box center [274, 129] width 9 height 4
copy span "23.15"
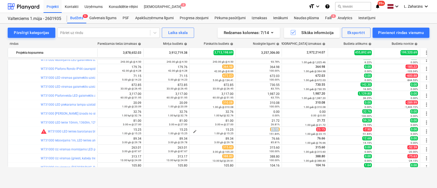
click at [194, 130] on span "edit" at bounding box center [195, 131] width 4 height 4
type textarea "x"
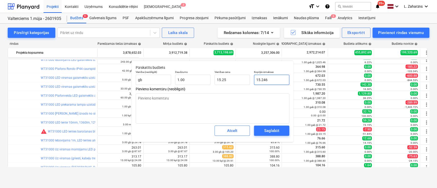
click at [262, 80] on input "15.246" at bounding box center [271, 80] width 35 height 10
paste input "23.15"
type input "23.15"
type textarea "x"
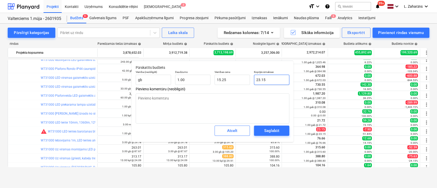
type input "23.15"
click at [265, 132] on div "Saglabāt" at bounding box center [271, 130] width 15 height 7
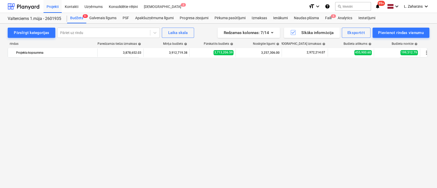
scroll to position [1919, 0]
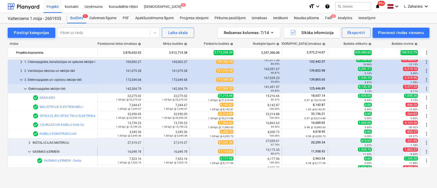
click at [30, 150] on span "keyboard_arrow_down" at bounding box center [29, 151] width 6 height 6
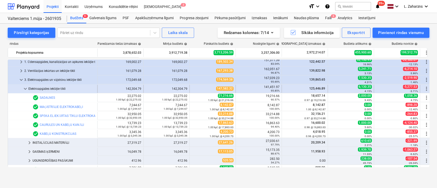
click at [23, 88] on span "keyboard_arrow_down" at bounding box center [25, 89] width 6 height 6
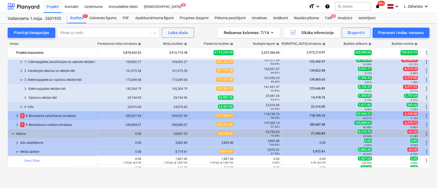
click at [15, 115] on span "keyboard_arrow_right" at bounding box center [17, 116] width 6 height 6
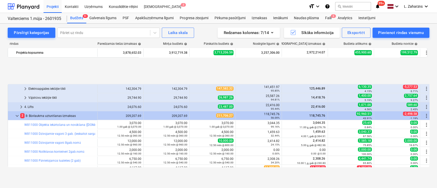
scroll to position [1953, 0]
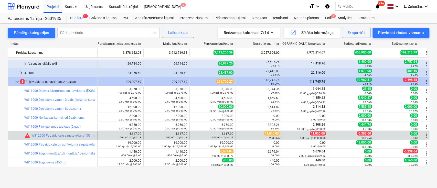
click at [268, 133] on span "11,000.00" at bounding box center [272, 133] width 16 height 4
click at [195, 134] on span "edit" at bounding box center [195, 135] width 4 height 4
type textarea "x"
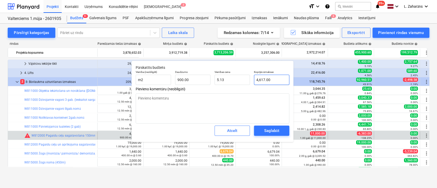
type input "4617"
click at [263, 81] on input "4617" at bounding box center [271, 80] width 35 height 10
paste input "11,000.00"
type textarea "x"
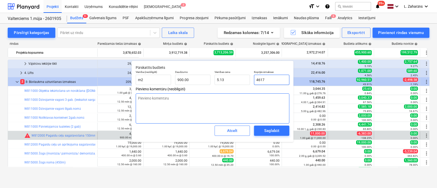
type input "11,000.00"
type input "12.22"
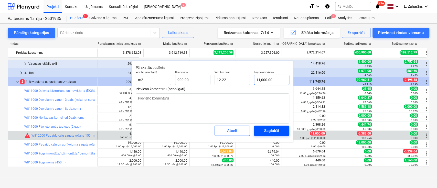
type input "11,000.00"
click at [267, 132] on div "Saglabāt" at bounding box center [271, 130] width 15 height 7
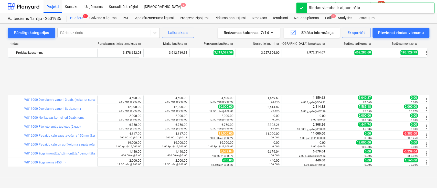
scroll to position [2021, 0]
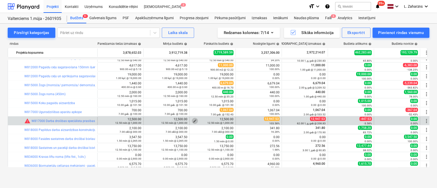
click at [194, 119] on span "edit" at bounding box center [195, 121] width 4 height 4
type textarea "x"
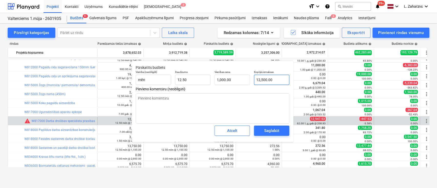
type input "12500"
click at [259, 80] on input "12500" at bounding box center [271, 80] width 35 height 10
type textarea "x"
type input "13500"
type input "1,080.00"
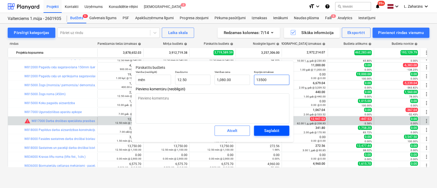
type input "13500"
type textarea "x"
type input "13,500.00"
click at [272, 132] on div "Saglabāt" at bounding box center [271, 130] width 15 height 7
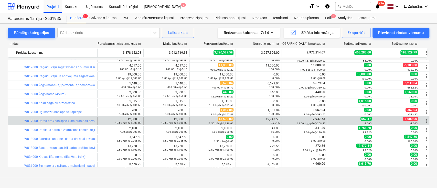
click at [271, 119] on div "12,947.53 95.91%" at bounding box center [259, 120] width 42 height 7
click at [194, 119] on span "edit" at bounding box center [195, 121] width 4 height 4
type textarea "x"
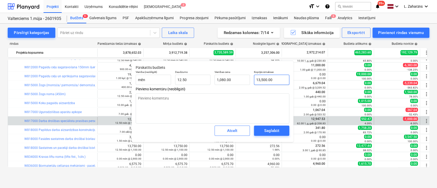
type input "13500"
click at [263, 81] on input "13500" at bounding box center [271, 80] width 35 height 10
type textarea "x"
type input "13,500.00"
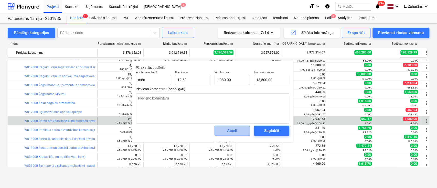
click at [242, 132] on span "Atcelt" at bounding box center [232, 130] width 23 height 7
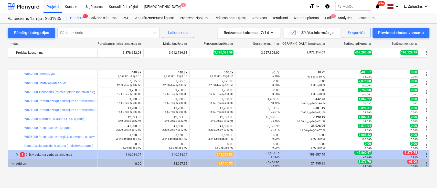
scroll to position [2192, 0]
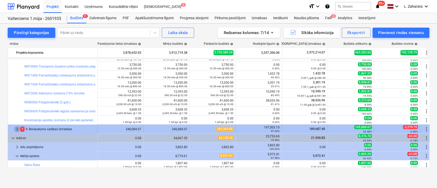
click at [16, 128] on span "keyboard_arrow_right" at bounding box center [17, 129] width 6 height 6
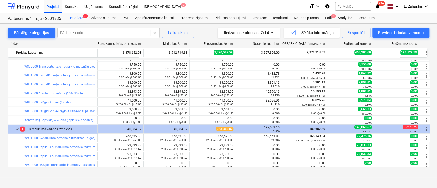
click at [16, 128] on span "keyboard_arrow_down" at bounding box center [17, 129] width 6 height 6
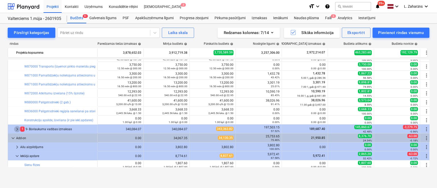
click at [16, 128] on span "keyboard_arrow_right" at bounding box center [17, 129] width 6 height 6
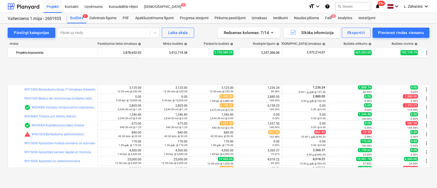
scroll to position [2328, 0]
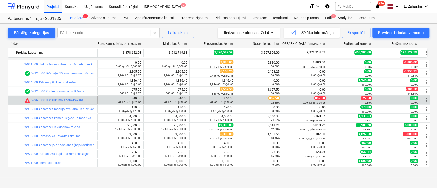
click at [274, 98] on span "862.50" at bounding box center [273, 98] width 11 height 4
click at [273, 98] on span "862.50" at bounding box center [273, 98] width 11 height 4
click at [195, 98] on span "edit" at bounding box center [195, 100] width 4 height 4
type textarea "x"
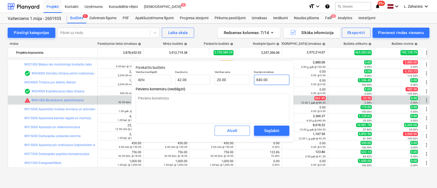
type input "840"
click at [262, 82] on input "840" at bounding box center [271, 80] width 35 height 10
paste input "62.5"
type textarea "x"
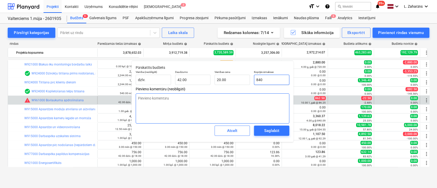
type input "862.50"
type input "20.54"
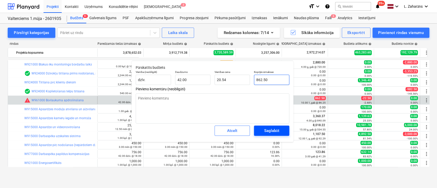
type input "862.50"
click at [269, 131] on div "Saglabāt" at bounding box center [271, 130] width 15 height 7
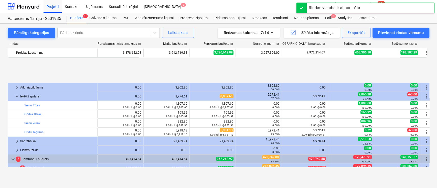
scroll to position [2465, 0]
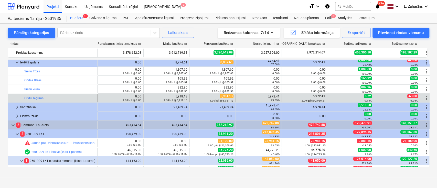
click at [269, 96] on div "5,972.41 99.85%" at bounding box center [259, 98] width 42 height 7
click at [195, 96] on span "edit" at bounding box center [195, 98] width 4 height 4
type textarea "x"
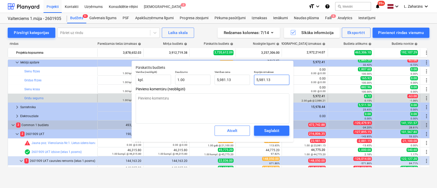
type input "5981.13"
click at [269, 79] on input "5981.13" at bounding box center [271, 80] width 35 height 10
paste input ",972.41"
type textarea "x"
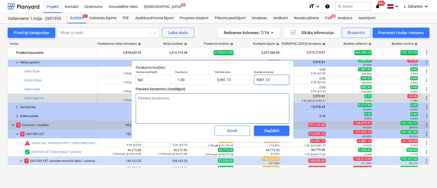
type input "5,972.41"
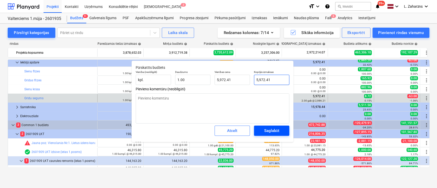
type input "5,972.41"
click at [273, 130] on div "Saglabāt" at bounding box center [271, 130] width 15 height 7
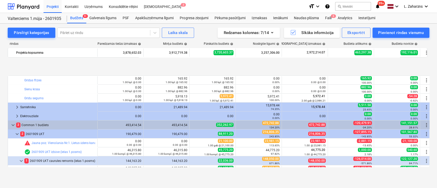
scroll to position [2499, 0]
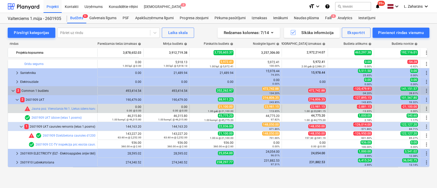
click at [268, 107] on span "23,981.15" at bounding box center [272, 107] width 16 height 4
click at [194, 108] on span "edit" at bounding box center [195, 109] width 4 height 4
type textarea "x"
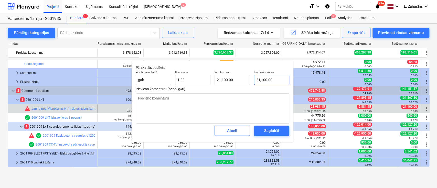
type input "21100"
click at [262, 81] on input "21100" at bounding box center [271, 80] width 35 height 10
paste input "3,981.15"
type textarea "x"
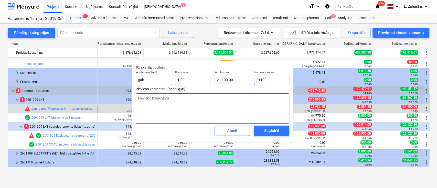
type input "23,981.15"
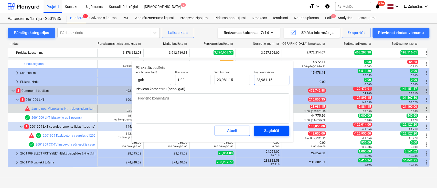
type input "23,981.15"
click at [266, 130] on div "Saglabāt" at bounding box center [271, 130] width 15 height 7
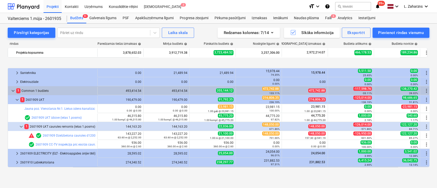
scroll to position [2533, 0]
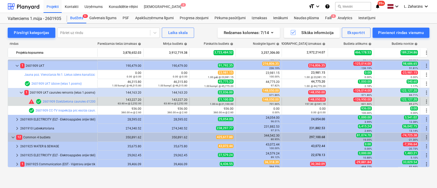
click at [268, 99] on span "148,050.00" at bounding box center [270, 99] width 17 height 4
click at [193, 100] on span "edit" at bounding box center [195, 102] width 4 height 4
type textarea "x"
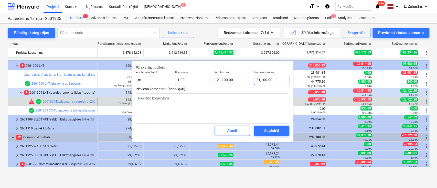
type input "21100"
click at [260, 80] on input "21100" at bounding box center [271, 80] width 35 height 10
paste input "148,050."
type textarea "x"
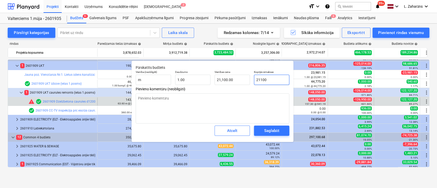
type input "148,050.00"
click at [266, 130] on div "Saglabāt" at bounding box center [271, 130] width 15 height 7
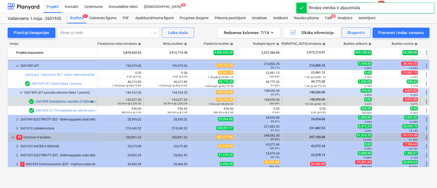
click at [71, 101] on link "2601909 Dzelzbetona caurules d1200mm remonts ar sonēšanas metodi" at bounding box center [86, 102] width 100 height 4
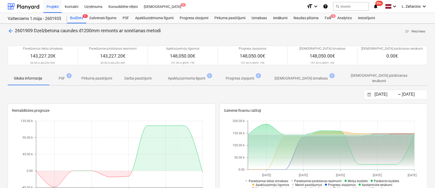
click at [295, 77] on p "[DEMOGRAPHIC_DATA] izmaksas" at bounding box center [301, 78] width 53 height 5
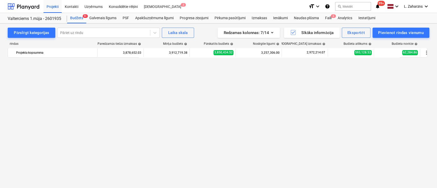
scroll to position [2533, 0]
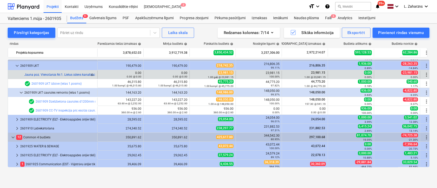
click at [63, 74] on link "Jauna poz. Vienošanās Nr.1. Lietus ūdens kanalizācija zem 3.kārtas iebrauktues" at bounding box center [78, 75] width 109 height 4
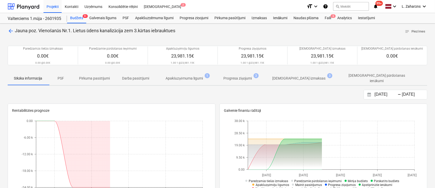
click at [289, 77] on p "[DEMOGRAPHIC_DATA] izmaksas" at bounding box center [298, 78] width 53 height 5
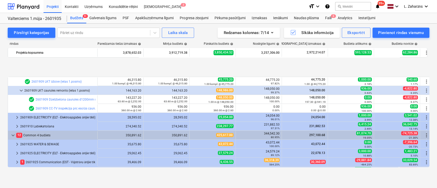
scroll to position [2567, 0]
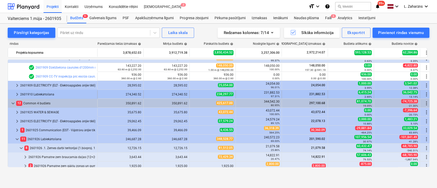
click at [16, 91] on span "keyboard_arrow_right" at bounding box center [17, 94] width 6 height 6
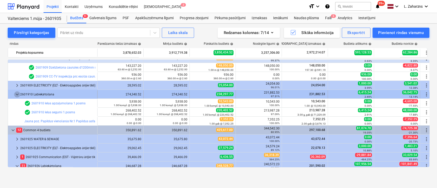
click at [16, 92] on span "keyboard_arrow_down" at bounding box center [17, 94] width 6 height 6
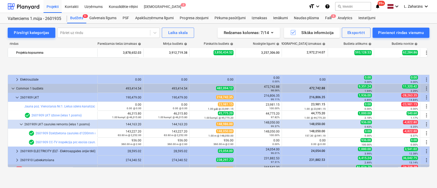
scroll to position [2533, 0]
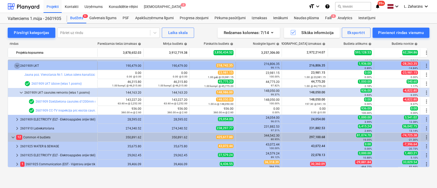
click at [18, 64] on span "keyboard_arrow_down" at bounding box center [17, 66] width 6 height 6
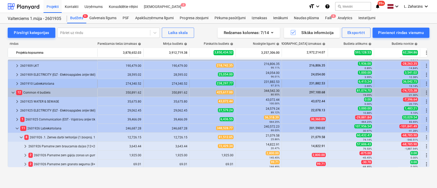
click at [17, 83] on span "keyboard_arrow_right" at bounding box center [17, 84] width 6 height 6
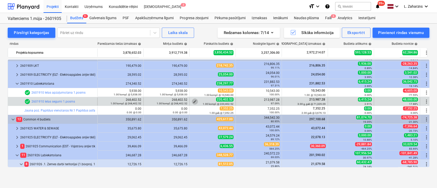
click at [195, 101] on span "edit" at bounding box center [195, 102] width 4 height 4
type textarea "x"
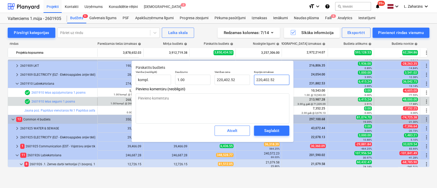
type input "220402.52"
click at [259, 81] on input "220402.52" at bounding box center [271, 80] width 35 height 10
type textarea "x"
type input "21402.52"
type input "21,402.52"
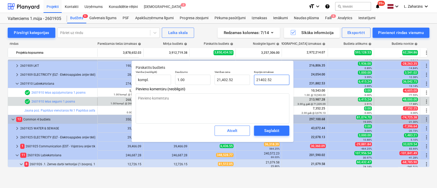
type textarea "x"
type input "218402.52"
type input "218,402.52"
type input "218402.52"
type textarea "x"
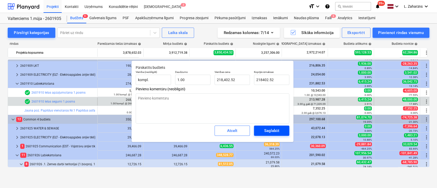
type input "218,402.52"
click at [267, 130] on div "Saglabāt" at bounding box center [271, 130] width 15 height 7
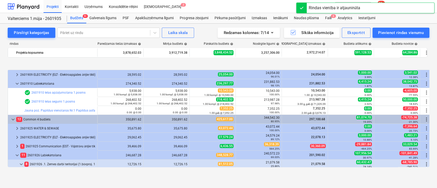
scroll to position [2567, 0]
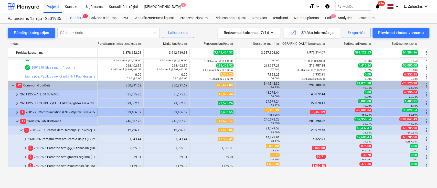
click at [16, 111] on span "keyboard_arrow_right" at bounding box center [17, 112] width 6 height 6
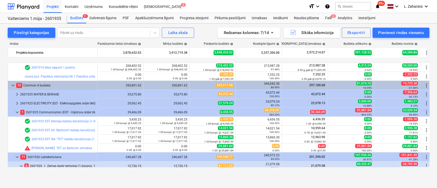
scroll to position [2601, 0]
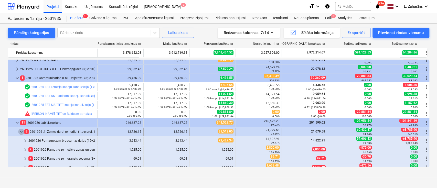
click at [20, 130] on span "keyboard_arrow_down" at bounding box center [21, 132] width 6 height 6
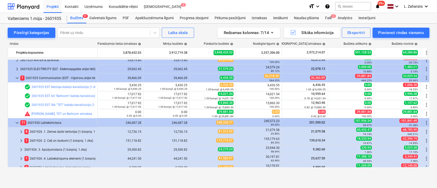
scroll to position [2606, 0]
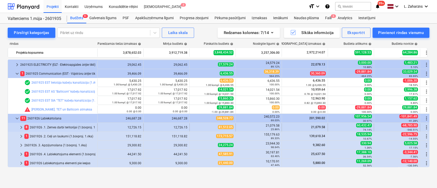
click at [20, 127] on span "keyboard_arrow_right" at bounding box center [21, 127] width 6 height 6
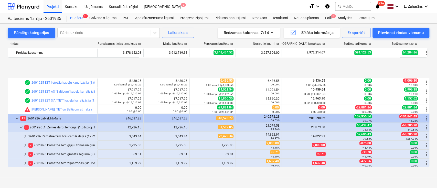
scroll to position [2640, 0]
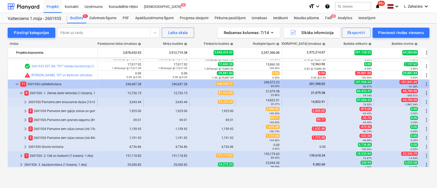
click at [39, 101] on div "2601926 Pamatne zem braucamās daļas (12+20+30cm)" at bounding box center [61, 102] width 67 height 8
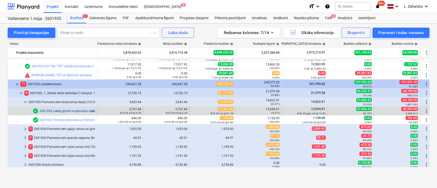
click at [86, 112] on link "2601926 Liekās grunts noņemšana ar ekskavatoru (62cm)" at bounding box center [80, 111] width 80 height 4
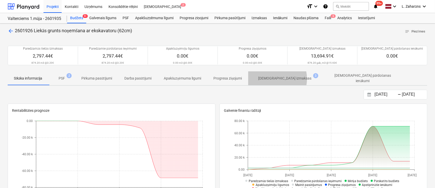
click at [272, 79] on p "[DEMOGRAPHIC_DATA] izmaksas" at bounding box center [284, 78] width 53 height 5
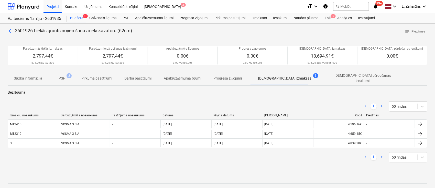
click at [10, 28] on span "arrow_back" at bounding box center [11, 31] width 6 height 6
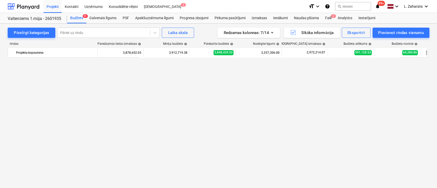
scroll to position [2640, 0]
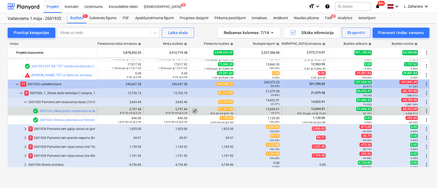
click at [194, 110] on span "edit" at bounding box center [195, 111] width 4 height 4
type textarea "x"
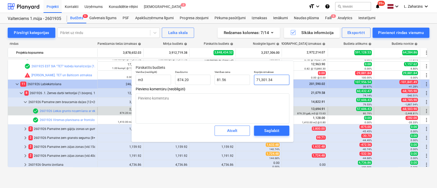
type input "71301.34"
click at [256, 80] on input "71301.34" at bounding box center [271, 80] width 35 height 10
type textarea "x"
type input "21301.34"
type input "24.37"
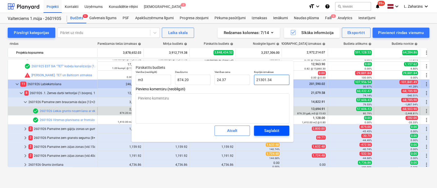
type input "21301.34"
type textarea "x"
type input "21,301.34"
click at [270, 129] on div "Saglabāt" at bounding box center [271, 130] width 15 height 7
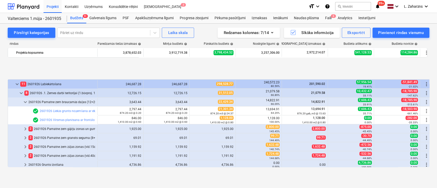
scroll to position [2674, 0]
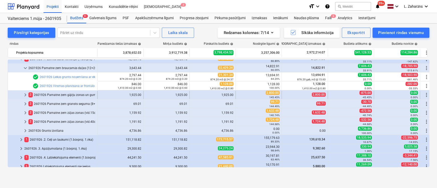
click at [26, 94] on span "keyboard_arrow_right" at bounding box center [25, 95] width 6 height 6
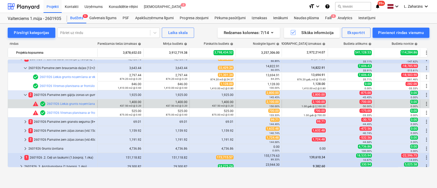
click at [270, 102] on span "2,100.00" at bounding box center [273, 102] width 14 height 4
click at [196, 102] on span "edit" at bounding box center [195, 104] width 4 height 4
type textarea "x"
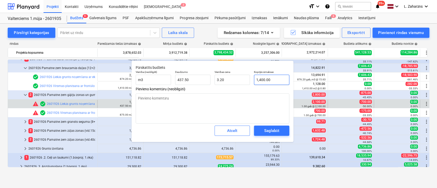
type input "1400"
click at [261, 82] on input "1400" at bounding box center [271, 80] width 35 height 10
paste input "2,100."
type textarea "x"
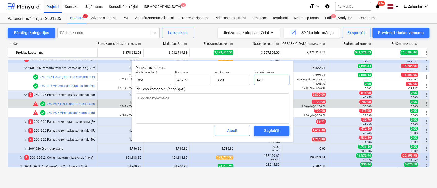
type input "2,100.00"
type input "4.80"
type input "2,100.00"
click at [264, 130] on span "Saglabāt" at bounding box center [271, 130] width 23 height 7
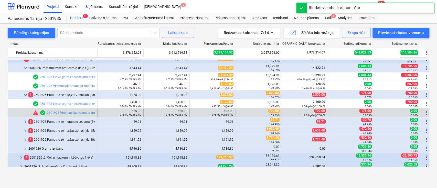
click at [272, 110] on span "700.00" at bounding box center [273, 111] width 11 height 4
click at [196, 111] on span "edit" at bounding box center [195, 113] width 4 height 4
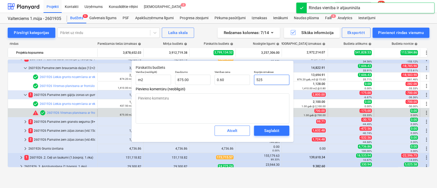
click at [272, 79] on input "525" at bounding box center [271, 80] width 35 height 10
paste input "700.00"
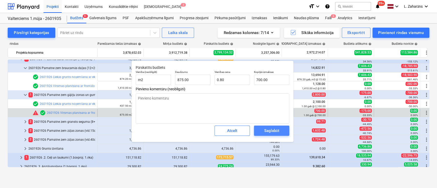
click at [265, 131] on div "Saglabāt" at bounding box center [271, 130] width 15 height 7
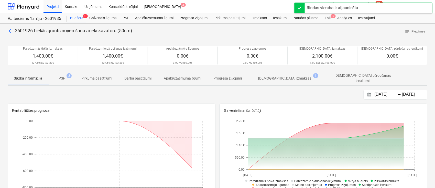
click at [287, 79] on p "[DEMOGRAPHIC_DATA] izmaksas" at bounding box center [284, 78] width 53 height 5
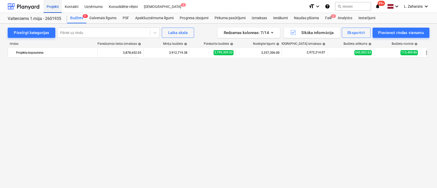
scroll to position [2674, 0]
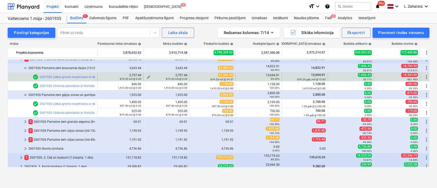
drag, startPoint x: 60, startPoint y: 1, endPoint x: 160, endPoint y: 75, distance: 124.6
click at [160, 75] on div "2,797.44 874.20 m3 @ 3.20" at bounding box center [167, 76] width 42 height 7
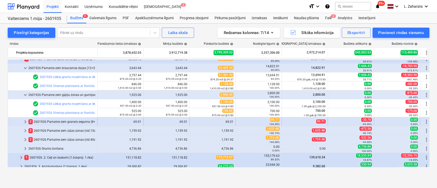
click at [23, 121] on span "keyboard_arrow_right" at bounding box center [25, 122] width 6 height 6
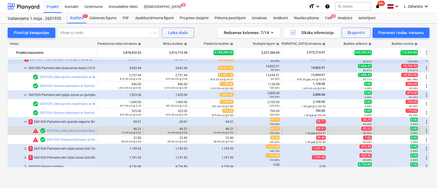
click at [272, 129] on span "69.31" at bounding box center [274, 129] width 9 height 4
click at [194, 129] on span "edit" at bounding box center [195, 131] width 4 height 4
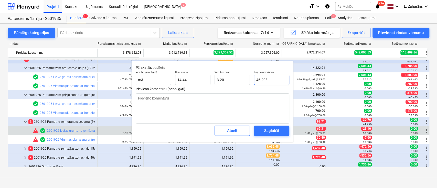
click at [263, 80] on input "46.208" at bounding box center [271, 80] width 35 height 10
paste input "69.31"
click at [263, 131] on span "Saglabāt" at bounding box center [271, 130] width 23 height 7
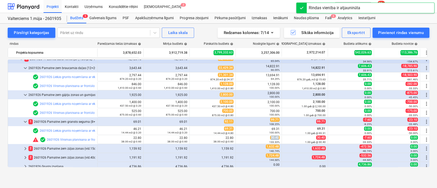
click at [272, 138] on span "30.40" at bounding box center [274, 138] width 9 height 4
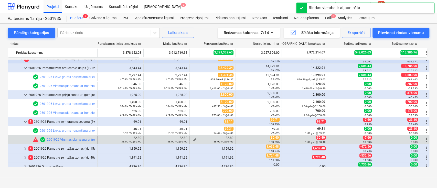
click at [193, 138] on span "edit" at bounding box center [195, 140] width 4 height 4
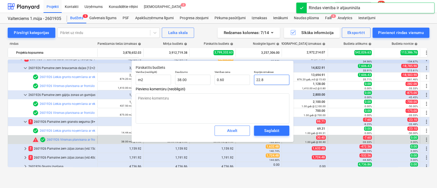
click at [266, 79] on input "22.8" at bounding box center [271, 80] width 35 height 10
paste input "69.31"
click at [268, 130] on div "Saglabāt" at bounding box center [271, 130] width 15 height 7
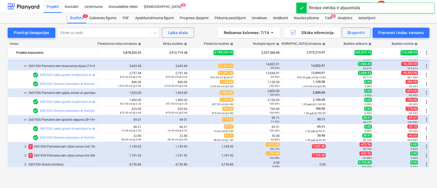
scroll to position [2713, 0]
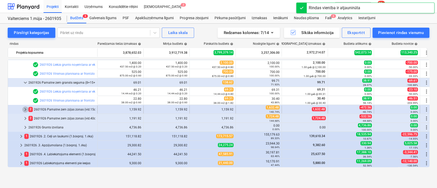
click at [25, 107] on span "keyboard_arrow_right" at bounding box center [25, 109] width 6 height 6
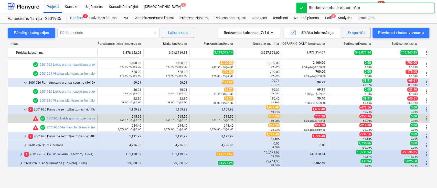
click at [272, 116] on span "773.28" at bounding box center [273, 116] width 11 height 4
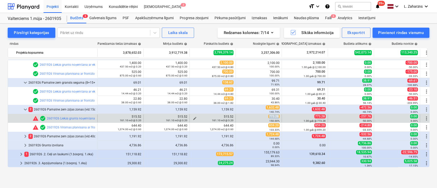
click at [195, 117] on span "edit" at bounding box center [195, 118] width 4 height 4
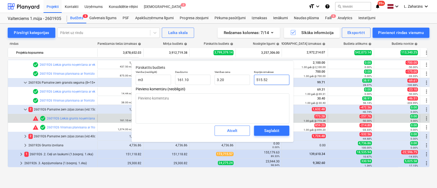
click at [271, 79] on input "515.52" at bounding box center [271, 80] width 35 height 10
paste input "773.28"
click at [270, 130] on div "Saglabāt" at bounding box center [271, 130] width 15 height 7
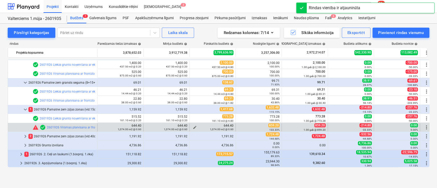
click at [196, 125] on span "edit" at bounding box center [195, 127] width 4 height 4
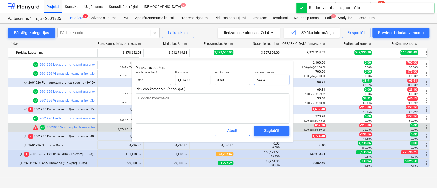
click at [260, 79] on input "644.4" at bounding box center [271, 80] width 35 height 10
paste input "773.28"
click at [261, 131] on span "Saglabāt" at bounding box center [271, 130] width 23 height 7
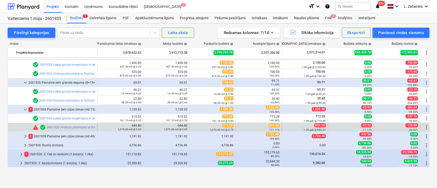
click at [272, 126] on span "859.20" at bounding box center [273, 125] width 11 height 4
click at [194, 126] on span "edit" at bounding box center [195, 127] width 4 height 4
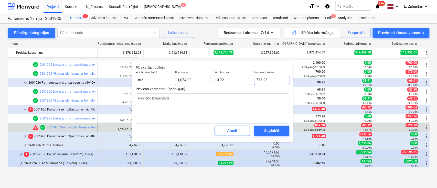
click at [263, 81] on input "773.28" at bounding box center [271, 80] width 35 height 10
paste input "859.20"
click at [270, 130] on div "Saglabāt" at bounding box center [271, 130] width 15 height 7
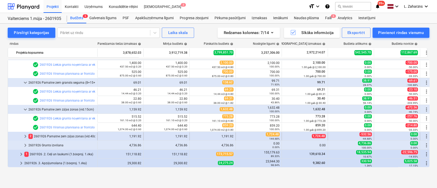
click at [26, 134] on span "keyboard_arrow_right" at bounding box center [25, 136] width 6 height 6
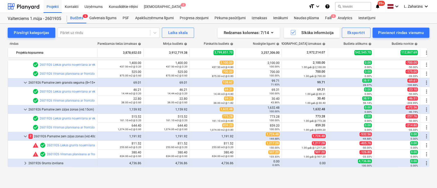
scroll to position [2747, 0]
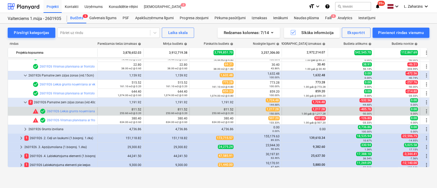
click at [273, 108] on span "1,217.28" at bounding box center [273, 109] width 14 height 4
click at [195, 109] on span "edit" at bounding box center [195, 111] width 4 height 4
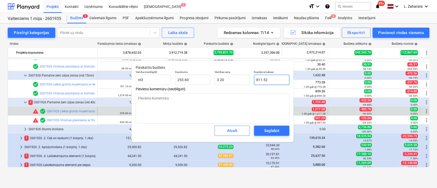
click at [270, 79] on input "811.52" at bounding box center [271, 80] width 35 height 10
paste input "1,217.28"
click at [270, 129] on div "Saglabāt" at bounding box center [271, 130] width 15 height 7
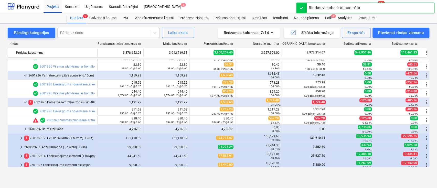
click at [273, 119] on span "507.20" at bounding box center [273, 118] width 11 height 4
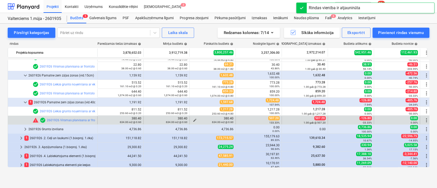
click at [194, 118] on span "edit" at bounding box center [195, 120] width 4 height 4
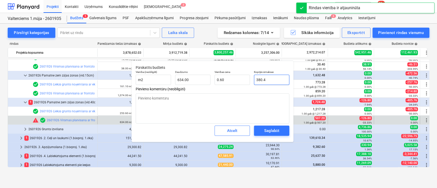
click at [268, 81] on input "380.4" at bounding box center [271, 80] width 35 height 10
paste input "1,217.28"
click at [239, 128] on span "Atcelt" at bounding box center [232, 130] width 23 height 7
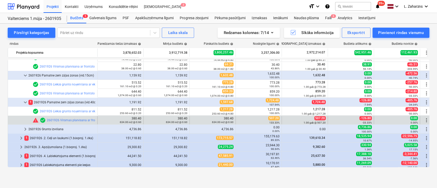
click at [273, 117] on span "507.20" at bounding box center [273, 118] width 11 height 4
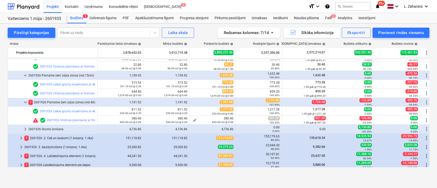
click at [194, 119] on span "edit" at bounding box center [195, 120] width 4 height 4
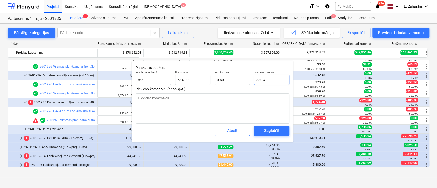
click at [267, 80] on input "380.4" at bounding box center [271, 80] width 35 height 10
paste input "507.20"
click at [267, 130] on div "Saglabāt" at bounding box center [271, 130] width 15 height 7
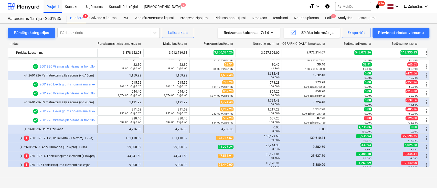
click at [267, 129] on div "0.00%" at bounding box center [259, 131] width 42 height 4
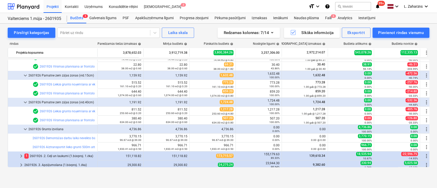
scroll to position [2767, 0]
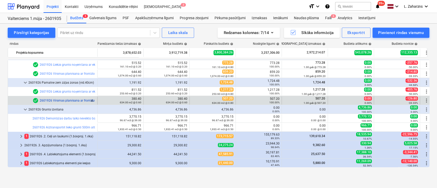
click at [87, 99] on link "2601926 Virsmas planēsana ar frontālo iekrāvēju" at bounding box center [73, 101] width 67 height 4
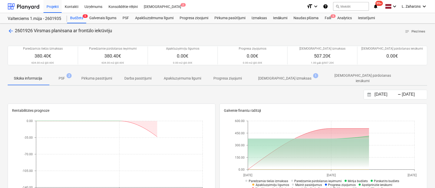
click at [265, 76] on p "[DEMOGRAPHIC_DATA] izmaksas" at bounding box center [284, 78] width 53 height 5
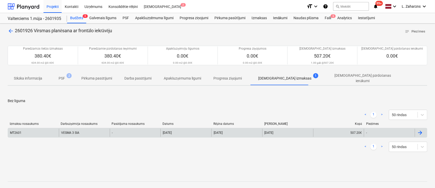
click at [74, 130] on div "VĒSMA 3 SIA" at bounding box center [84, 133] width 51 height 8
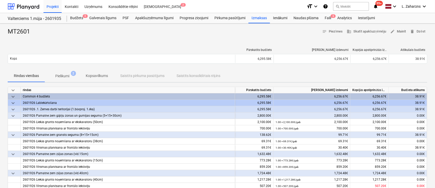
click at [67, 75] on p "Pielikumi" at bounding box center [62, 75] width 14 height 5
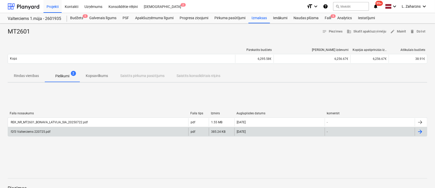
click at [35, 130] on div "f2f3 Valterciems 220725.pdf" at bounding box center [30, 132] width 40 height 4
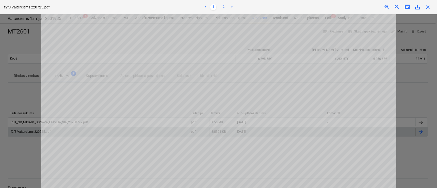
click at [223, 6] on link "2" at bounding box center [223, 7] width 6 height 6
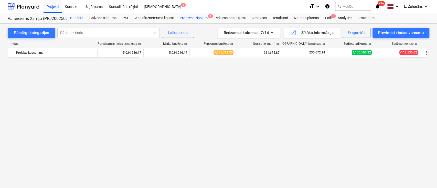
scroll to position [877, 0]
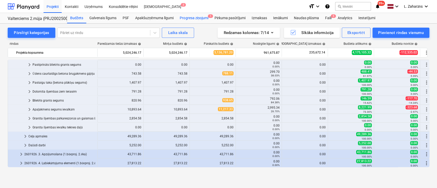
click at [196, 16] on div "Progresa ziņojumi 1" at bounding box center [194, 18] width 35 height 10
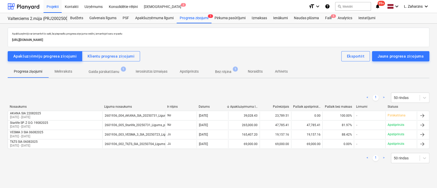
click at [102, 71] on p "Gaida pārskatīšanu" at bounding box center [104, 71] width 31 height 5
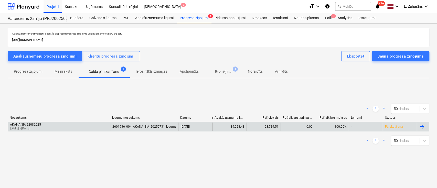
click at [90, 127] on div "AKANA SIA 22082025 [DATE] - [DATE]" at bounding box center [59, 127] width 102 height 8
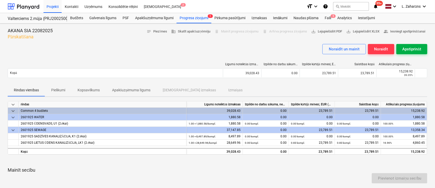
click at [418, 50] on div "Apstiprināt" at bounding box center [411, 49] width 19 height 7
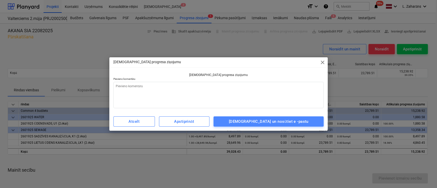
click at [292, 122] on div "[DEMOGRAPHIC_DATA] un nosūtiet e -pastu" at bounding box center [269, 121] width 80 height 7
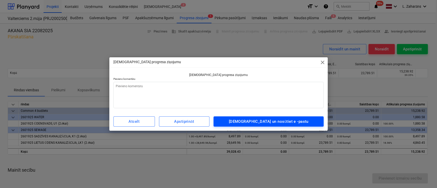
type textarea "x"
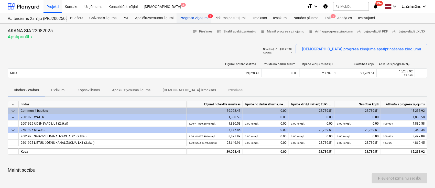
click at [182, 19] on div "Progresa ziņojumi 1" at bounding box center [194, 18] width 35 height 10
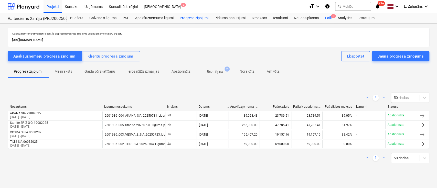
click at [327, 18] on div "Faili 5" at bounding box center [328, 18] width 13 height 10
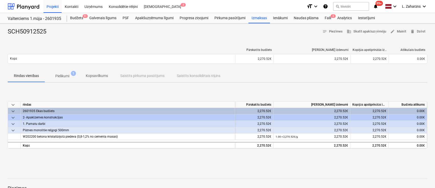
click at [78, 17] on div "Budžets 9+" at bounding box center [76, 18] width 19 height 10
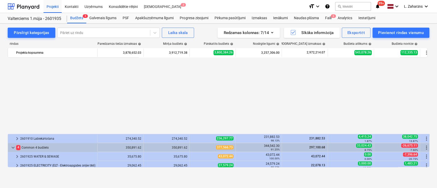
scroll to position [367, 0]
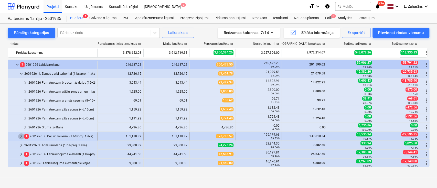
click at [20, 135] on span "keyboard_arrow_right" at bounding box center [21, 136] width 6 height 6
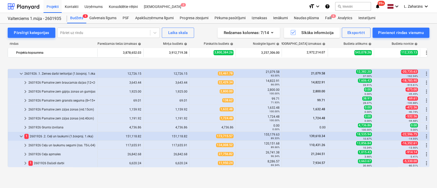
scroll to position [394, 0]
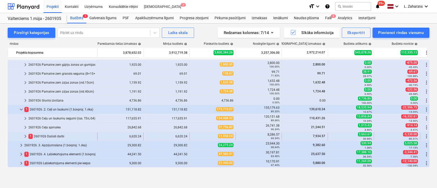
click at [23, 135] on span "keyboard_arrow_right" at bounding box center [25, 136] width 6 height 6
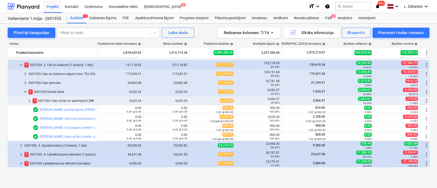
scroll to position [439, 0]
click at [23, 73] on span "keyboard_arrow_right" at bounding box center [25, 74] width 6 height 6
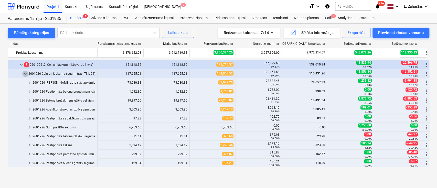
click at [23, 73] on span "keyboard_arrow_down" at bounding box center [25, 74] width 6 height 6
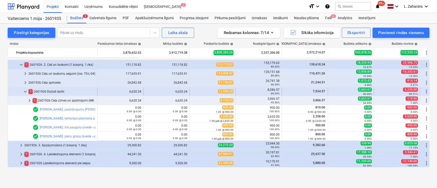
drag, startPoint x: 20, startPoint y: 76, endPoint x: 161, endPoint y: 88, distance: 141.3
click at [161, 88] on div "6,620.24" at bounding box center [167, 92] width 42 height 8
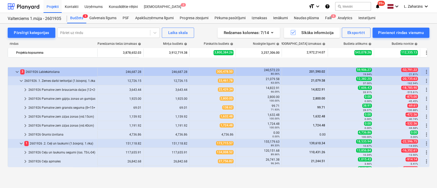
scroll to position [394, 0]
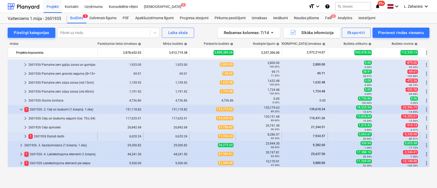
click at [27, 135] on span "keyboard_arrow_right" at bounding box center [25, 136] width 6 height 6
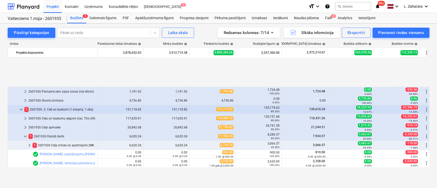
scroll to position [439, 0]
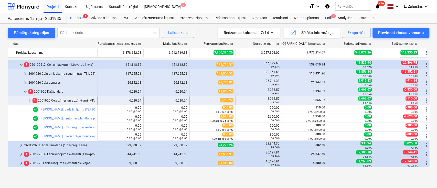
click at [29, 99] on span "keyboard_arrow_right" at bounding box center [29, 100] width 6 height 6
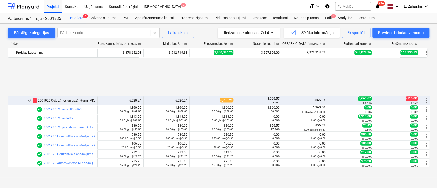
scroll to position [507, 0]
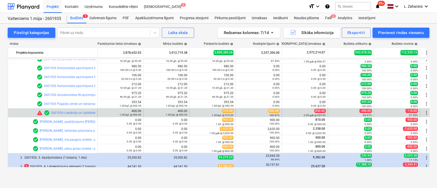
click at [271, 112] on span "850.00" at bounding box center [273, 111] width 11 height 4
copy span "850.00"
click at [193, 111] on span "edit" at bounding box center [195, 113] width 4 height 4
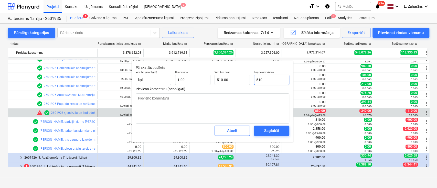
click at [259, 80] on input "510" at bounding box center [271, 80] width 35 height 10
paste input "850.0"
type input "850.00"
type textarea "x"
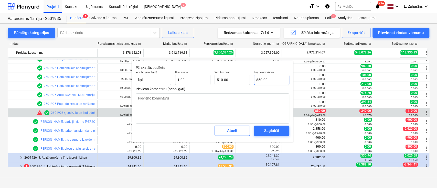
type input "850.00"
click at [264, 132] on div "Saglabāt" at bounding box center [271, 130] width 15 height 7
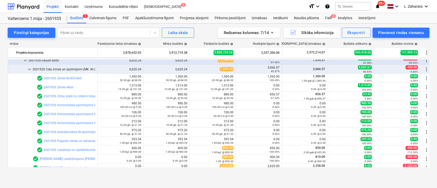
scroll to position [439, 0]
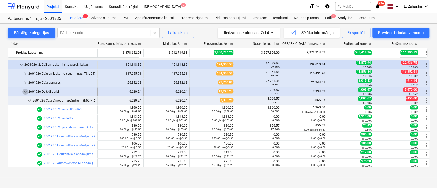
click at [26, 90] on span "keyboard_arrow_down" at bounding box center [25, 92] width 6 height 6
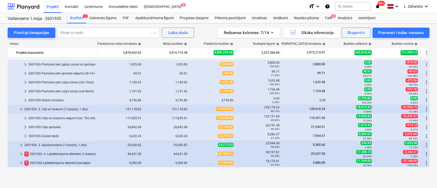
scroll to position [394, 0]
drag, startPoint x: 29, startPoint y: 132, endPoint x: 155, endPoint y: 81, distance: 135.7
click at [155, 81] on div "1,159.92" at bounding box center [167, 83] width 42 height 4
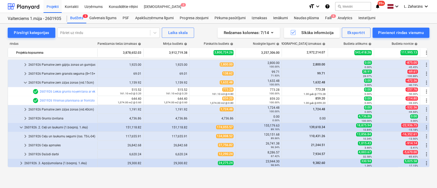
scroll to position [412, 0]
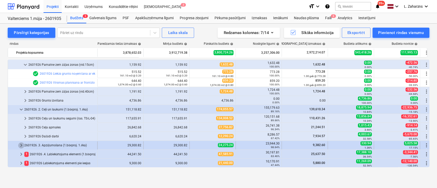
click at [21, 145] on span "keyboard_arrow_right" at bounding box center [21, 145] width 6 height 6
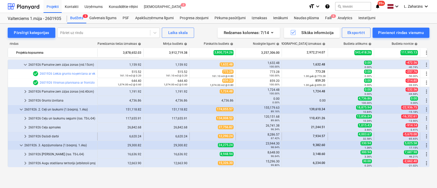
scroll to position [430, 0]
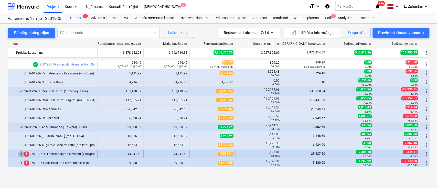
click at [21, 153] on span "keyboard_arrow_right" at bounding box center [21, 154] width 6 height 6
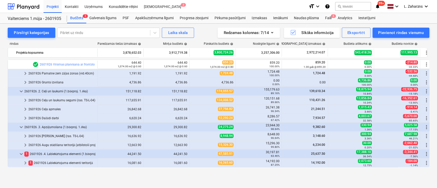
scroll to position [456, 0]
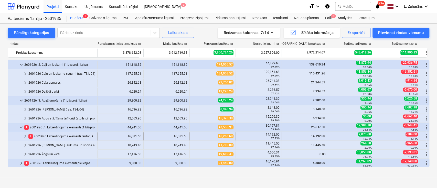
click at [25, 135] on span "keyboard_arrow_right" at bounding box center [25, 136] width 6 height 6
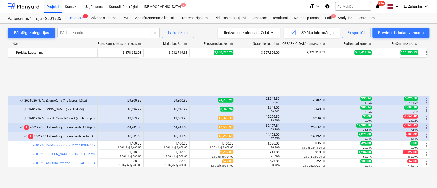
scroll to position [525, 0]
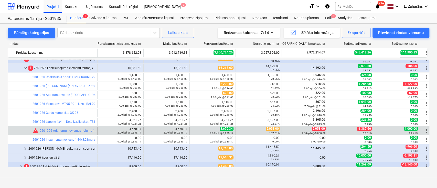
click at [269, 128] on span "5,058.00" at bounding box center [273, 129] width 14 height 4
copy span "5,058.00"
click at [194, 130] on span "edit" at bounding box center [195, 131] width 4 height 4
type textarea "x"
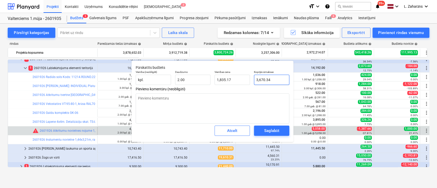
type input "3670.34"
click at [278, 80] on input "3670.34" at bounding box center [271, 80] width 35 height 10
paste input "5,058.00"
type textarea "x"
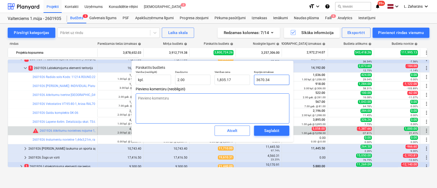
type input "5,058.00"
type input "2,529.00"
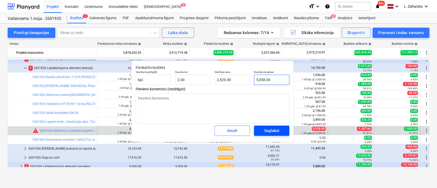
type input "5,058.00"
click at [269, 130] on div "Saglabāt" at bounding box center [271, 130] width 15 height 7
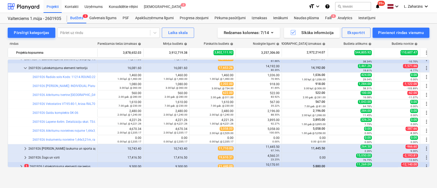
scroll to position [528, 0]
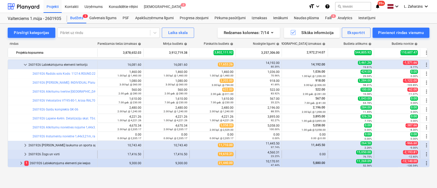
click at [25, 154] on span "keyboard_arrow_right" at bounding box center [25, 154] width 6 height 6
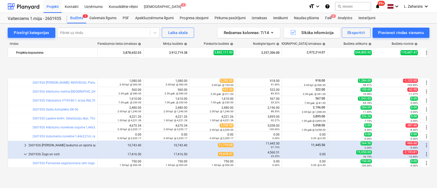
scroll to position [564, 0]
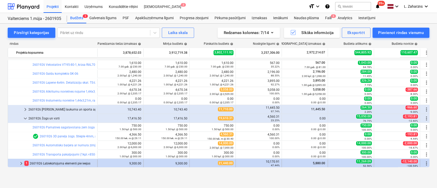
click at [22, 161] on span "keyboard_arrow_right" at bounding box center [21, 163] width 6 height 6
click at [20, 162] on span "keyboard_arrow_down" at bounding box center [21, 163] width 6 height 6
click at [19, 164] on span "keyboard_arrow_right" at bounding box center [21, 163] width 6 height 6
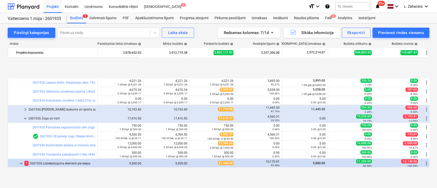
scroll to position [600, 0]
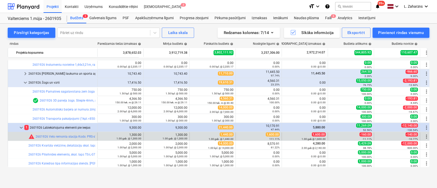
click at [271, 133] on span "1,600.00" at bounding box center [273, 134] width 14 height 4
copy span "1,600.00"
click at [196, 134] on span "edit" at bounding box center [195, 136] width 4 height 4
type textarea "x"
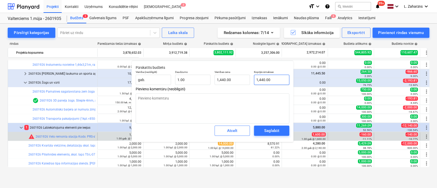
type input "1440"
click at [265, 81] on input "1440" at bounding box center [271, 80] width 35 height 10
paste input ",600.0"
type textarea "x"
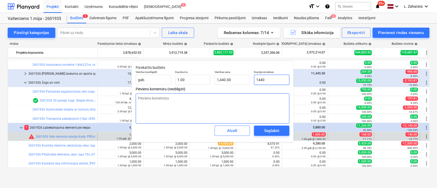
type input "1,600.00"
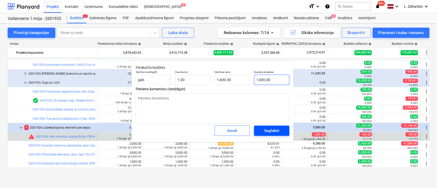
type input "1,600.00"
click at [264, 131] on div "Saglabāt" at bounding box center [271, 130] width 15 height 7
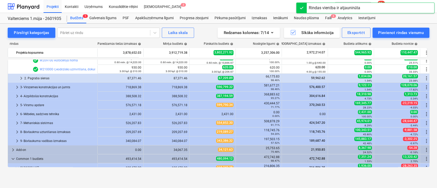
scroll to position [0, 0]
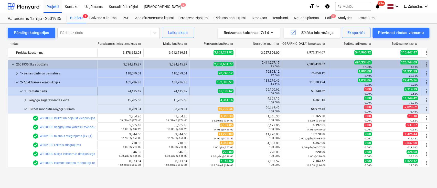
drag, startPoint x: 203, startPoint y: 115, endPoint x: 161, endPoint y: 88, distance: 49.4
click at [161, 88] on div "74,415.42" at bounding box center [167, 91] width 42 height 8
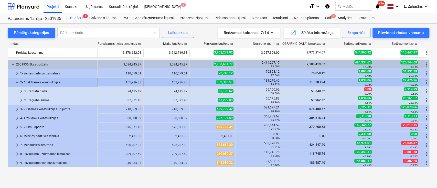
click at [15, 81] on span "keyboard_arrow_down" at bounding box center [17, 82] width 6 height 6
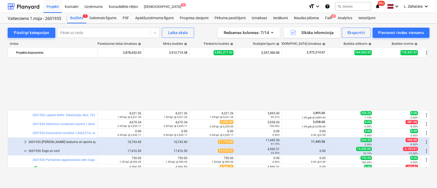
scroll to position [447, 0]
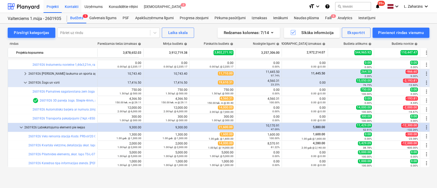
click at [73, 5] on div "Kontakti" at bounding box center [72, 6] width 20 height 13
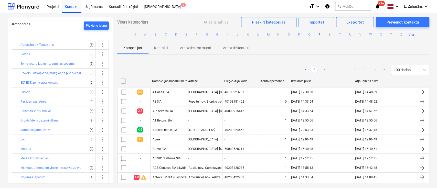
click at [318, 32] on button "R" at bounding box center [319, 34] width 6 height 6
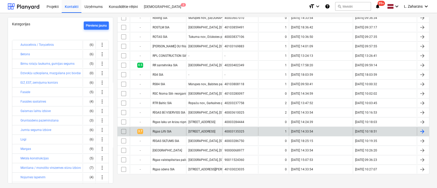
scroll to position [300, 0]
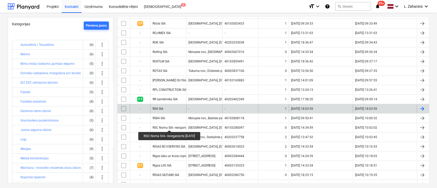
drag, startPoint x: 173, startPoint y: 126, endPoint x: 156, endPoint y: 108, distance: 24.8
click at [156, 108] on div "RS4 SIA" at bounding box center [157, 109] width 11 height 4
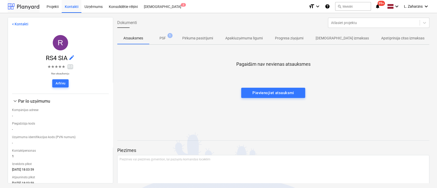
click at [35, 5] on div at bounding box center [24, 6] width 32 height 13
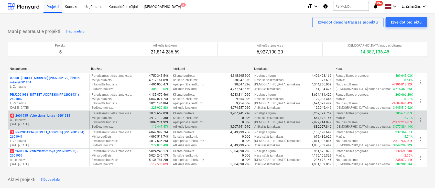
click at [32, 115] on p "6 2601935 - Valterciems 1.māja - 2601935" at bounding box center [40, 116] width 60 height 4
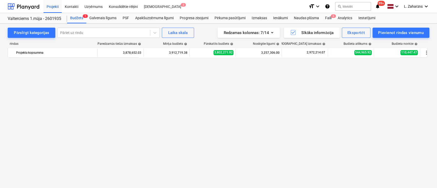
scroll to position [447, 0]
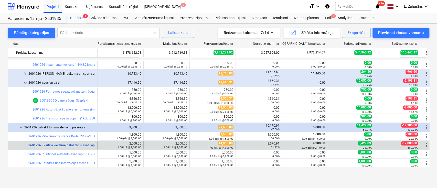
click at [83, 145] on link "2601926 Kvartāla vietzīme, detalizāciju skat. lapā TS-L-07" at bounding box center [67, 146] width 79 height 4
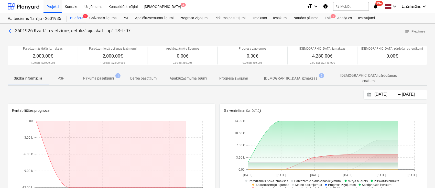
click at [283, 78] on p "[DEMOGRAPHIC_DATA] izmaksas" at bounding box center [290, 78] width 53 height 5
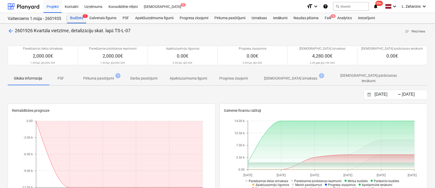
click at [73, 16] on div "Budžets 1" at bounding box center [76, 18] width 19 height 10
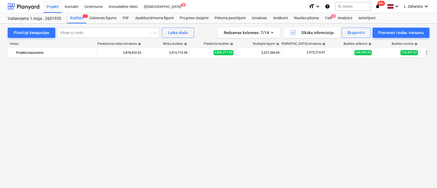
scroll to position [447, 0]
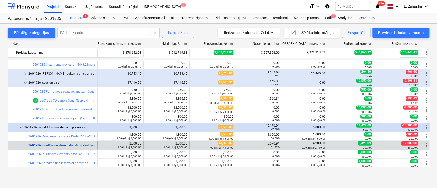
click at [82, 144] on link "2601926 Kvartāla vietzīme, detalizāciju skat. lapā TS-L-07" at bounding box center [67, 146] width 79 height 4
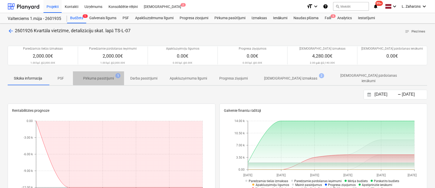
click at [101, 77] on p "Pirkuma pasūtījumi" at bounding box center [98, 78] width 31 height 5
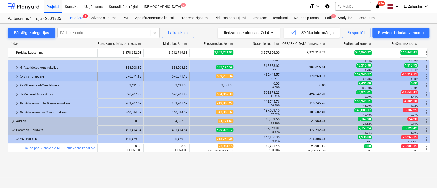
scroll to position [4, 0]
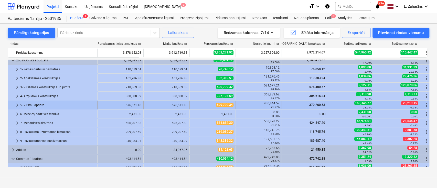
click at [17, 106] on span "keyboard_arrow_right" at bounding box center [17, 105] width 6 height 6
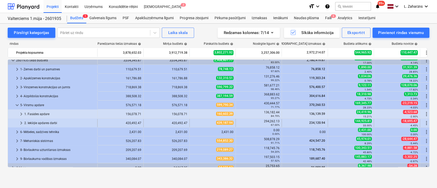
click at [22, 122] on span "keyboard_arrow_right" at bounding box center [21, 123] width 6 height 6
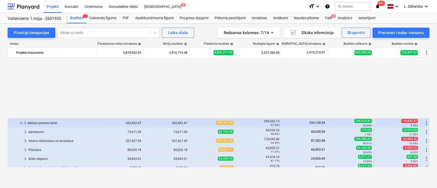
scroll to position [72, 0]
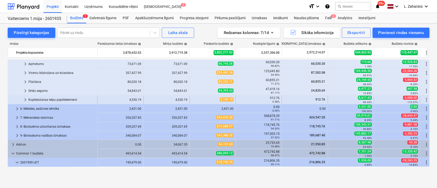
click at [25, 98] on span "keyboard_arrow_right" at bounding box center [25, 100] width 6 height 6
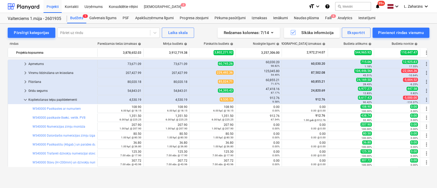
scroll to position [140, 0]
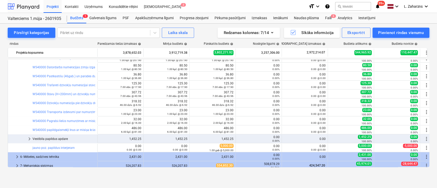
click at [26, 5] on div at bounding box center [24, 6] width 32 height 13
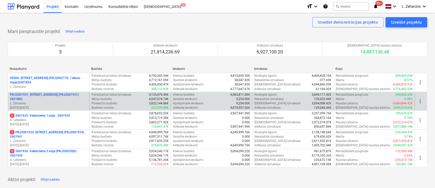
click at [41, 93] on p "PRJ2001931 - [PERSON_NAME][STREET_ADDRESS] (PRJ2001931) 2601882" at bounding box center [48, 97] width 77 height 9
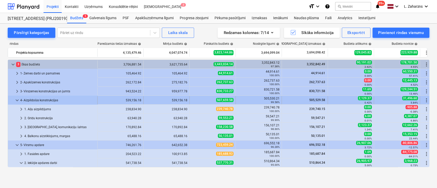
click at [17, 100] on span "keyboard_arrow_down" at bounding box center [17, 100] width 6 height 6
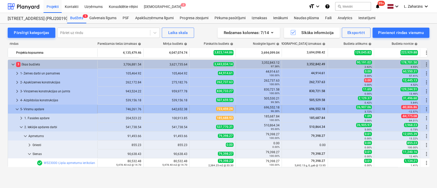
click at [17, 107] on span "keyboard_arrow_down" at bounding box center [17, 109] width 6 height 6
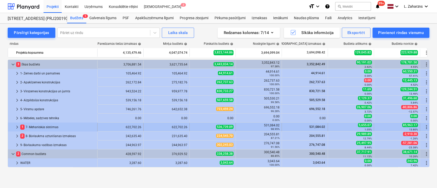
click at [17, 127] on span "keyboard_arrow_right" at bounding box center [17, 127] width 6 height 6
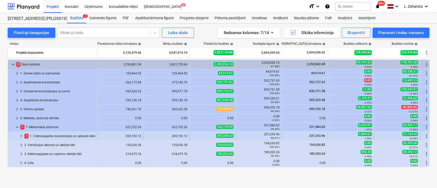
click at [21, 136] on span "keyboard_arrow_right" at bounding box center [21, 136] width 6 height 6
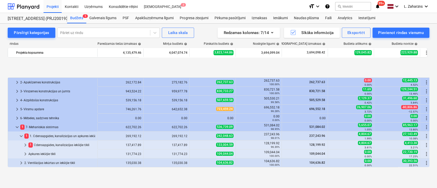
scroll to position [34, 0]
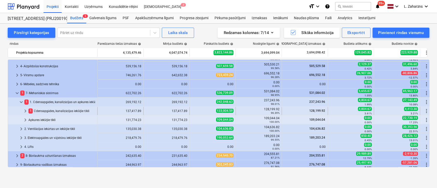
click at [24, 111] on span "keyboard_arrow_right" at bounding box center [25, 111] width 6 height 6
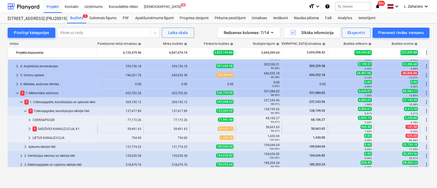
click at [26, 126] on div at bounding box center [18, 129] width 16 height 8
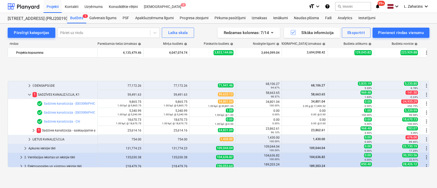
scroll to position [102, 0]
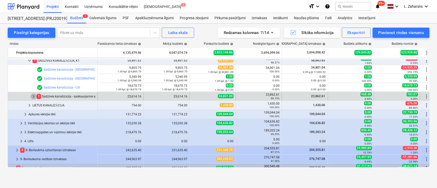
click at [35, 95] on span "keyboard_arrow_right" at bounding box center [33, 96] width 6 height 6
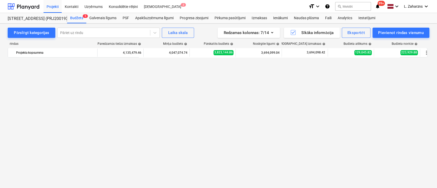
scroll to position [307, 0]
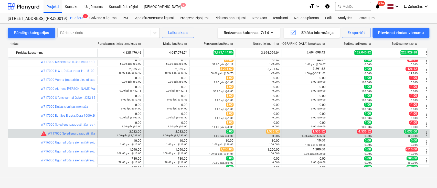
click at [269, 131] on span "1,536.52" at bounding box center [273, 131] width 14 height 4
copy span "1,536.52"
click at [194, 132] on span "edit" at bounding box center [195, 134] width 4 height 4
type textarea "x"
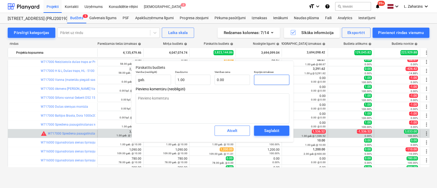
click at [265, 79] on input "text" at bounding box center [271, 80] width 35 height 10
paste input "1,536.52"
type textarea "x"
type input "1,536.52"
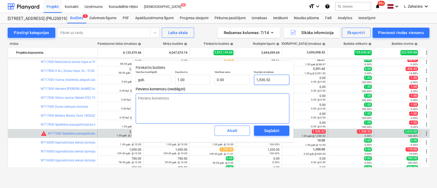
type input "1,536.52"
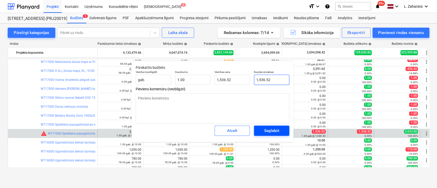
type input "1,536.52"
click at [271, 133] on div "Saglabāt" at bounding box center [271, 130] width 15 height 7
type textarea "x"
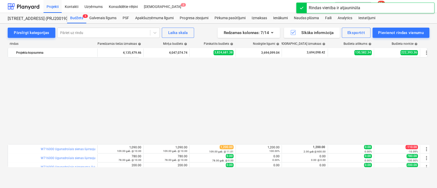
scroll to position [412, 0]
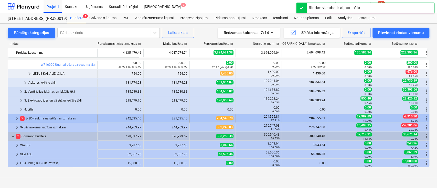
click at [15, 117] on span "keyboard_arrow_right" at bounding box center [17, 118] width 6 height 6
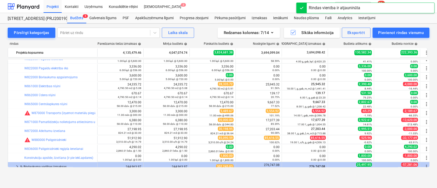
scroll to position [651, 0]
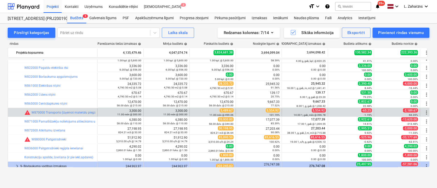
click at [270, 111] on span "5,554.92" at bounding box center [273, 110] width 14 height 4
copy span "5,554.92"
click at [195, 110] on span "edit" at bounding box center [195, 112] width 4 height 4
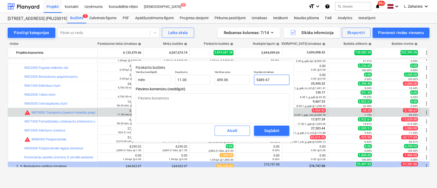
click at [273, 78] on input "5489.67" at bounding box center [271, 80] width 35 height 10
paste input ",554.92"
type input "5,554.92"
type input "504.99"
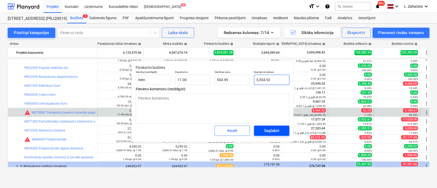
type input "5,554.92"
click at [270, 133] on div "Saglabāt" at bounding box center [271, 130] width 15 height 7
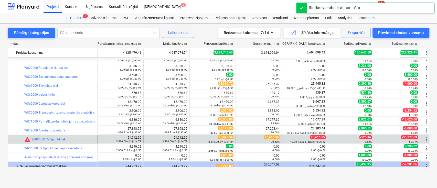
click at [272, 137] on span "85,616.55" at bounding box center [272, 137] width 16 height 4
copy span "85,616.55"
click at [193, 138] on span "edit" at bounding box center [195, 139] width 4 height 4
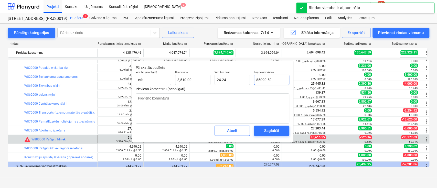
click at [274, 81] on input "85090.59" at bounding box center [271, 80] width 35 height 10
paste input "5,554.92"
type input "5,554.92"
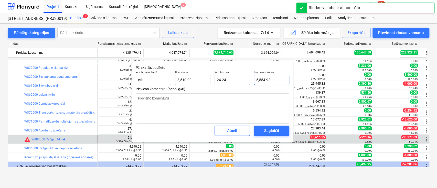
type input "1.58"
type input "5,554.92"
click at [271, 126] on button "Saglabāt" at bounding box center [271, 131] width 35 height 10
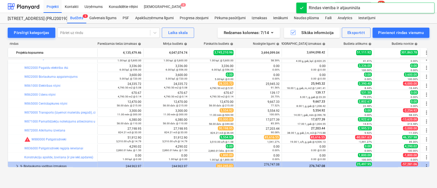
click at [268, 136] on span "85,616.55" at bounding box center [272, 137] width 16 height 4
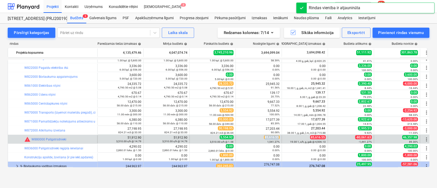
copy span "85,616.55"
click at [196, 137] on span "edit" at bounding box center [195, 139] width 4 height 4
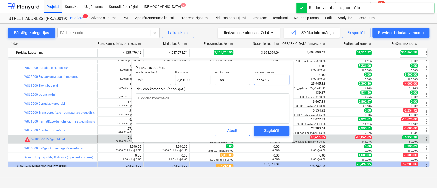
click at [270, 75] on input "5554.92" at bounding box center [271, 80] width 35 height 10
click at [270, 77] on input "5554.92" at bounding box center [271, 80] width 35 height 10
paste input "85,616.55"
type input "85,616.55"
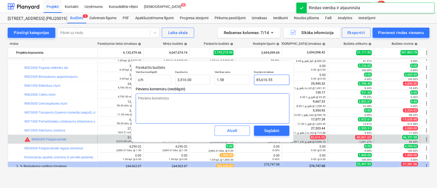
type input "24.39"
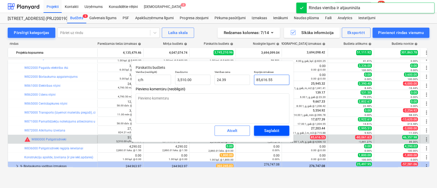
type input "85,616.55"
click at [270, 127] on div "Saglabāt" at bounding box center [271, 130] width 15 height 7
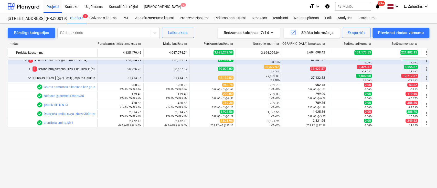
scroll to position [791, 0]
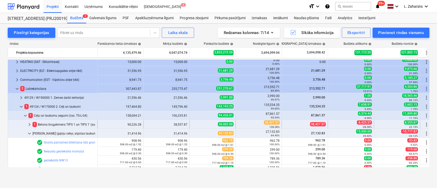
click at [28, 124] on span "keyboard_arrow_right" at bounding box center [29, 125] width 6 height 6
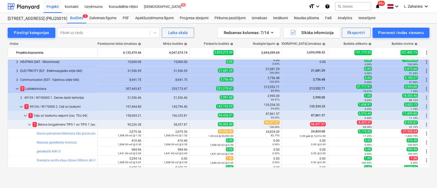
scroll to position [893, 0]
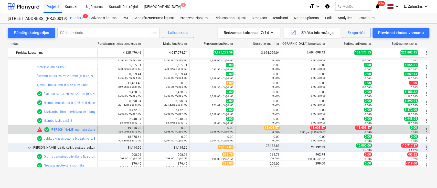
click at [269, 128] on span "13,603.57" at bounding box center [272, 128] width 16 height 4
copy span "13,603.57"
click at [194, 129] on span "edit" at bounding box center [195, 130] width 4 height 4
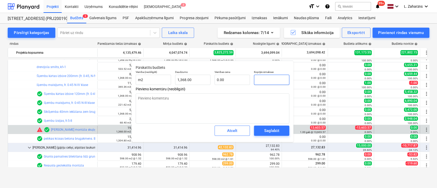
click at [269, 81] on input "text" at bounding box center [271, 80] width 35 height 10
paste input "13,603.57"
type input "13,603.57"
type input "9.94"
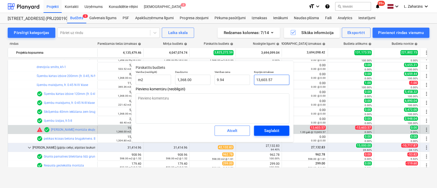
type input "13,603.57"
click at [266, 129] on div "Saglabāt" at bounding box center [271, 130] width 15 height 7
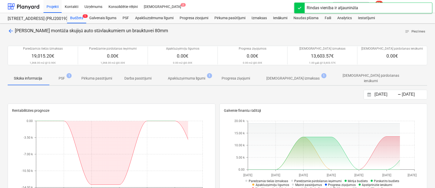
click at [274, 77] on p "[DEMOGRAPHIC_DATA] izmaksas" at bounding box center [293, 78] width 53 height 5
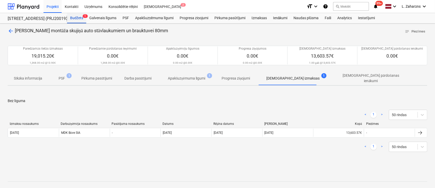
click at [76, 19] on div "Budžets 1" at bounding box center [76, 18] width 19 height 10
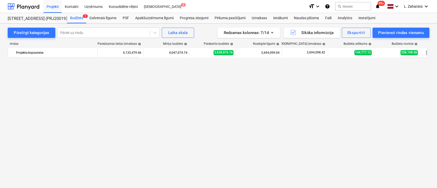
scroll to position [1138, 0]
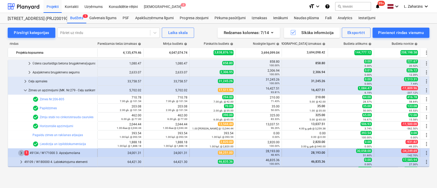
click at [20, 151] on span "keyboard_arrow_right" at bounding box center [21, 153] width 6 height 6
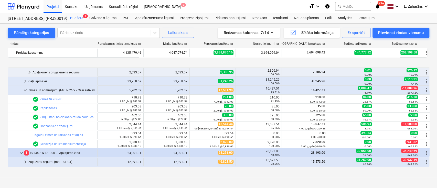
scroll to position [1164, 0]
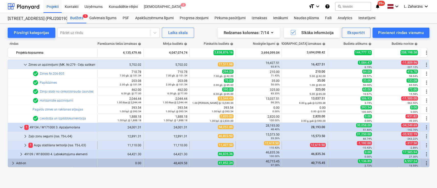
click at [25, 145] on span "keyboard_arrow_right" at bounding box center [25, 145] width 6 height 6
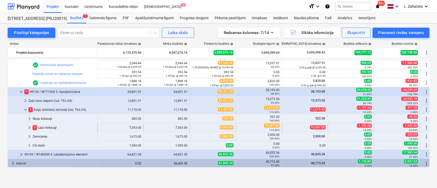
scroll to position [1200, 0]
click at [29, 127] on span "keyboard_arrow_right" at bounding box center [29, 127] width 6 height 6
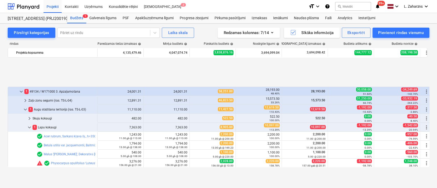
scroll to position [1253, 0]
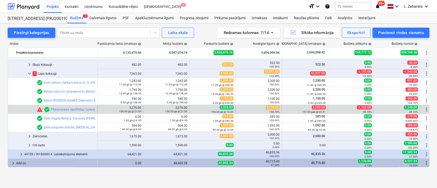
click at [271, 106] on span "3,220.00" at bounding box center [273, 107] width 14 height 4
copy span "3,220.00"
click at [197, 107] on button "edit" at bounding box center [195, 109] width 6 height 6
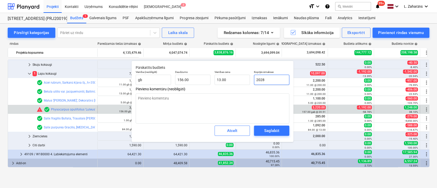
click at [269, 80] on input "2028" at bounding box center [271, 80] width 35 height 10
paste input "3,220.00"
type input "3,220.00"
type input "20.64"
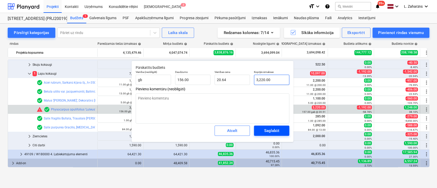
type input "3,220.00"
click at [265, 130] on div "Saglabāt" at bounding box center [271, 130] width 15 height 7
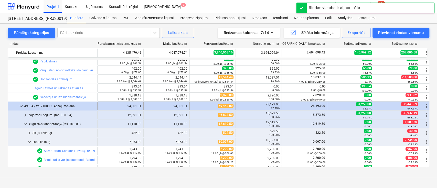
click at [20, 105] on span "keyboard_arrow_down" at bounding box center [21, 106] width 6 height 6
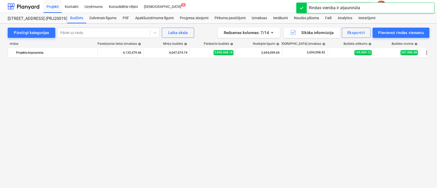
scroll to position [669, 0]
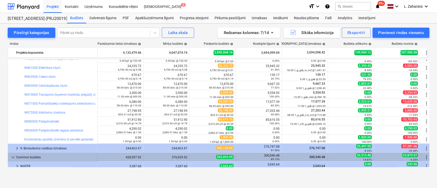
click at [14, 156] on span "keyboard_arrow_down" at bounding box center [13, 157] width 6 height 6
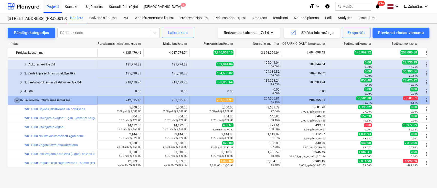
click at [16, 99] on span "keyboard_arrow_down" at bounding box center [17, 100] width 6 height 6
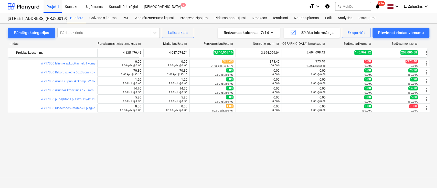
scroll to position [0, 0]
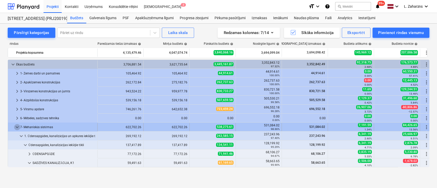
click at [17, 127] on span "keyboard_arrow_down" at bounding box center [17, 127] width 6 height 6
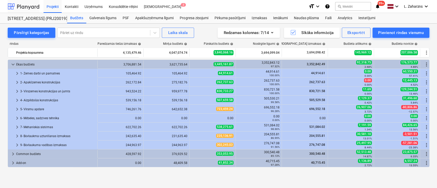
click at [28, 3] on div at bounding box center [24, 6] width 32 height 13
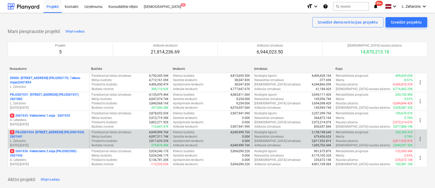
click at [41, 132] on p "3 PRJ2001934 - [STREET_ADDRESS] (PRJ2001934) 2601941" at bounding box center [48, 134] width 77 height 9
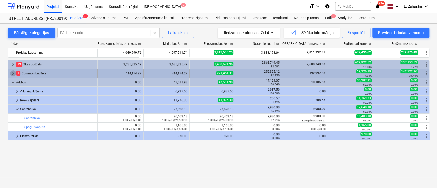
click at [13, 72] on span "keyboard_arrow_right" at bounding box center [13, 73] width 6 height 6
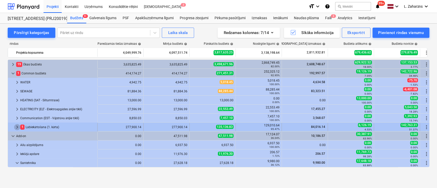
click at [16, 126] on span "keyboard_arrow_right" at bounding box center [17, 127] width 6 height 6
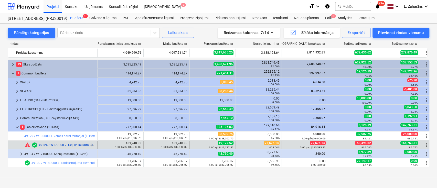
click at [63, 144] on link "49124 / W170000 2. Ceļi un laukumi (1. kārta)" at bounding box center [71, 145] width 64 height 4
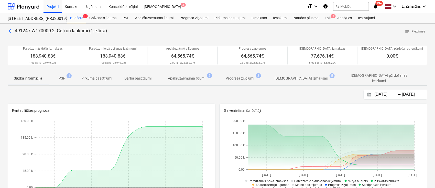
click at [11, 32] on span "arrow_back" at bounding box center [11, 31] width 6 height 6
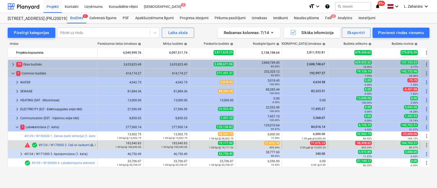
click at [60, 145] on link "49124 / W170000 2. Ceļi un laukumi (1. kārta)" at bounding box center [71, 145] width 64 height 4
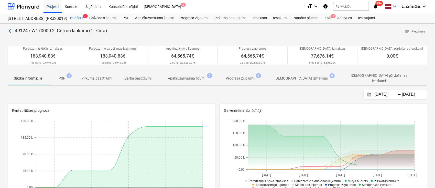
click at [291, 80] on p "[DEMOGRAPHIC_DATA] izmaksas" at bounding box center [301, 78] width 53 height 5
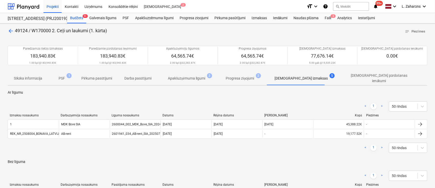
click at [12, 31] on span "arrow_back" at bounding box center [11, 31] width 6 height 6
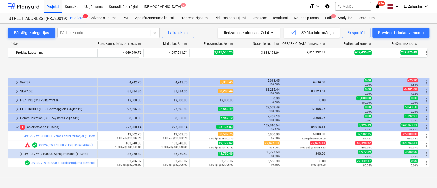
scroll to position [34, 0]
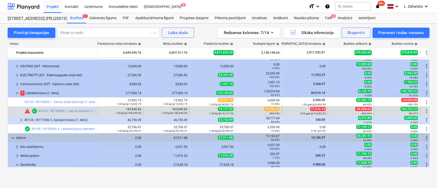
click at [270, 110] on span "77,676.14" at bounding box center [272, 109] width 16 height 4
copy span "77,676.14"
click at [194, 111] on span "edit" at bounding box center [195, 111] width 4 height 4
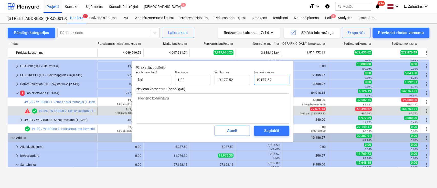
click at [269, 81] on input "19177.52" at bounding box center [271, 80] width 35 height 10
paste input "77,676.14"
type input "77,676.14"
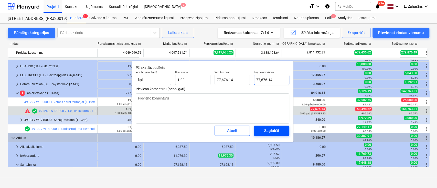
type input "77,676.14"
click at [268, 131] on div "Saglabāt" at bounding box center [271, 130] width 15 height 7
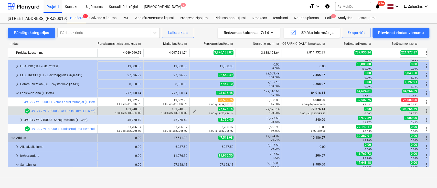
drag, startPoint x: 253, startPoint y: 98, endPoint x: 194, endPoint y: 109, distance: 59.8
click at [194, 109] on span "edit" at bounding box center [195, 111] width 4 height 4
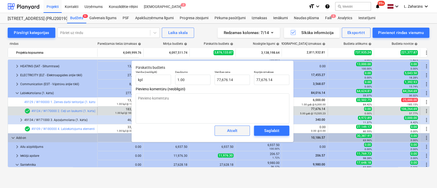
click at [229, 132] on div "Atcelt" at bounding box center [232, 130] width 10 height 7
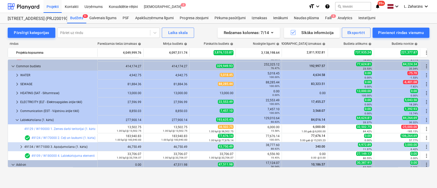
scroll to position [0, 0]
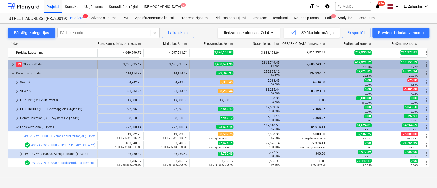
click at [13, 66] on span "keyboard_arrow_right" at bounding box center [13, 64] width 6 height 6
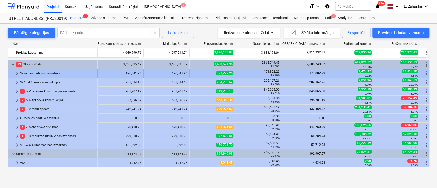
click at [16, 71] on span "keyboard_arrow_right" at bounding box center [17, 73] width 6 height 6
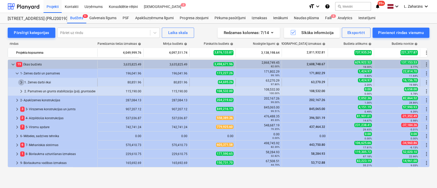
click at [22, 80] on span "keyboard_arrow_right" at bounding box center [21, 82] width 6 height 6
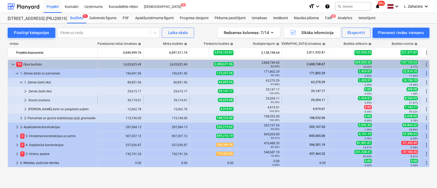
click at [27, 99] on span "keyboard_arrow_right" at bounding box center [25, 100] width 6 height 6
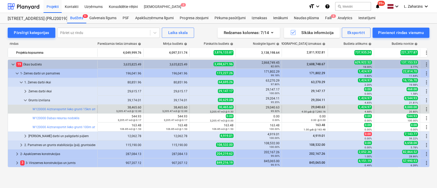
click at [273, 107] on div "29,040.63 95.32%" at bounding box center [259, 109] width 42 height 7
click at [193, 108] on span "edit" at bounding box center [195, 109] width 4 height 4
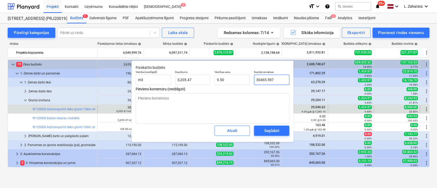
click at [266, 81] on input "30465.597" at bounding box center [271, 80] width 35 height 10
paste input "29,040.63"
type input "29,040.63"
type input "9.06"
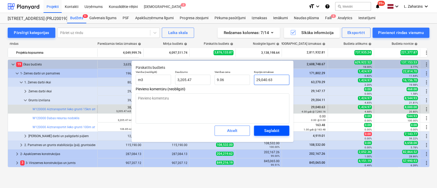
type input "29,040.63"
click at [263, 128] on span "Saglabāt" at bounding box center [271, 130] width 23 height 7
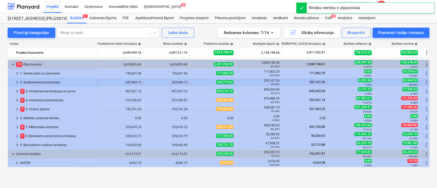
click at [17, 82] on span "keyboard_arrow_right" at bounding box center [17, 82] width 6 height 6
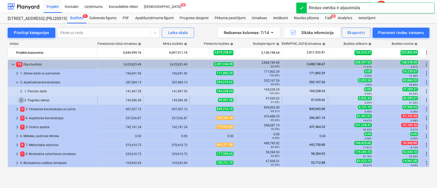
click at [21, 99] on span "keyboard_arrow_right" at bounding box center [21, 100] width 6 height 6
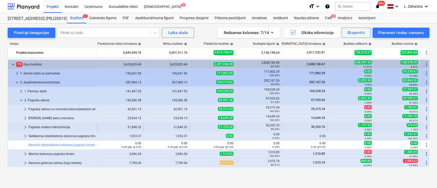
click at [27, 125] on span "keyboard_arrow_right" at bounding box center [25, 127] width 6 height 6
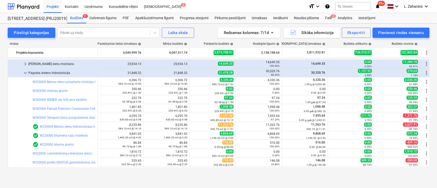
scroll to position [68, 0]
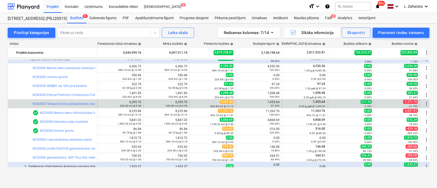
click at [272, 102] on div "7,455.64 97.24%" at bounding box center [259, 103] width 42 height 7
click at [194, 104] on div "630.83 m2 @ 12.15" at bounding box center [213, 106] width 42 height 4
click at [194, 101] on button "edit" at bounding box center [195, 104] width 6 height 6
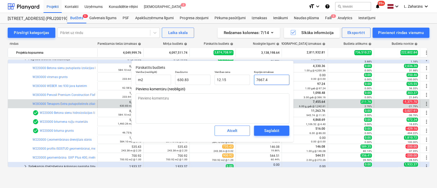
click at [277, 80] on input "7667.4" at bounding box center [271, 80] width 35 height 10
drag, startPoint x: 277, startPoint y: 80, endPoint x: 258, endPoint y: 78, distance: 18.7
click at [258, 78] on input "7667.4" at bounding box center [271, 80] width 35 height 10
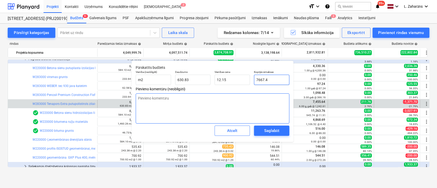
paste input ",455.6"
type input "7,455.64"
type input "11.82"
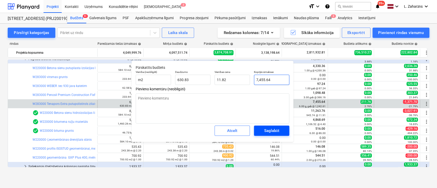
type input "7,455.64"
click at [264, 132] on div "Saglabāt" at bounding box center [271, 130] width 15 height 7
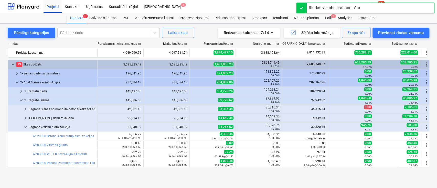
scroll to position [102, 0]
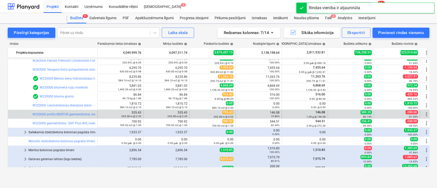
click at [275, 113] on div "146.08 19.86%" at bounding box center [259, 114] width 42 height 7
click at [195, 114] on span "edit" at bounding box center [195, 114] width 4 height 4
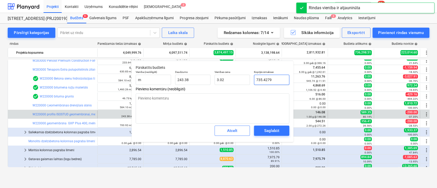
click at [267, 82] on input "735.4279" at bounding box center [271, 80] width 35 height 10
paste input ",455.64"
type input "7,455.64"
type input "30.63"
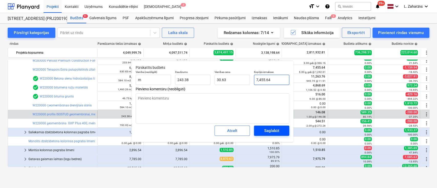
type input "7,455.64"
click at [266, 130] on div "Saglabāt" at bounding box center [271, 130] width 15 height 7
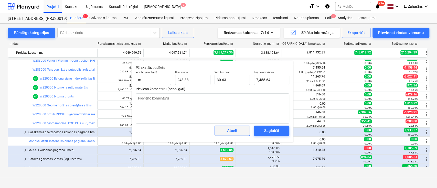
click at [239, 129] on span "Atcelt" at bounding box center [232, 130] width 23 height 7
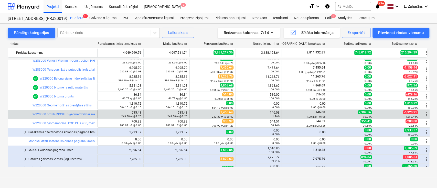
click at [273, 112] on div "146.08 1.96%" at bounding box center [259, 114] width 42 height 7
click at [194, 112] on span "edit" at bounding box center [195, 114] width 4 height 4
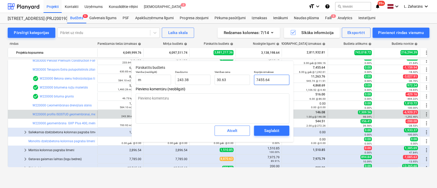
click at [266, 80] on input "7455.64" at bounding box center [271, 80] width 35 height 10
paste input "146.08"
type input "146.08"
type input "0.60"
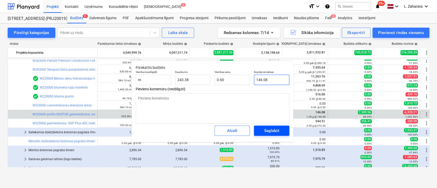
type input "146.08"
click at [272, 131] on div "Saglabāt" at bounding box center [271, 130] width 15 height 7
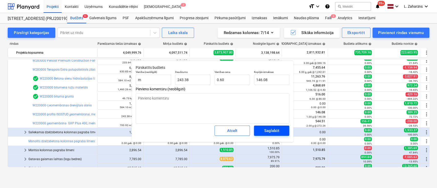
click at [267, 130] on div "Saglabāt" at bounding box center [271, 130] width 15 height 7
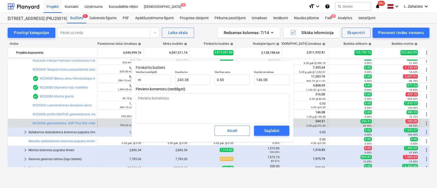
click at [303, 124] on div "2.00 g @ 272.26" at bounding box center [305, 126] width 42 height 4
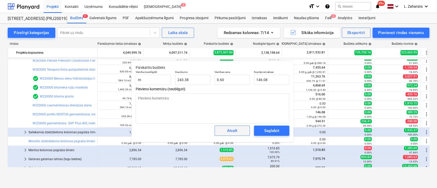
click at [236, 127] on div "Atcelt" at bounding box center [232, 130] width 10 height 7
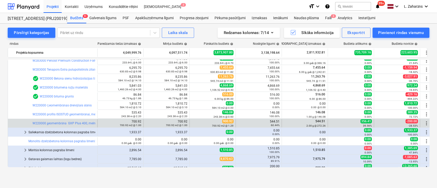
click at [272, 122] on div "544.51 60.44%" at bounding box center [259, 123] width 42 height 7
click at [194, 122] on span "edit" at bounding box center [195, 123] width 4 height 4
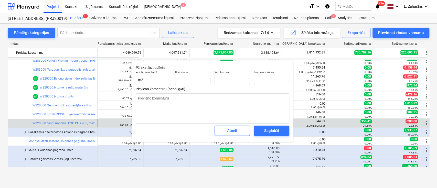
type input "700.92"
type input "1.29"
type input "900.92"
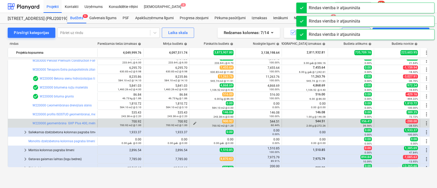
click at [195, 122] on span "edit" at bounding box center [195, 123] width 4 height 4
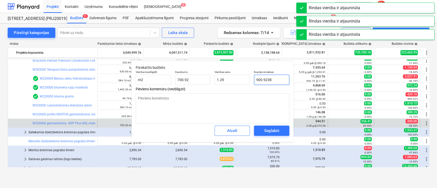
click at [265, 81] on input "900.9238" at bounding box center [271, 80] width 35 height 10
paste input "544.51"
type input "544.51"
type input "0.78"
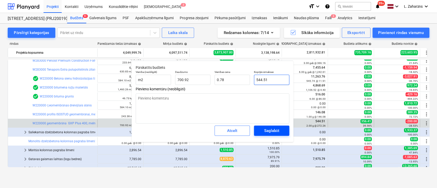
type input "544.51"
click at [271, 130] on div "Saglabāt" at bounding box center [271, 130] width 15 height 7
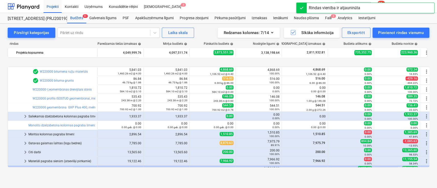
scroll to position [136, 0]
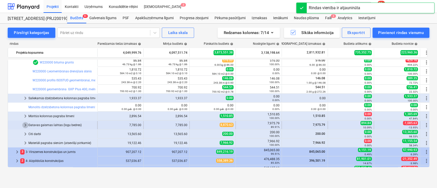
click at [27, 125] on span "keyboard_arrow_right" at bounding box center [25, 125] width 6 height 6
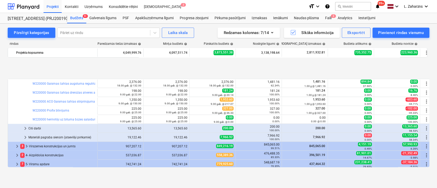
scroll to position [239, 0]
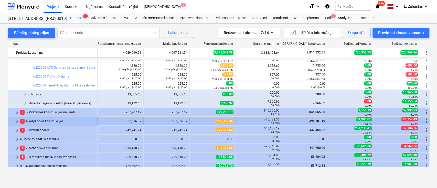
click at [18, 119] on span "keyboard_arrow_right" at bounding box center [17, 121] width 6 height 6
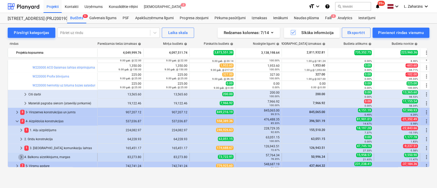
click at [20, 156] on span "keyboard_arrow_right" at bounding box center [21, 157] width 6 height 6
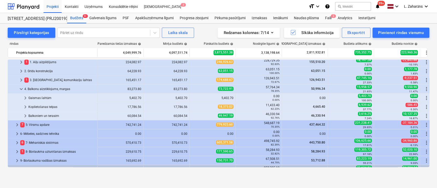
scroll to position [307, 0]
click at [27, 97] on span "keyboard_arrow_right" at bounding box center [25, 98] width 6 height 6
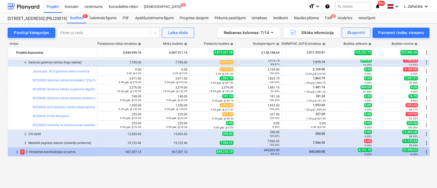
scroll to position [170, 0]
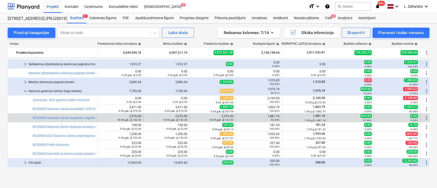
click at [272, 115] on div "1,481.16 62.34%" at bounding box center [259, 117] width 42 height 7
click at [195, 117] on span "edit" at bounding box center [195, 118] width 4 height 4
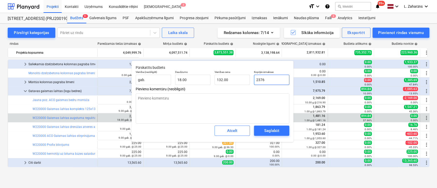
click at [267, 80] on input "2376" at bounding box center [271, 80] width 35 height 10
paste input "1,481.1"
type input "1,481.16"
type input "82.29"
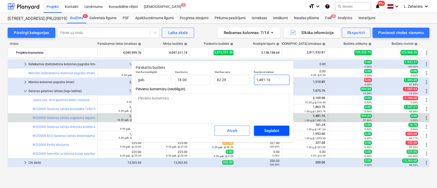
type input "1,481.16"
click at [268, 132] on div "Saglabāt" at bounding box center [271, 130] width 15 height 7
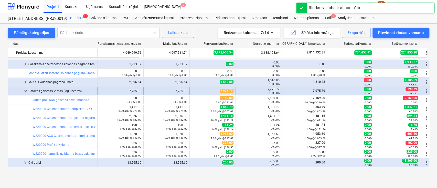
click at [23, 89] on span "keyboard_arrow_down" at bounding box center [25, 91] width 6 height 6
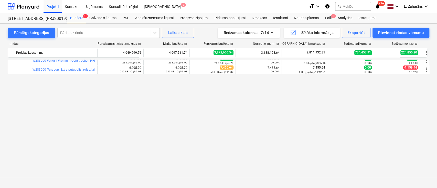
scroll to position [0, 0]
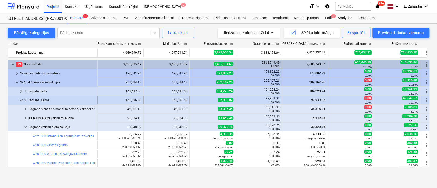
click at [22, 98] on span "keyboard_arrow_down" at bounding box center [21, 100] width 6 height 6
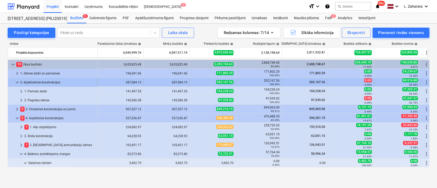
click at [18, 80] on span "keyboard_arrow_down" at bounding box center [17, 82] width 6 height 6
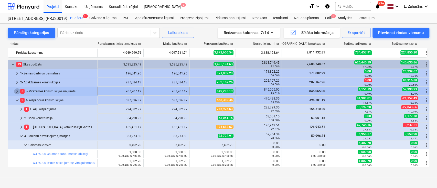
click at [18, 90] on span "keyboard_arrow_right" at bounding box center [17, 91] width 6 height 6
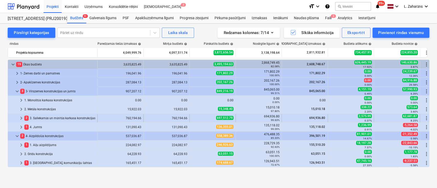
click at [21, 117] on span "keyboard_arrow_right" at bounding box center [21, 118] width 6 height 6
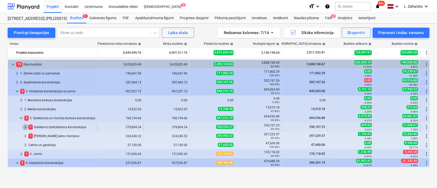
click at [25, 127] on span "keyboard_arrow_right" at bounding box center [25, 127] width 6 height 6
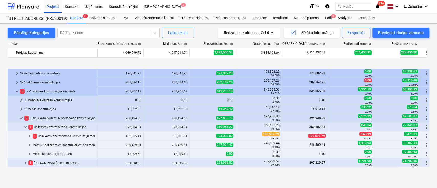
scroll to position [34, 0]
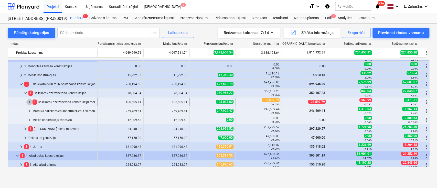
click at [31, 99] on span "keyboard_arrow_right" at bounding box center [29, 102] width 6 height 6
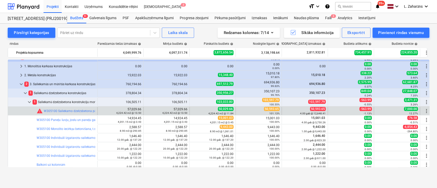
click at [270, 109] on span "50,593.65" at bounding box center [272, 109] width 16 height 4
click at [195, 110] on span "edit" at bounding box center [195, 111] width 4 height 4
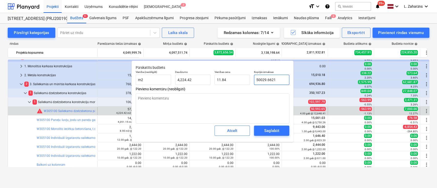
click at [273, 79] on input "50029.6621" at bounding box center [271, 80] width 35 height 10
paste input ",593.65"
type input "50,593.65"
type input "11.98"
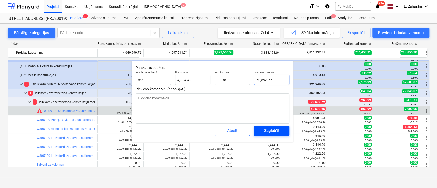
type input "50,593.65"
click at [271, 130] on div "Saglabāt" at bounding box center [271, 130] width 15 height 7
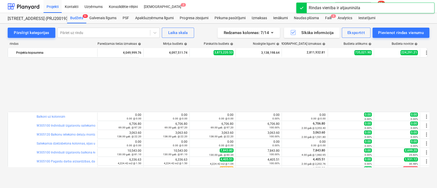
scroll to position [150, 0]
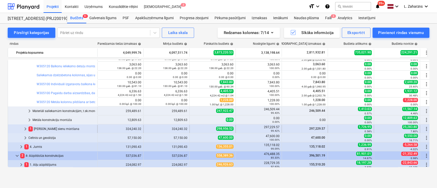
click at [25, 127] on span "keyboard_arrow_right" at bounding box center [25, 129] width 6 height 6
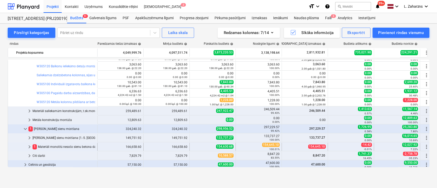
click at [29, 146] on span "keyboard_arrow_right" at bounding box center [29, 147] width 6 height 6
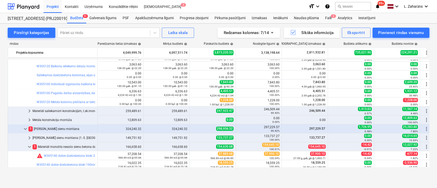
scroll to position [219, 0]
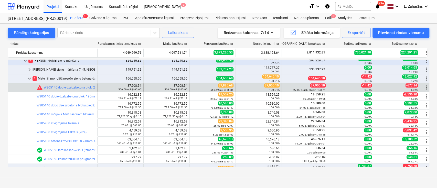
click at [270, 83] on span "37,900.10" at bounding box center [272, 85] width 16 height 4
click at [193, 85] on span "edit" at bounding box center [195, 87] width 4 height 4
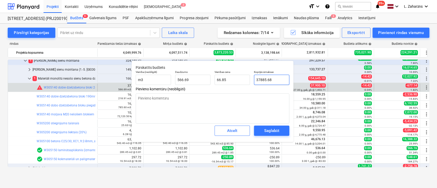
click at [264, 79] on input "37885.68" at bounding box center [271, 80] width 35 height 10
paste input ",900.10"
type input "37,900.10"
type input "66.88"
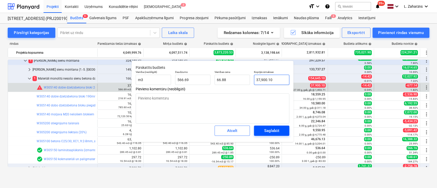
type input "37,900.10"
click at [263, 129] on span "Saglabāt" at bounding box center [271, 130] width 23 height 7
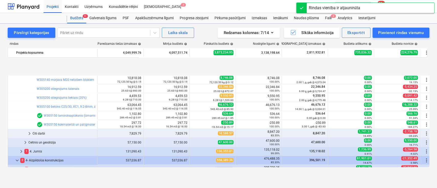
scroll to position [287, 0]
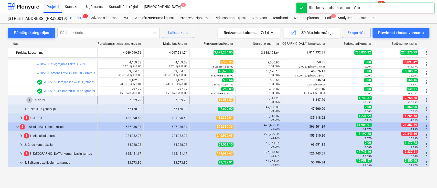
click at [30, 99] on span "keyboard_arrow_right" at bounding box center [29, 100] width 6 height 6
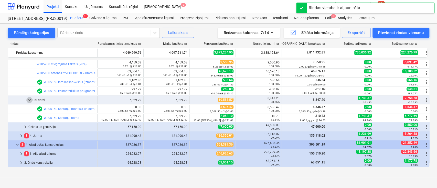
click at [30, 99] on span "keyboard_arrow_down" at bounding box center [29, 100] width 6 height 6
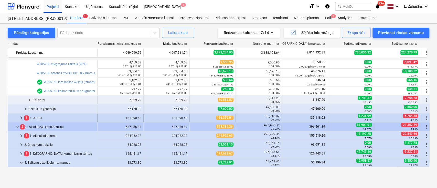
click at [21, 118] on span "keyboard_arrow_right" at bounding box center [21, 118] width 6 height 6
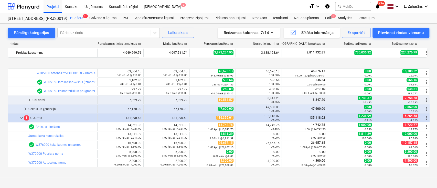
scroll to position [321, 0]
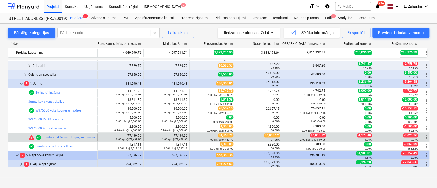
click at [273, 136] on span "86,038.12" at bounding box center [272, 135] width 16 height 4
click at [194, 135] on span "edit" at bounding box center [195, 137] width 4 height 4
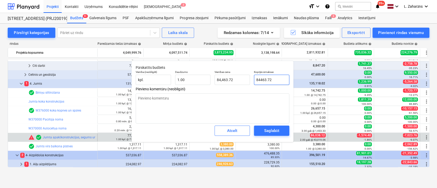
click at [272, 79] on input "84463.72" at bounding box center [271, 80] width 35 height 10
paste input "6,038.1"
type input "86,038.12"
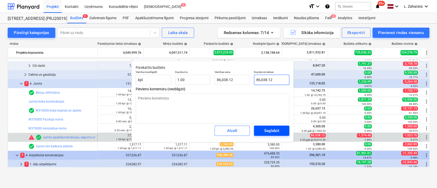
type input "86,038.12"
click at [267, 133] on div "Saglabāt" at bounding box center [271, 130] width 15 height 7
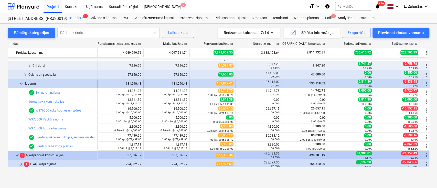
click at [20, 83] on span "keyboard_arrow_down" at bounding box center [21, 84] width 6 height 6
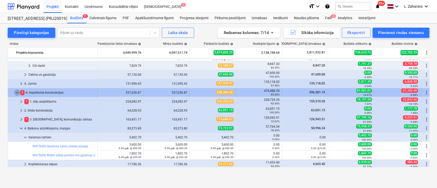
drag, startPoint x: 21, startPoint y: 91, endPoint x: 16, endPoint y: 91, distance: 5.7
click at [16, 91] on span "keyboard_arrow_down" at bounding box center [17, 93] width 6 height 6
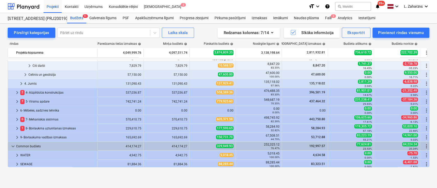
click at [16, 91] on span "keyboard_arrow_right" at bounding box center [17, 93] width 6 height 6
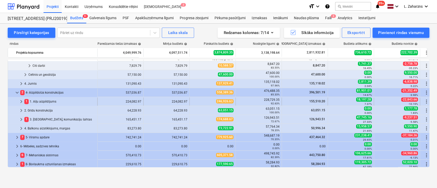
click at [19, 102] on span "keyboard_arrow_right" at bounding box center [21, 102] width 6 height 6
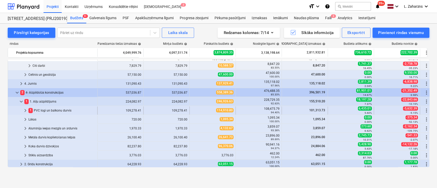
click at [24, 110] on span "keyboard_arrow_right" at bounding box center [25, 110] width 6 height 6
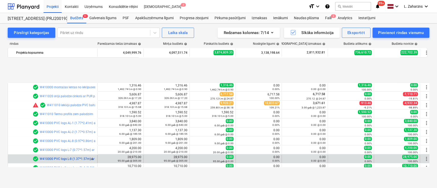
scroll to position [423, 0]
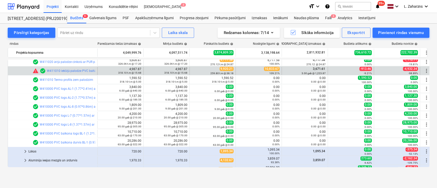
click at [270, 68] on span "10,833.67" at bounding box center [272, 69] width 16 height 4
click at [194, 69] on span "edit" at bounding box center [195, 71] width 4 height 4
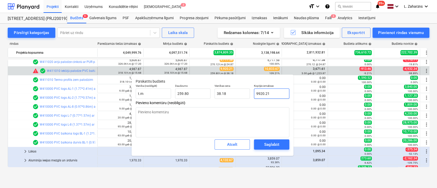
click at [272, 92] on input "9920.21" at bounding box center [271, 94] width 35 height 10
paste input "10,833.67"
type input "10,833.67"
type input "41.70"
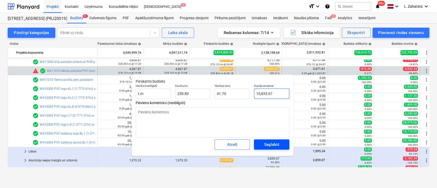
type input "10,833.67"
click at [269, 145] on div "Saglabāt" at bounding box center [271, 144] width 15 height 7
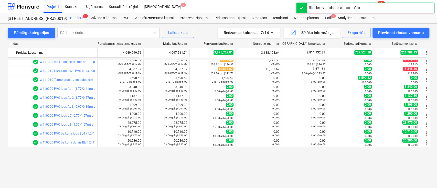
scroll to position [389, 0]
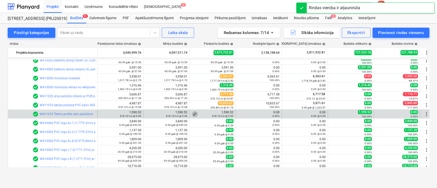
click at [194, 113] on span "edit" at bounding box center [195, 114] width 4 height 4
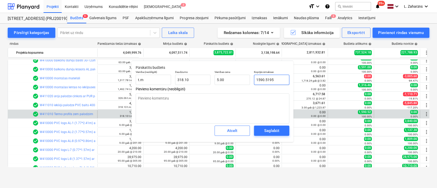
click at [275, 77] on input "1590.5195" at bounding box center [271, 80] width 35 height 10
type input "0"
type input "0.00"
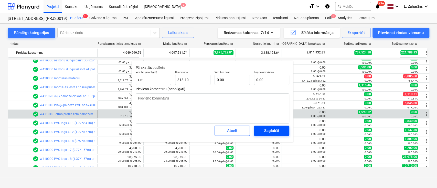
click at [272, 130] on div "Saglabāt" at bounding box center [271, 130] width 15 height 7
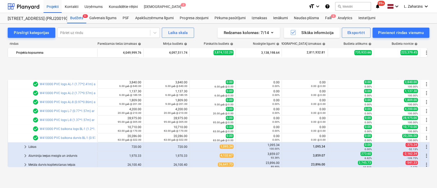
scroll to position [457, 0]
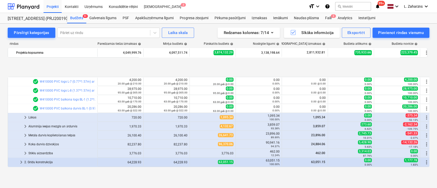
scroll to position [491, 0]
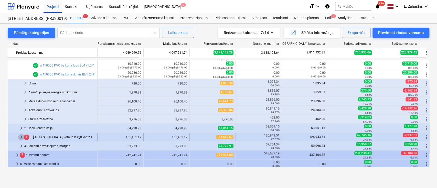
click at [20, 136] on span "keyboard_arrow_right" at bounding box center [21, 137] width 6 height 6
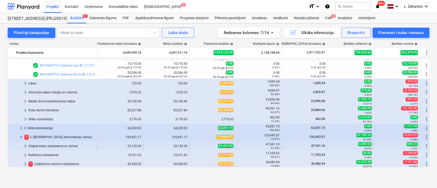
click at [23, 145] on span "keyboard_arrow_right" at bounding box center [25, 146] width 6 height 6
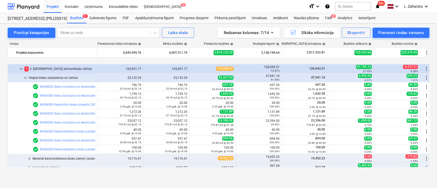
scroll to position [594, 0]
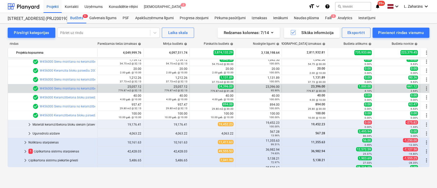
click at [272, 86] on div "23,396.00 95.90%" at bounding box center [259, 88] width 42 height 7
copy div "23,396.00"
click at [195, 87] on span "edit" at bounding box center [195, 88] width 4 height 4
type textarea "x"
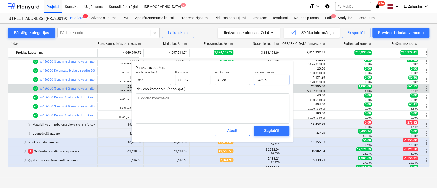
click at [260, 78] on input "24396" at bounding box center [271, 80] width 35 height 10
paste input "3,396.00"
type input "23,396.00"
type textarea "x"
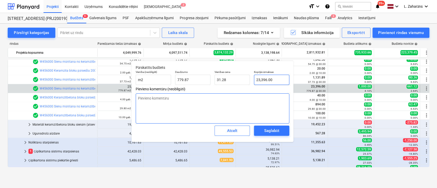
type input "30.00"
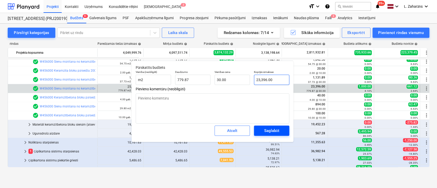
type input "23,396.00"
click at [263, 130] on span "Saglabāt" at bounding box center [271, 130] width 23 height 7
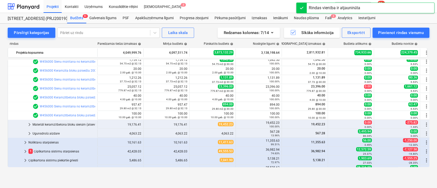
click at [29, 132] on span "keyboard_arrow_right" at bounding box center [29, 133] width 6 height 6
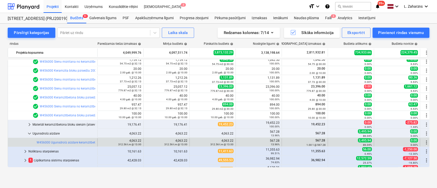
click at [274, 139] on div "567.28 13.96%" at bounding box center [259, 142] width 42 height 7
copy div "567.28"
click at [196, 140] on span "edit" at bounding box center [195, 142] width 4 height 4
type textarea "x"
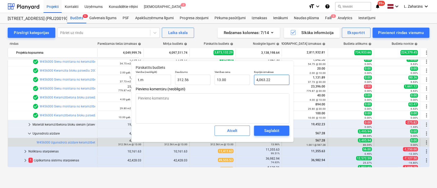
type input "4063.2171"
click at [266, 81] on input "4063.2171" at bounding box center [271, 80] width 35 height 10
paste input "567.28"
type textarea "x"
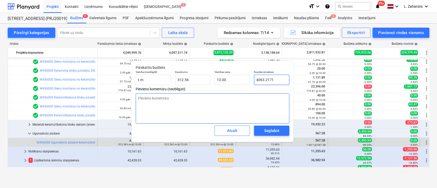
type input "567.28"
type input "1.81"
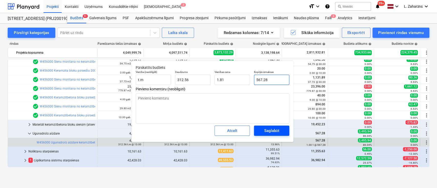
type input "567.28"
click at [263, 131] on span "Saglabāt" at bounding box center [271, 130] width 23 height 7
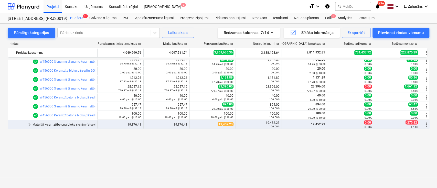
scroll to position [526, 0]
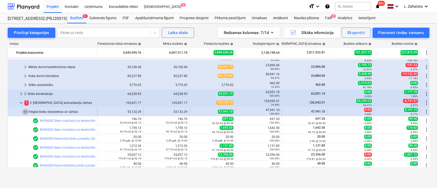
click at [26, 110] on span "keyboard_arrow_down" at bounding box center [25, 112] width 6 height 6
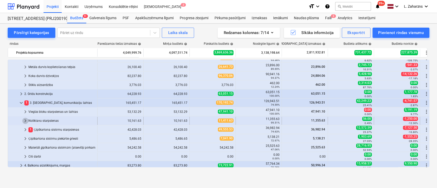
click at [26, 120] on span "keyboard_arrow_right" at bounding box center [25, 121] width 6 height 6
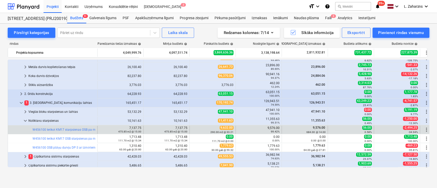
click at [270, 127] on div "9,576.00 99.42%" at bounding box center [259, 129] width 42 height 7
copy div "9,576.00"
click at [195, 128] on span "edit" at bounding box center [195, 130] width 4 height 4
type textarea "x"
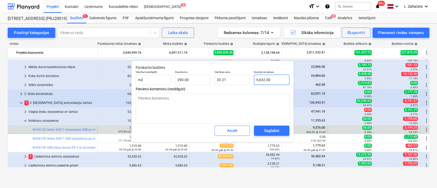
type input "9632"
click at [266, 77] on input "9632" at bounding box center [271, 80] width 35 height 10
paste input ",576.00"
type textarea "x"
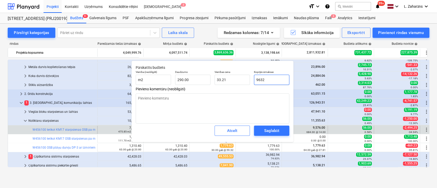
type input "9,576.00"
type input "33.02"
type input "9,576.00"
click at [261, 133] on span "Saglabāt" at bounding box center [271, 130] width 23 height 7
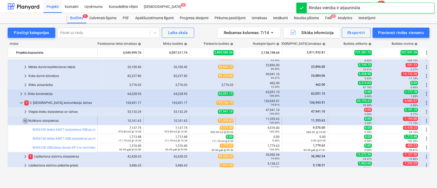
click at [26, 119] on span "keyboard_arrow_down" at bounding box center [25, 121] width 6 height 6
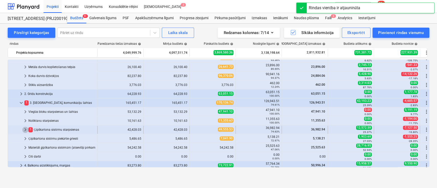
click at [26, 130] on span "keyboard_arrow_right" at bounding box center [25, 130] width 6 height 6
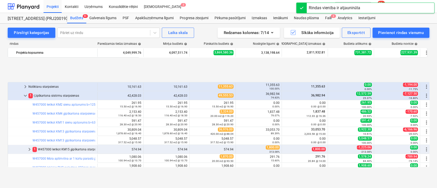
scroll to position [594, 0]
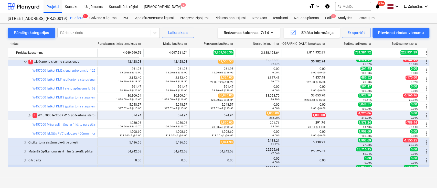
click at [28, 115] on span "keyboard_arrow_right" at bounding box center [29, 115] width 6 height 6
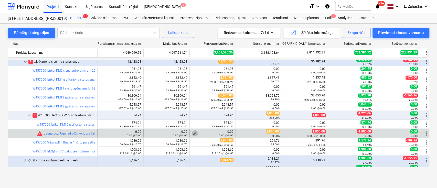
click at [196, 132] on span "edit" at bounding box center [195, 133] width 4 height 4
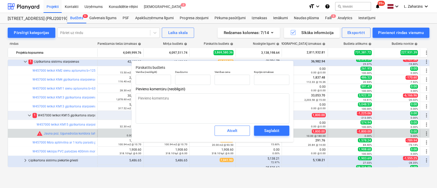
type textarea "x"
type input "0.00"
click at [280, 79] on input "text" at bounding box center [271, 80] width 35 height 10
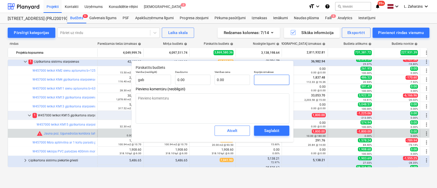
type textarea "x"
type input "gab"
type input "1"
type input "1.00"
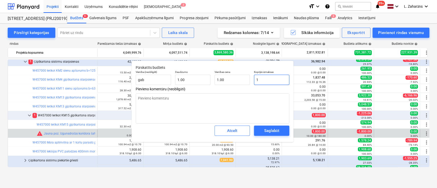
type textarea "x"
type input "18"
type input "18.00"
type textarea "x"
type input "180"
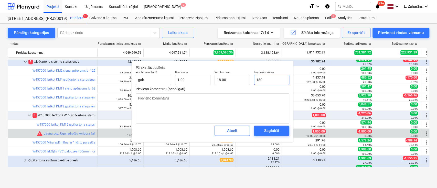
type input "180.00"
type textarea "x"
type input "1800"
type input "1,800.00"
type input "1800"
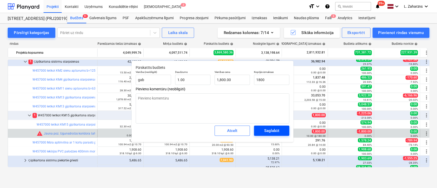
type textarea "x"
type input "1,800.00"
click at [277, 129] on div "Saglabāt" at bounding box center [271, 130] width 15 height 7
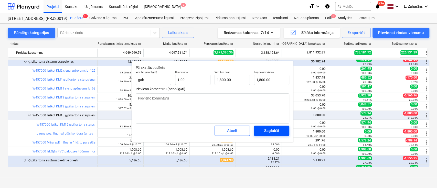
type textarea "x"
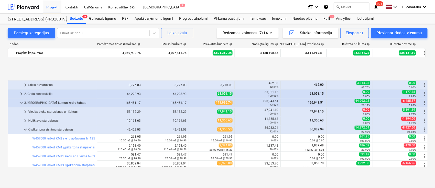
scroll to position [560, 0]
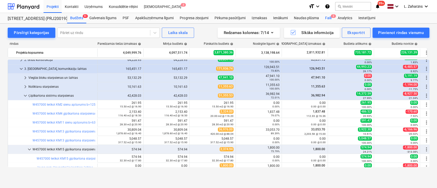
drag, startPoint x: 327, startPoint y: 16, endPoint x: 323, endPoint y: 19, distance: 5.1
click at [327, 16] on div "Faili 3" at bounding box center [328, 18] width 13 height 10
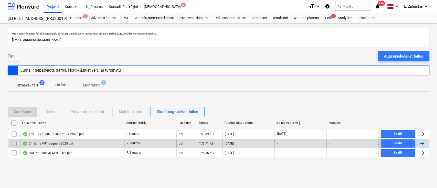
click at [102, 144] on div "51 rekins MR1 augusts 2025.pdf" at bounding box center [72, 143] width 104 height 8
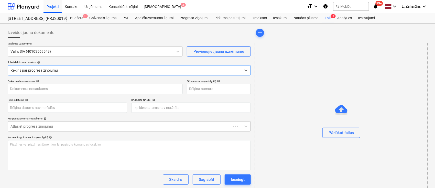
type input "1"
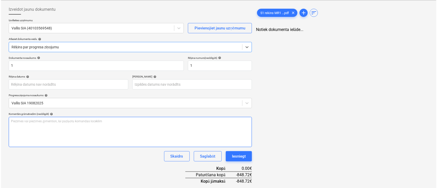
scroll to position [34, 0]
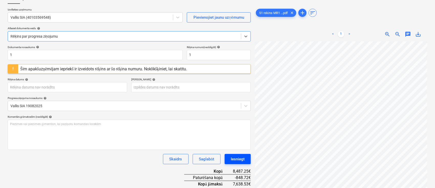
click at [232, 160] on div "Iesniegt" at bounding box center [238, 159] width 14 height 7
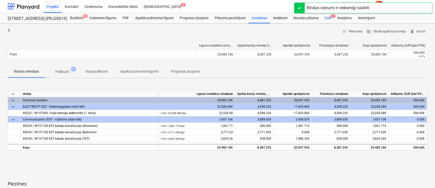
click at [328, 17] on div "Faili 2" at bounding box center [328, 18] width 13 height 10
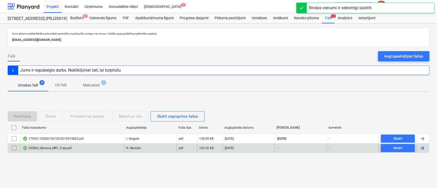
click at [94, 148] on div "250862_Bonava_MR1_3.izp.pdf" at bounding box center [72, 148] width 104 height 8
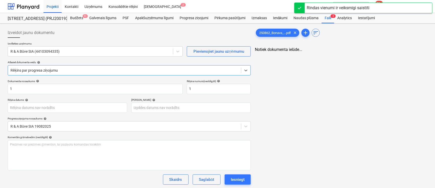
type input "1"
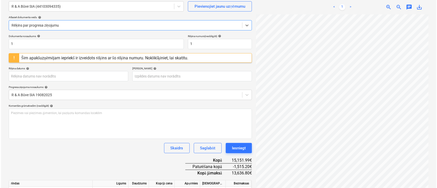
scroll to position [68, 0]
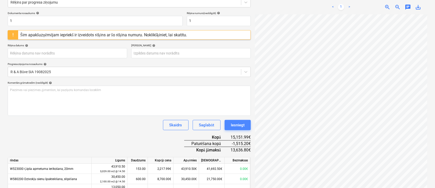
click at [239, 124] on div "Iesniegt" at bounding box center [238, 125] width 14 height 7
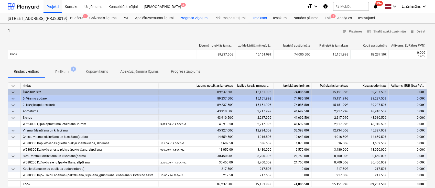
click at [194, 17] on div "Progresa ziņojumi" at bounding box center [194, 18] width 35 height 10
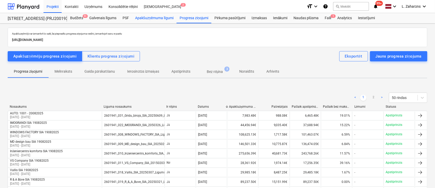
drag, startPoint x: 149, startPoint y: 15, endPoint x: 147, endPoint y: 18, distance: 4.0
click at [149, 15] on div "Apakšuzņēmuma līgumi" at bounding box center [154, 18] width 45 height 10
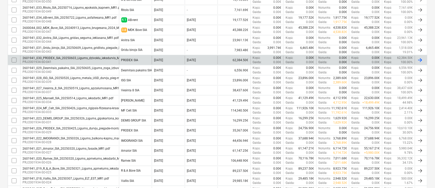
scroll to position [136, 0]
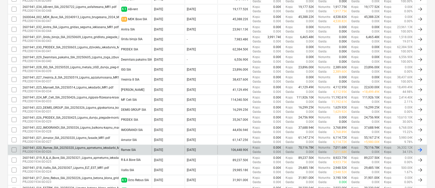
click at [67, 146] on div "2601941_020_Ramex_SIA_20250320_Ligums_apmetums_ieksdarbi_MR1.pdf" at bounding box center [76, 148] width 106 height 4
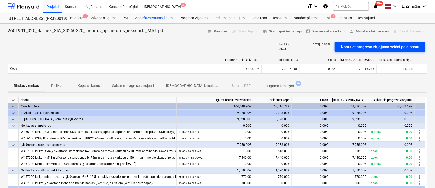
click at [348, 47] on div "Nosūtiet progresa ziņojuma veidni pa e-pastu" at bounding box center [380, 46] width 78 height 7
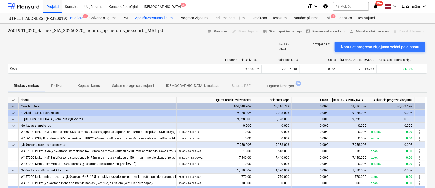
click at [73, 17] on div "Budžets 9+" at bounding box center [76, 18] width 19 height 10
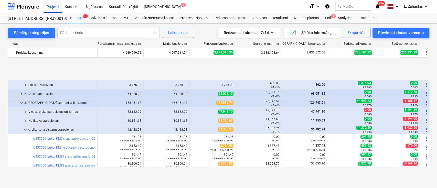
scroll to position [560, 0]
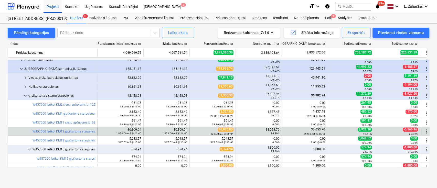
click at [268, 130] on div "33,053.70 89.39%" at bounding box center [259, 131] width 42 height 7
copy div "33,053.70"
click at [195, 130] on span "edit" at bounding box center [195, 131] width 4 height 4
type textarea "x"
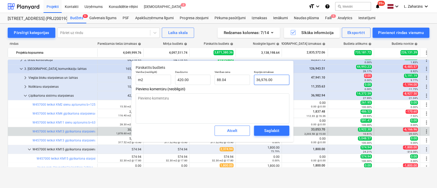
type input "36976"
click at [269, 79] on input "36976" at bounding box center [271, 80] width 35 height 10
paste input "3,053.70"
type textarea "x"
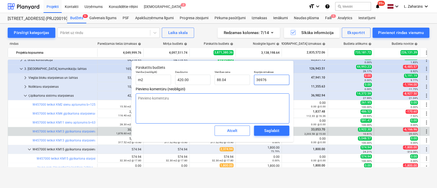
type input "33,053.70"
type input "78.70"
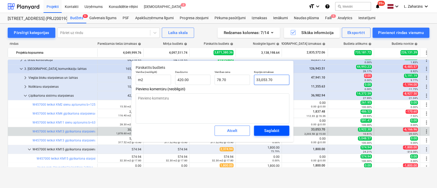
type input "33,053.70"
click at [265, 127] on div "Saglabāt" at bounding box center [271, 130] width 15 height 7
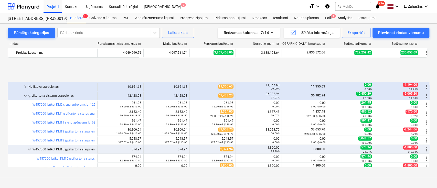
scroll to position [594, 0]
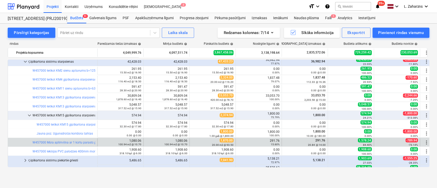
click at [276, 139] on div "291.76 15.60%" at bounding box center [259, 142] width 42 height 7
copy div "291.76"
click at [194, 140] on span "edit" at bounding box center [195, 142] width 4 height 4
type textarea "x"
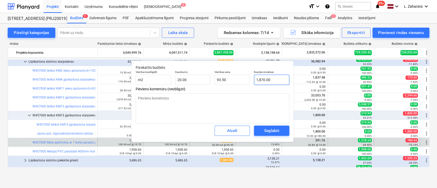
type input "1870"
click at [270, 80] on input "1870" at bounding box center [271, 80] width 35 height 10
drag, startPoint x: 270, startPoint y: 80, endPoint x: 261, endPoint y: 81, distance: 8.7
click at [261, 81] on input "1870" at bounding box center [271, 80] width 35 height 10
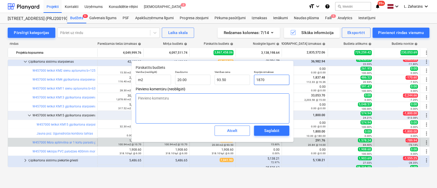
paste input "291.76"
type textarea "x"
type input "291.76"
type input "14.59"
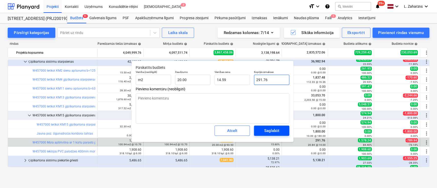
type input "291.76"
click at [266, 131] on div "Saglabāt" at bounding box center [271, 130] width 15 height 7
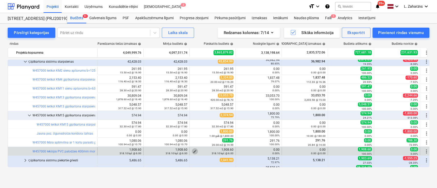
click at [195, 150] on span "edit" at bounding box center [195, 151] width 4 height 4
type textarea "x"
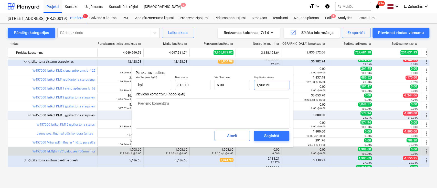
type input "1908.6"
click at [271, 84] on input "1908.6" at bounding box center [271, 85] width 35 height 10
type textarea "x"
type input "0"
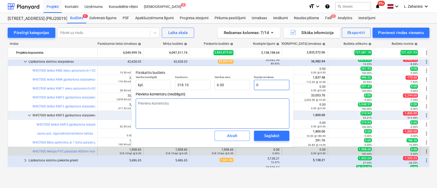
type input "0.00"
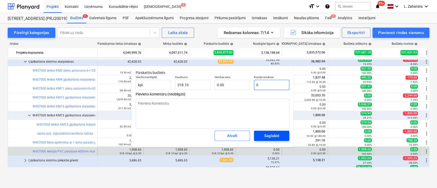
type input "0"
type textarea "x"
type input "0.00"
click at [271, 136] on div "Saglabāt" at bounding box center [271, 136] width 15 height 7
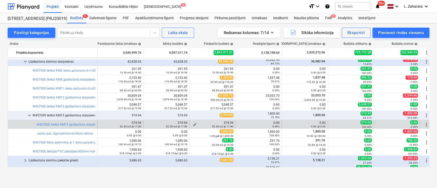
click at [194, 124] on div "32.30 m2 @ 17.80" at bounding box center [213, 126] width 42 height 4
click at [194, 123] on span "edit" at bounding box center [195, 124] width 4 height 4
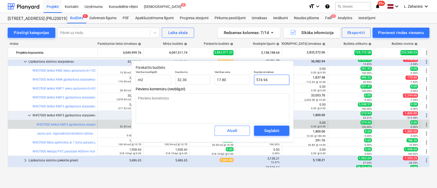
click at [266, 79] on input "574.94" at bounding box center [271, 80] width 35 height 10
type textarea "x"
type input "0"
type input "0.00"
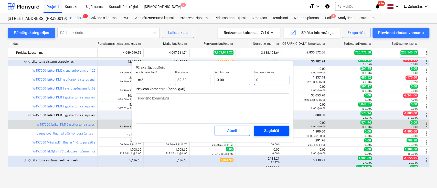
type input "0"
type textarea "x"
type input "0.00"
click at [278, 127] on button "Saglabāt" at bounding box center [271, 131] width 35 height 10
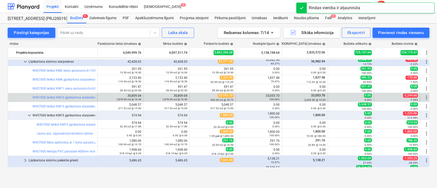
drag, startPoint x: 291, startPoint y: 133, endPoint x: 255, endPoint y: 96, distance: 51.9
click at [255, 96] on div "33,053.70 100.00%" at bounding box center [259, 97] width 42 height 7
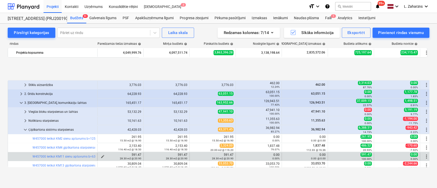
scroll to position [560, 0]
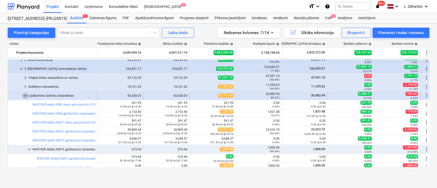
click at [25, 95] on span "keyboard_arrow_down" at bounding box center [25, 96] width 6 height 6
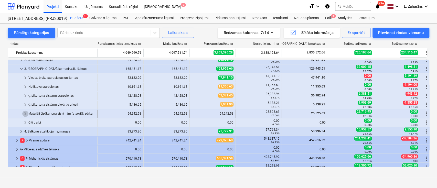
click at [25, 112] on span "keyboard_arrow_right" at bounding box center [25, 114] width 6 height 6
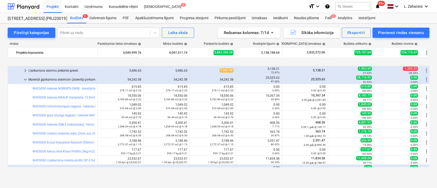
scroll to position [628, 0]
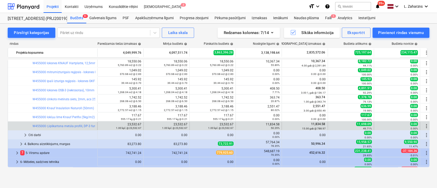
click at [270, 123] on div "11,834.58 50.29%" at bounding box center [259, 125] width 42 height 7
copy div "11,834.58"
click at [196, 124] on span "edit" at bounding box center [195, 126] width 4 height 4
type textarea "x"
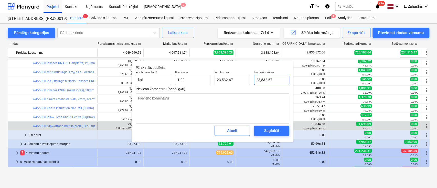
type input "23532.6692"
click at [266, 80] on input "23532.6692" at bounding box center [271, 80] width 35 height 10
paste input "11,834.58"
type textarea "x"
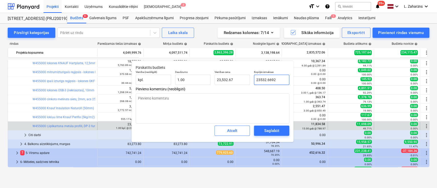
type input "11,834.58"
click at [269, 129] on div "Saglabāt" at bounding box center [271, 130] width 15 height 7
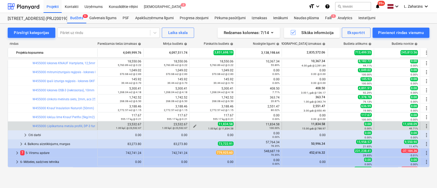
click at [193, 126] on span "edit" at bounding box center [195, 126] width 4 height 4
type textarea "x"
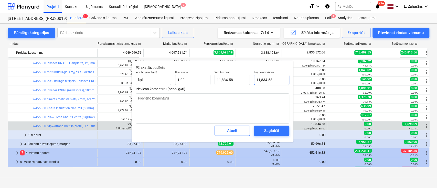
type input "11834.58"
click at [259, 80] on input "11834.58" at bounding box center [271, 80] width 35 height 10
type textarea "x"
type input "14834.58"
type input "14,834.58"
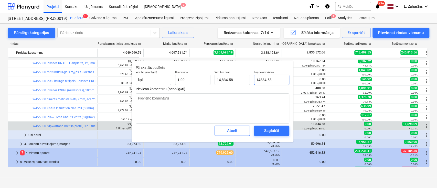
type textarea "x"
type input "14.834.58"
type input "0.00"
type input "14.834.58"
type textarea "x"
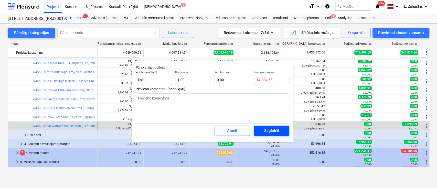
type input "0.00"
click at [270, 128] on div "Saglabāt" at bounding box center [271, 130] width 15 height 7
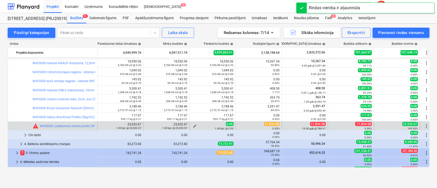
click at [194, 124] on span "edit" at bounding box center [195, 126] width 4 height 4
type textarea "x"
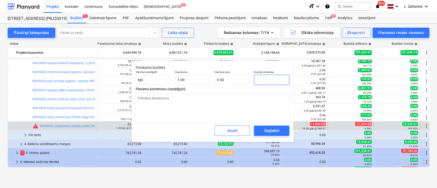
click at [271, 81] on input "text" at bounding box center [271, 80] width 35 height 10
type textarea "x"
type input "1"
type input "1.00"
type textarea "x"
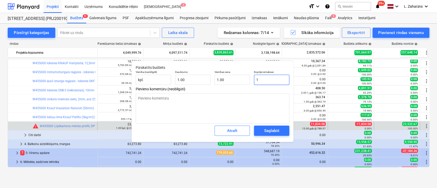
type input "14"
type input "14.00"
type textarea "x"
type input "140"
type input "140.00"
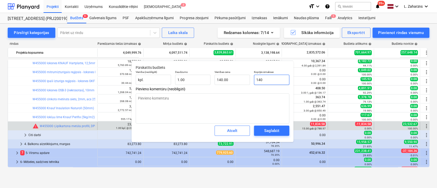
type textarea "x"
type input "1400"
type input "1,400.00"
type textarea "x"
type input "14000"
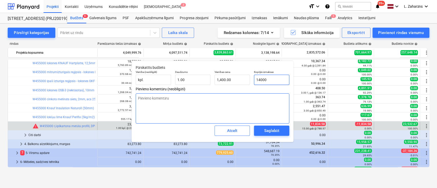
type input "14,000.00"
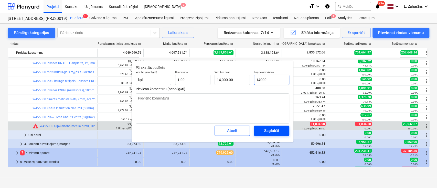
type input "14000"
type textarea "x"
type input "14,000.00"
click at [271, 127] on div "Saglabāt" at bounding box center [271, 130] width 15 height 7
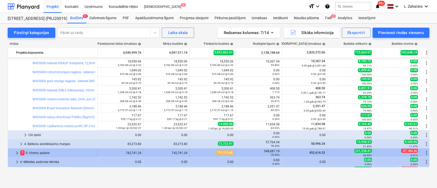
click at [16, 150] on span "keyboard_arrow_right" at bounding box center [17, 153] width 6 height 6
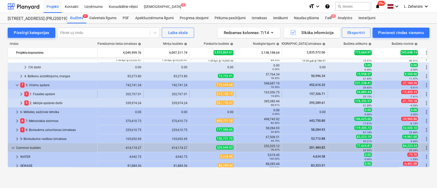
scroll to position [696, 0]
click at [22, 92] on span "keyboard_arrow_right" at bounding box center [21, 94] width 6 height 6
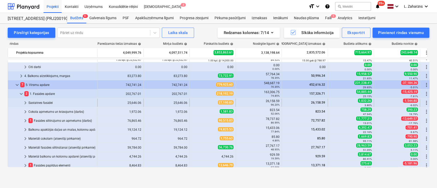
click at [25, 103] on span "keyboard_arrow_right" at bounding box center [25, 103] width 6 height 6
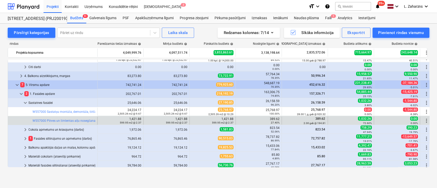
click at [276, 118] on div "389.62 27.40%" at bounding box center [259, 120] width 42 height 7
copy div "389.62"
click at [196, 119] on span "edit" at bounding box center [195, 120] width 4 height 4
type textarea "x"
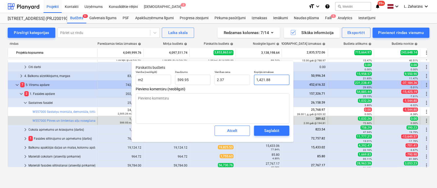
type input "1421.8841"
click at [264, 81] on input "1421.8841" at bounding box center [271, 80] width 35 height 10
paste input "389.62"
type textarea "x"
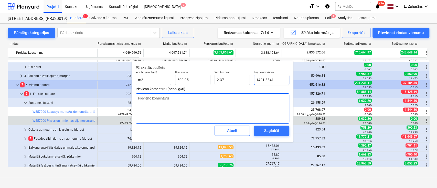
type input "389.62"
type input "0.65"
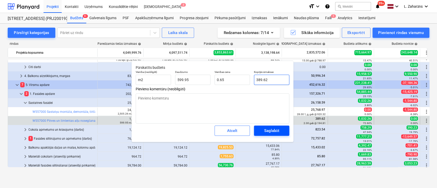
type input "389.62"
click at [265, 131] on div "Saglabāt" at bounding box center [271, 130] width 15 height 7
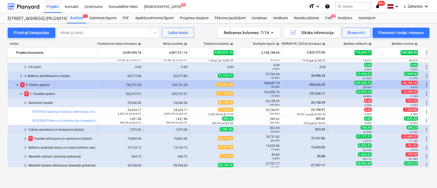
click at [24, 129] on span "keyboard_arrow_right" at bounding box center [25, 129] width 6 height 6
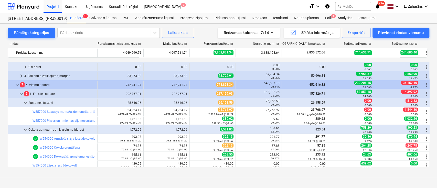
scroll to position [730, 0]
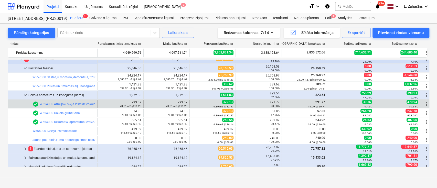
click at [276, 102] on div "291.77 90.58%" at bounding box center [259, 104] width 42 height 7
copy div "291.77"
click at [194, 103] on span "edit" at bounding box center [195, 104] width 4 height 4
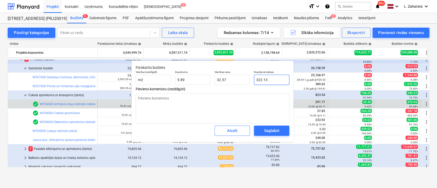
click at [273, 80] on input "322.13" at bounding box center [271, 80] width 35 height 10
paste input "291.77"
type textarea "x"
type input "291.77"
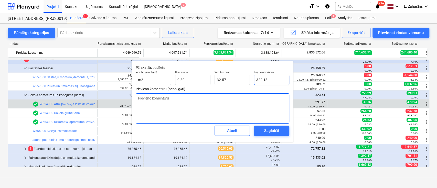
type input "29.50"
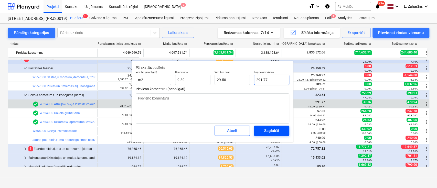
type input "291.77"
click at [268, 129] on div "Saglabāt" at bounding box center [271, 130] width 15 height 7
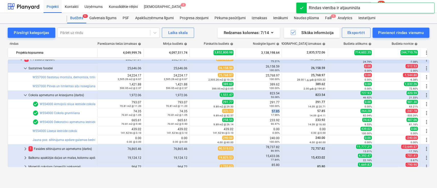
click at [274, 112] on div "57.85 17.96%" at bounding box center [259, 113] width 42 height 7
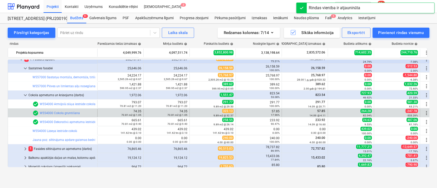
copy div "57.85"
click at [195, 112] on span "edit" at bounding box center [195, 113] width 4 height 4
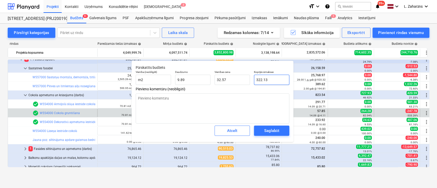
click at [263, 81] on input "322.13" at bounding box center [271, 80] width 35 height 10
paste input "291.77"
type textarea "x"
type input "291.77"
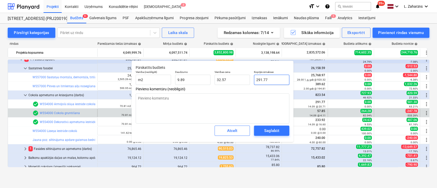
type input "29.50"
type input "291.77"
click at [268, 130] on div "Saglabāt" at bounding box center [271, 130] width 15 height 7
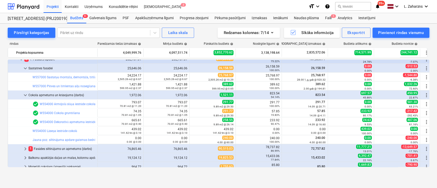
type textarea "x"
type input "9.89"
type input "29.50"
type input "291.77"
type textarea "x"
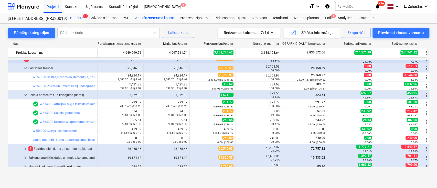
click at [151, 17] on div "Apakšuzņēmuma līgumi" at bounding box center [154, 18] width 45 height 10
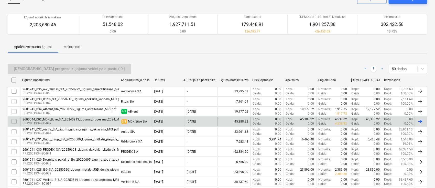
scroll to position [68, 0]
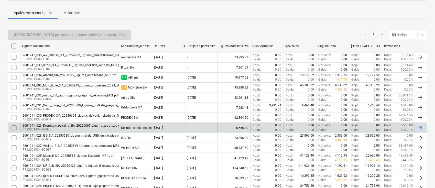
click at [45, 124] on div "2601941_029_Desmitais_pakalns_SIA_20250605_Ligums_zoga_izbuve_MR1.pdf" at bounding box center [78, 126] width 111 height 4
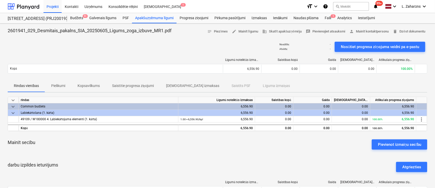
click at [62, 85] on p "Pielikumi" at bounding box center [58, 85] width 14 height 5
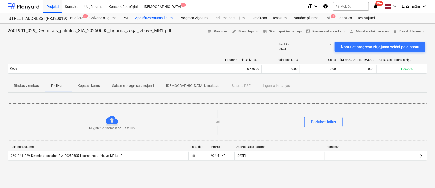
click at [88, 84] on p "Kopsavilkums" at bounding box center [89, 85] width 22 height 5
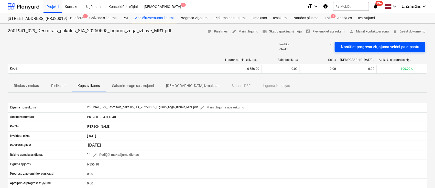
click at [348, 48] on div "Nosūtiet progresa ziņojuma veidni pa e-pastu" at bounding box center [380, 46] width 78 height 7
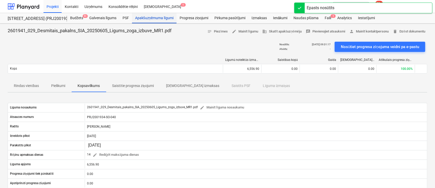
click at [153, 19] on div "Apakšuzņēmuma līgumi" at bounding box center [154, 18] width 45 height 10
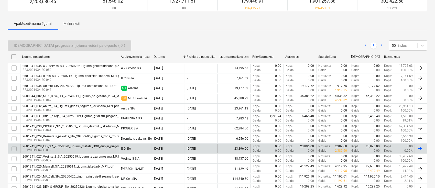
scroll to position [68, 0]
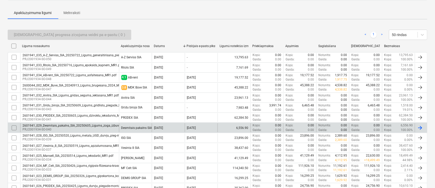
click at [72, 124] on div "2601941_029_Desmitais_pakalns_SIA_20250605_Ligums_zoga_izbuve_MR1.pdf" at bounding box center [78, 126] width 111 height 4
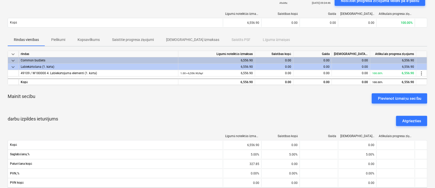
scroll to position [102, 0]
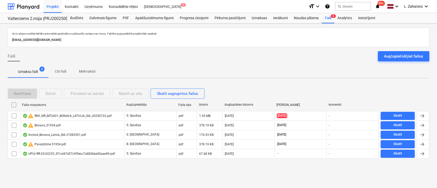
click at [29, 6] on div at bounding box center [24, 6] width 32 height 13
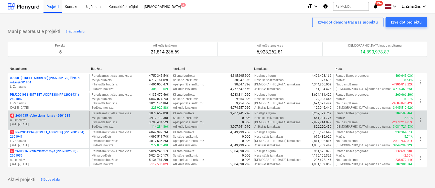
click at [42, 115] on p "6 2601935 - Valterciems 1.māja - 2601935" at bounding box center [40, 116] width 60 height 4
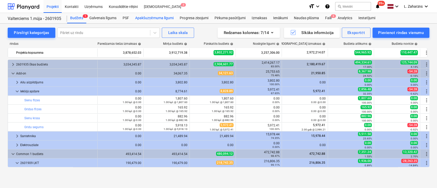
click at [138, 17] on div "Apakšuzņēmuma līgumi" at bounding box center [154, 18] width 45 height 10
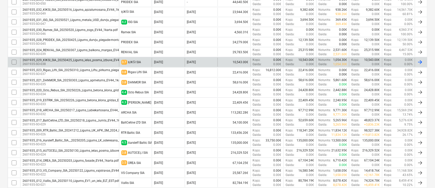
scroll to position [205, 0]
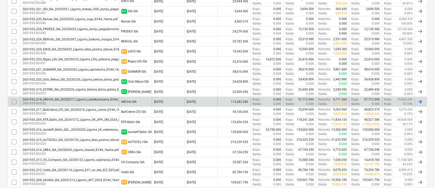
click at [81, 99] on div "2601935_018_ARCHA_SIA_20250217_Ligums_Labiekartosana_EV44_1karta.pdf" at bounding box center [78, 100] width 111 height 4
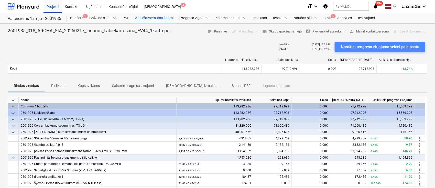
click at [349, 45] on div "Nosūtiet progresa ziņojuma veidni pa e-pastu" at bounding box center [380, 46] width 78 height 7
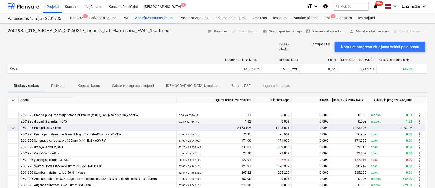
scroll to position [443, 0]
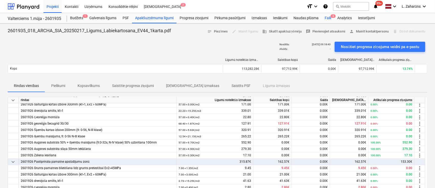
click at [330, 16] on div "Faili 6" at bounding box center [328, 18] width 13 height 10
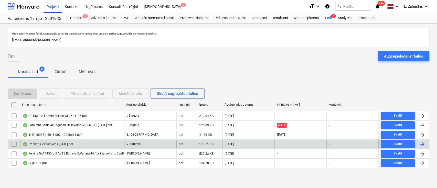
click at [113, 143] on div "52 rekins Valterciems [DATE].pdf" at bounding box center [72, 144] width 104 height 8
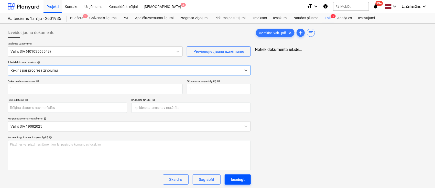
type input "1"
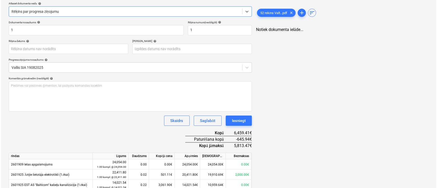
scroll to position [68, 0]
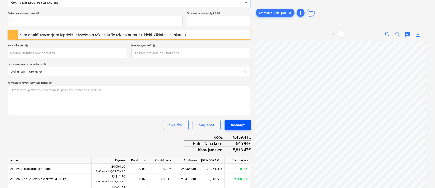
click at [237, 125] on div "Iesniegt" at bounding box center [238, 125] width 14 height 7
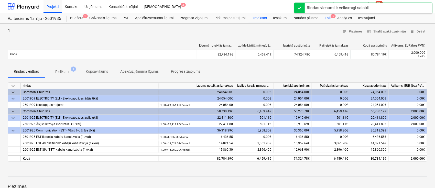
click at [326, 18] on div "Faili 5" at bounding box center [328, 18] width 13 height 10
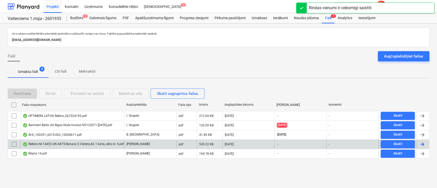
click at [109, 143] on div "Reikins Nr.14455 UN AKTS Bonava Ē.Valtera,44, 1.kārta, akts nr. 5.pdf" at bounding box center [73, 144] width 101 height 4
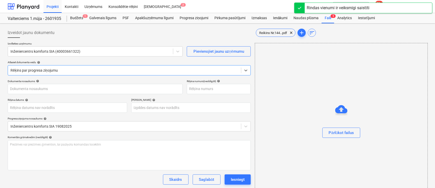
type input "14455"
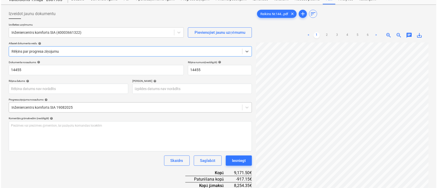
scroll to position [34, 0]
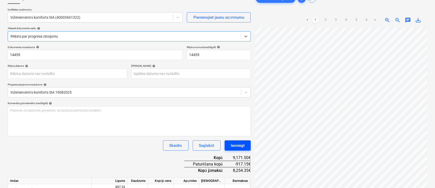
click at [236, 141] on button "Iesniegt" at bounding box center [238, 145] width 26 height 10
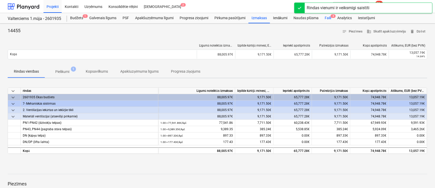
click at [326, 19] on div "Faili 4" at bounding box center [328, 18] width 13 height 10
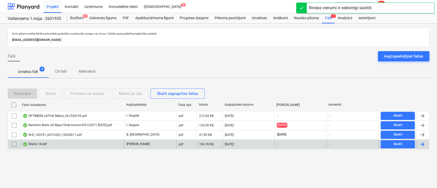
click at [114, 144] on div "Rēķins 14.pdf" at bounding box center [72, 144] width 104 height 8
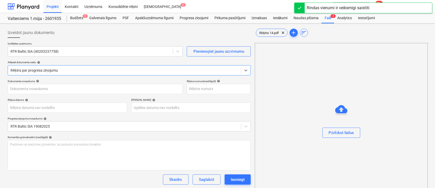
type input "Rēķins 14.pdf"
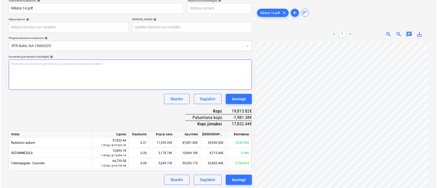
scroll to position [82, 0]
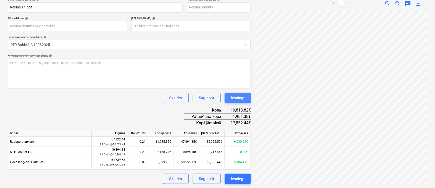
click at [239, 97] on div "Iesniegt" at bounding box center [238, 98] width 14 height 7
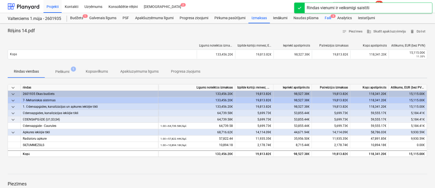
click at [328, 18] on div "Faili 3" at bounding box center [328, 18] width 13 height 10
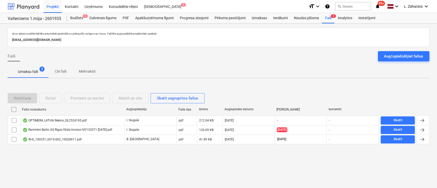
click at [24, 5] on div at bounding box center [24, 6] width 32 height 13
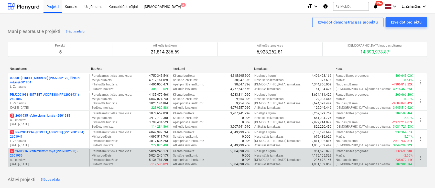
click at [39, 150] on p "6 2601936 - Valterciems 2.māja (PRJ2002500) - 2601936" at bounding box center [48, 153] width 77 height 9
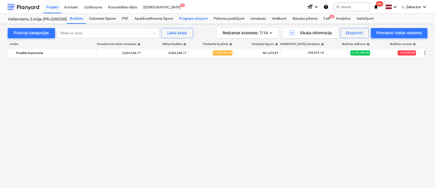
scroll to position [877, 0]
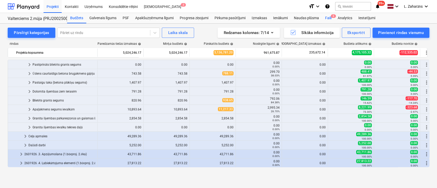
click at [326, 17] on div "Faili 6" at bounding box center [328, 18] width 13 height 10
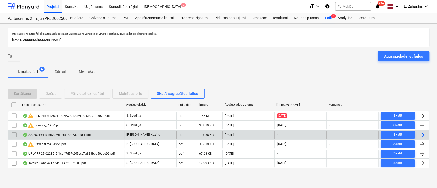
click at [95, 132] on div "AA-250164 Bonava Valtera_2.k. Akts Nr.1.pdf" at bounding box center [72, 135] width 104 height 8
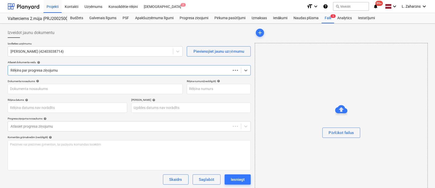
type input "AA-250164"
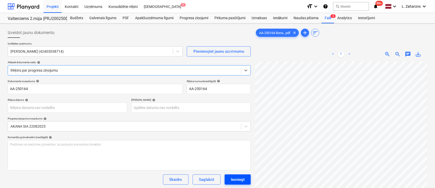
click at [239, 178] on div "Iesniegt" at bounding box center [238, 179] width 14 height 7
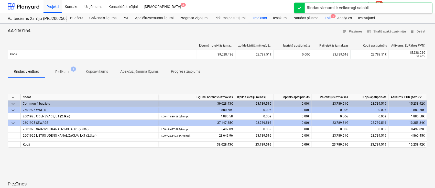
click at [327, 17] on div "Faili 5" at bounding box center [328, 18] width 13 height 10
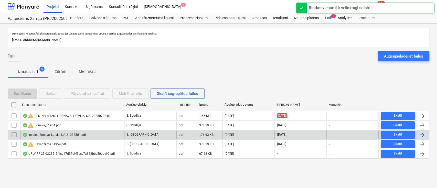
click at [110, 135] on div "Invoice_Bonava_Latvia_SIA 21082501.pdf" at bounding box center [72, 135] width 104 height 8
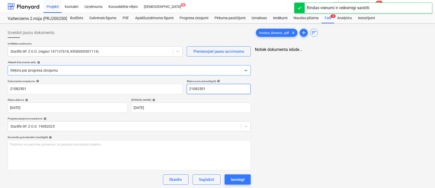
type input "21082501"
type input "[DATE]"
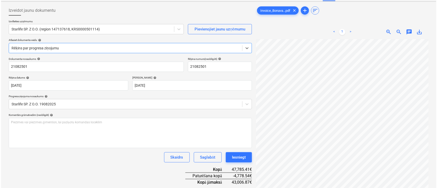
scroll to position [102, 0]
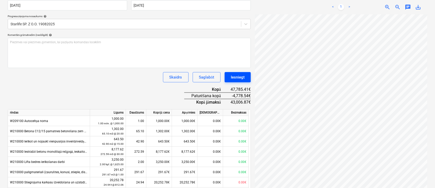
click at [238, 77] on div "Iesniegt" at bounding box center [238, 77] width 14 height 7
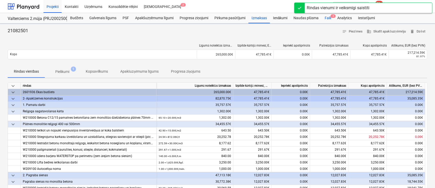
click at [327, 17] on div "Faili 4" at bounding box center [328, 18] width 13 height 10
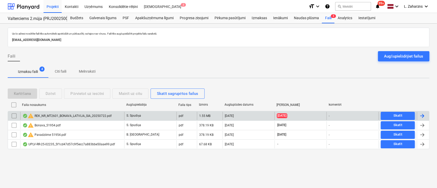
click at [106, 116] on div "warning REK_NR_MT2601_BONAVA_LATVIJA_SIA_20250722.pdf" at bounding box center [67, 116] width 89 height 6
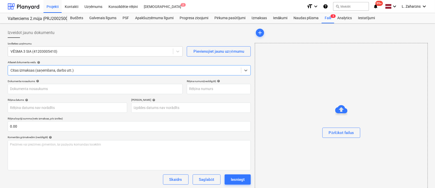
type input "MT2601"
type input "[DATE]"
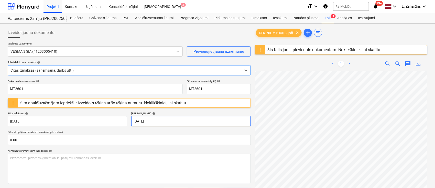
scroll to position [136, 0]
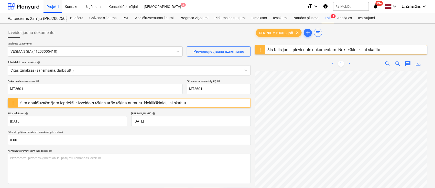
click at [254, 110] on div "REK_NR_MT2601_...pdf clear add sort Šis fails jau ir pievienots dokumentam. Nok…" at bounding box center [341, 136] width 177 height 221
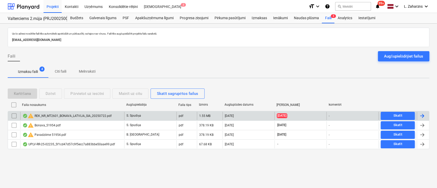
click at [16, 115] on input "checkbox" at bounding box center [14, 116] width 8 height 8
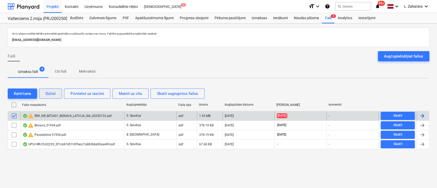
click at [52, 95] on div "Dzēst" at bounding box center [51, 93] width 10 height 7
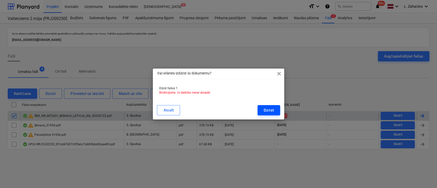
click at [269, 110] on div "Dzēst" at bounding box center [269, 110] width 10 height 7
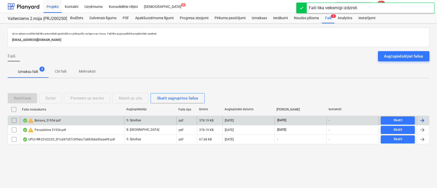
click at [77, 118] on div "warning Bonava_51954.pdf" at bounding box center [72, 120] width 104 height 8
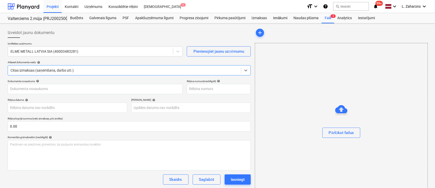
type input "51954"
type input "[DATE]"
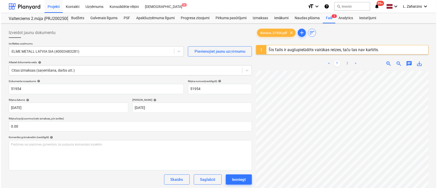
scroll to position [123, 97]
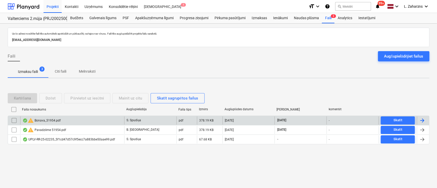
click at [13, 119] on input "checkbox" at bounding box center [14, 120] width 8 height 8
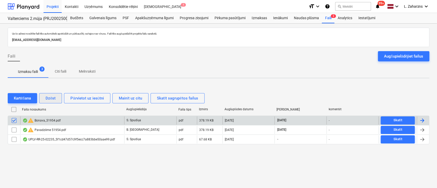
click at [48, 97] on div "Dzēst" at bounding box center [51, 98] width 10 height 7
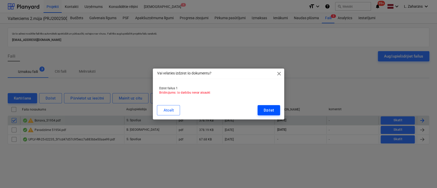
click at [269, 112] on div "Dzēst" at bounding box center [269, 110] width 10 height 7
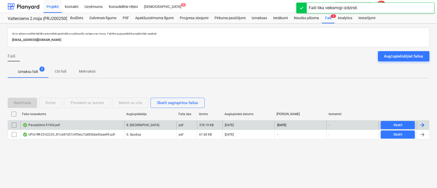
click at [263, 112] on div "Augšuplādes datums" at bounding box center [248, 114] width 48 height 4
checkbox input "false"
